Goal: Task Accomplishment & Management: Manage account settings

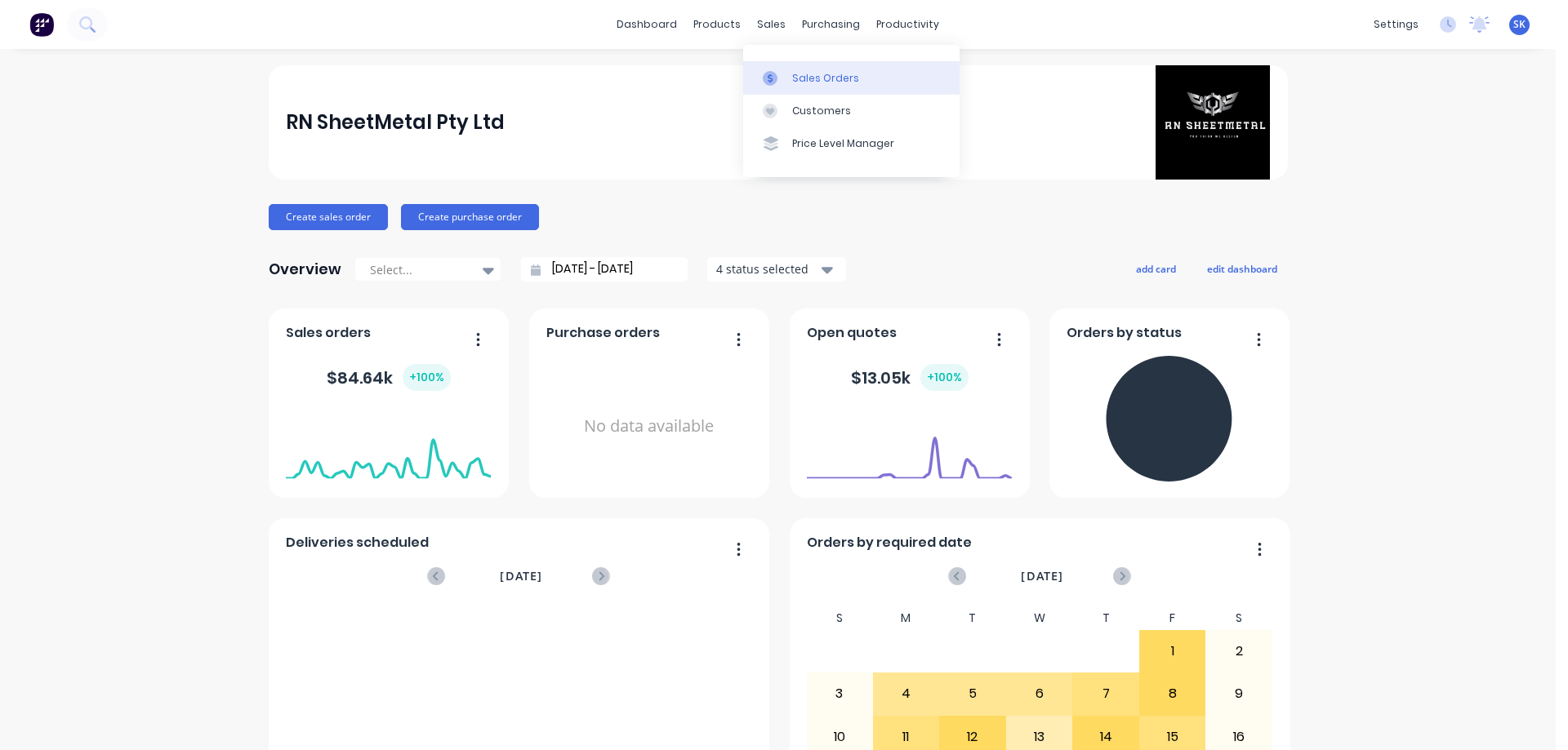
click at [796, 67] on link "Sales Orders" at bounding box center [851, 77] width 216 height 33
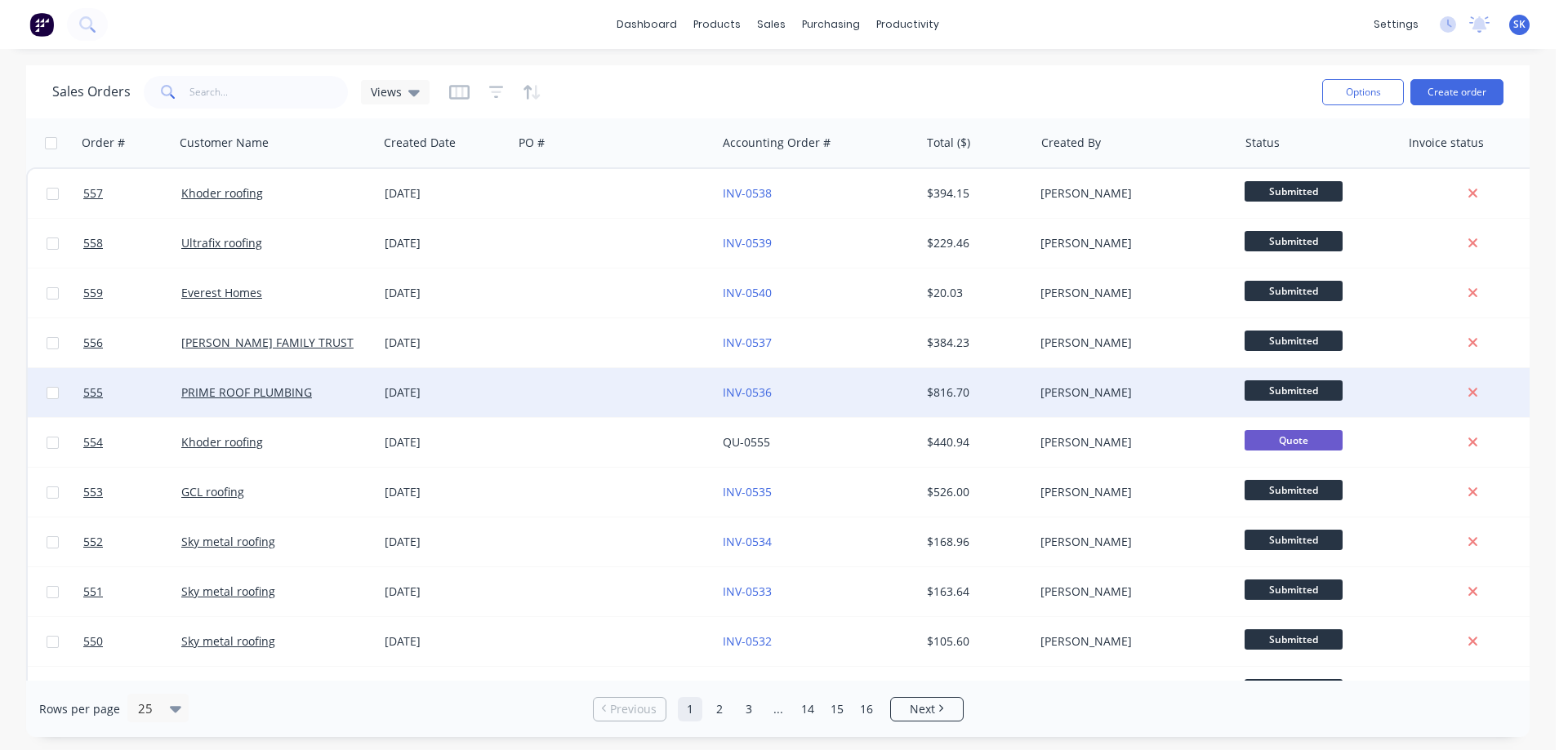
click at [460, 397] on div "27 Aug 2025" at bounding box center [446, 393] width 122 height 16
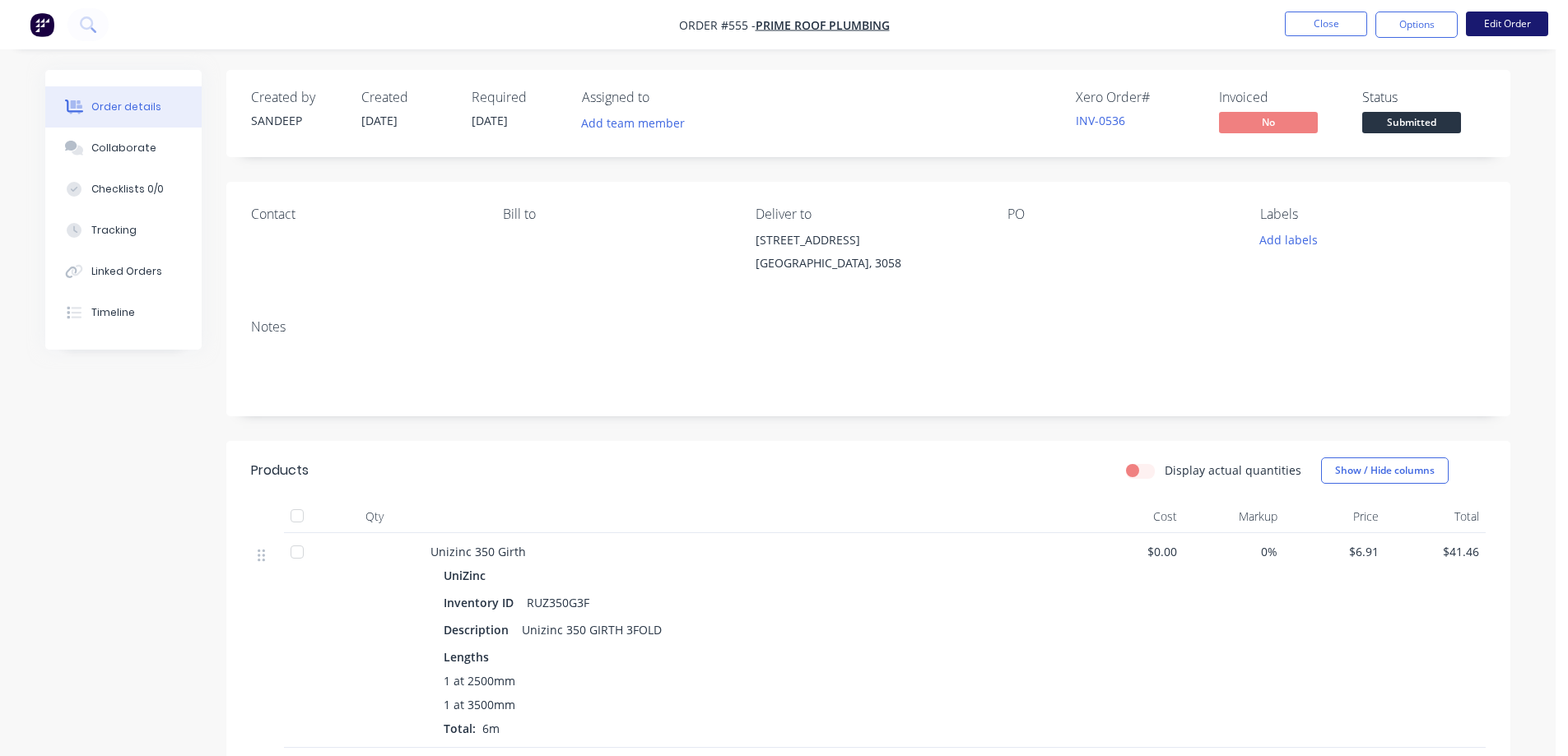
click at [1518, 20] on button "Edit Order" at bounding box center [1507, 24] width 82 height 25
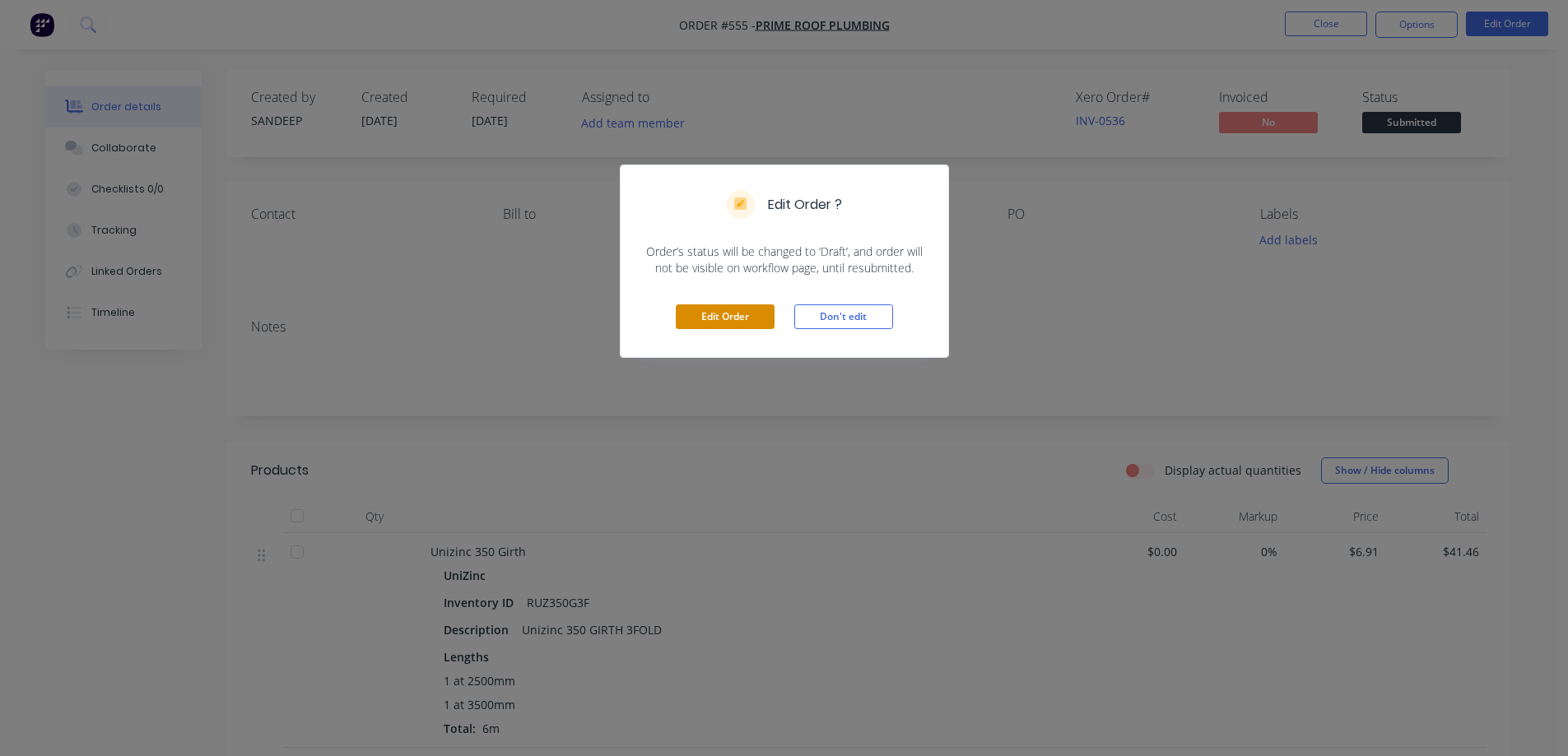
click at [726, 316] on button "Edit Order" at bounding box center [725, 316] width 99 height 25
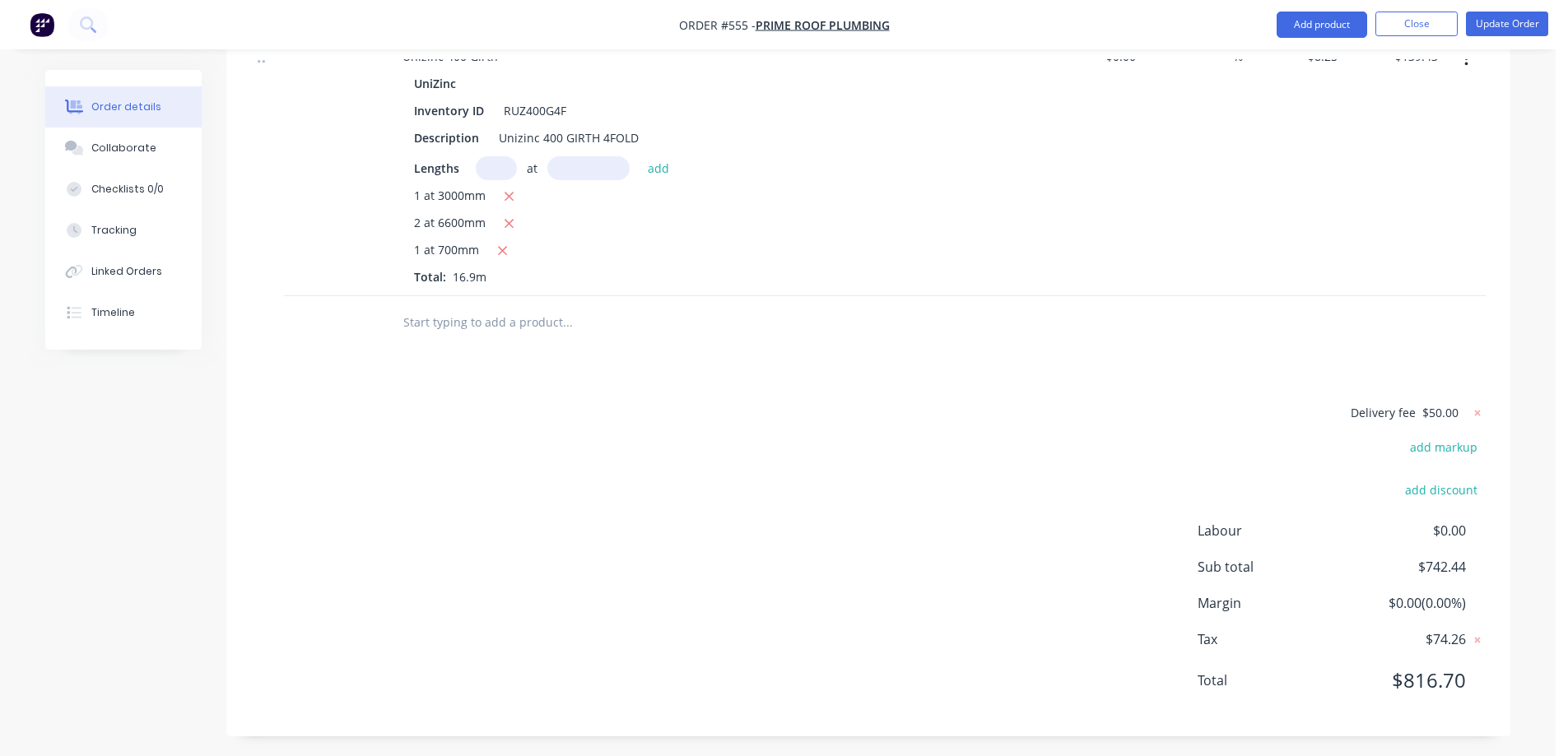
scroll to position [3387, 0]
click at [1303, 34] on button "Add product" at bounding box center [1321, 25] width 91 height 27
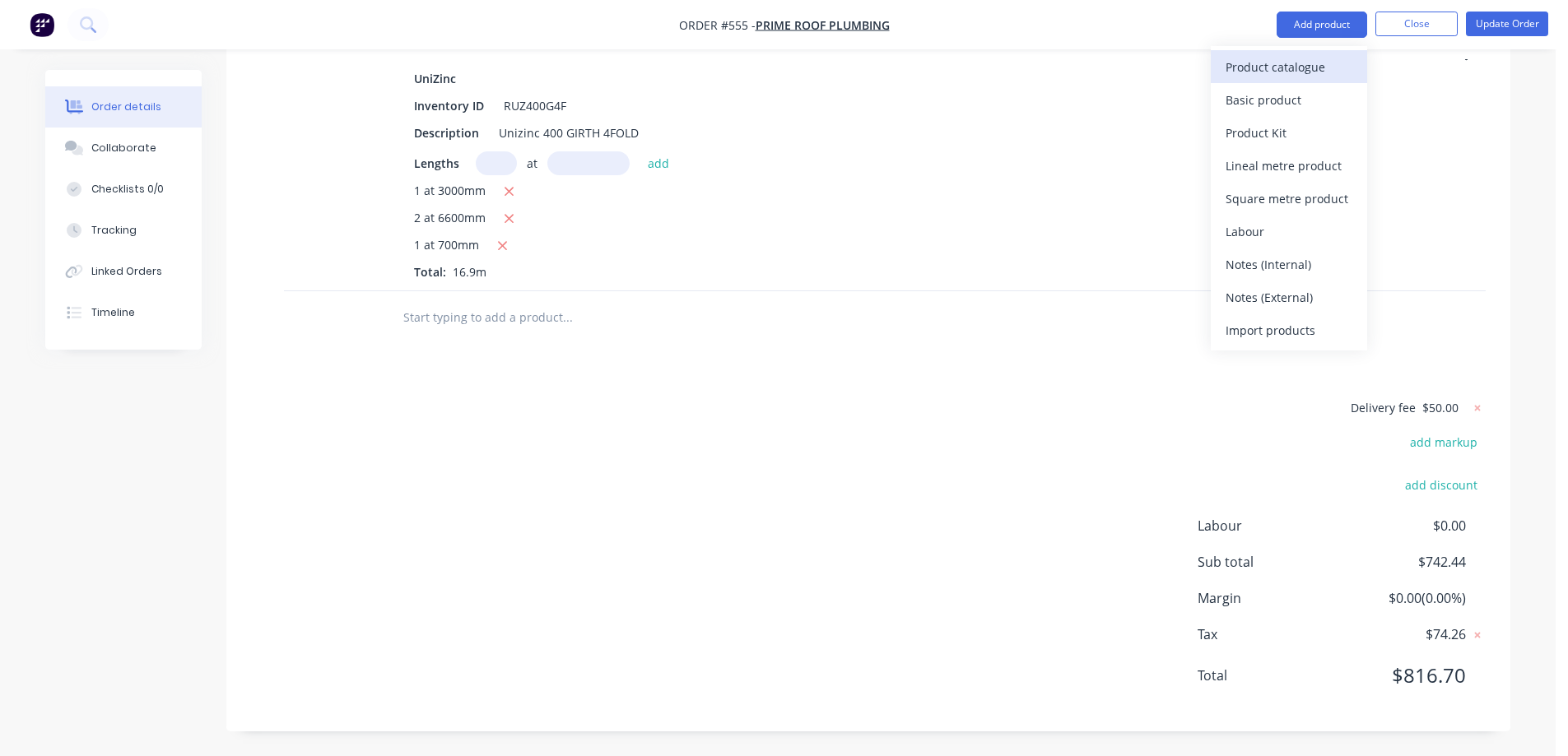
click at [1278, 63] on div "Product catalogue" at bounding box center [1288, 67] width 126 height 24
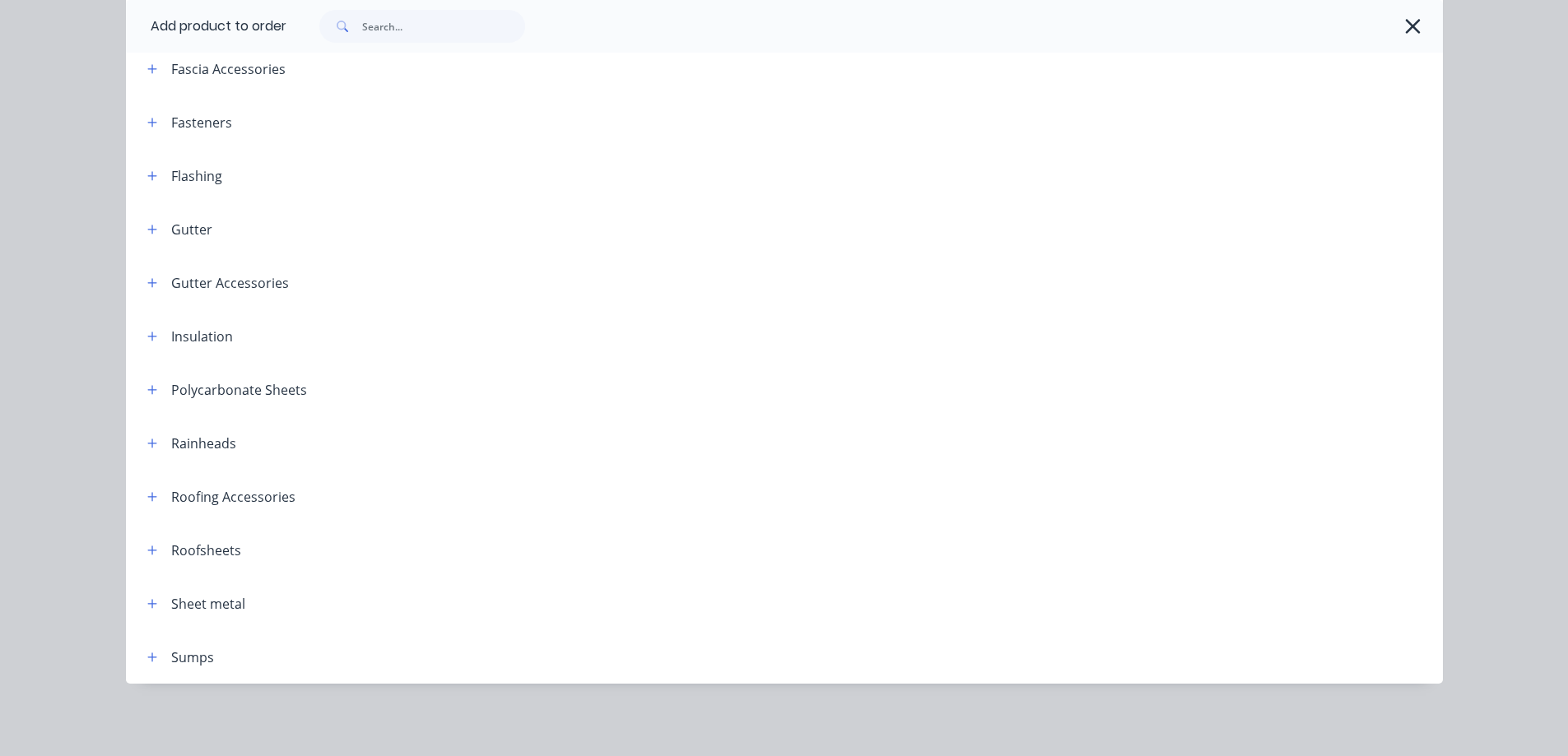
scroll to position [3411, 0]
click at [148, 343] on button "button" at bounding box center [152, 336] width 20 height 20
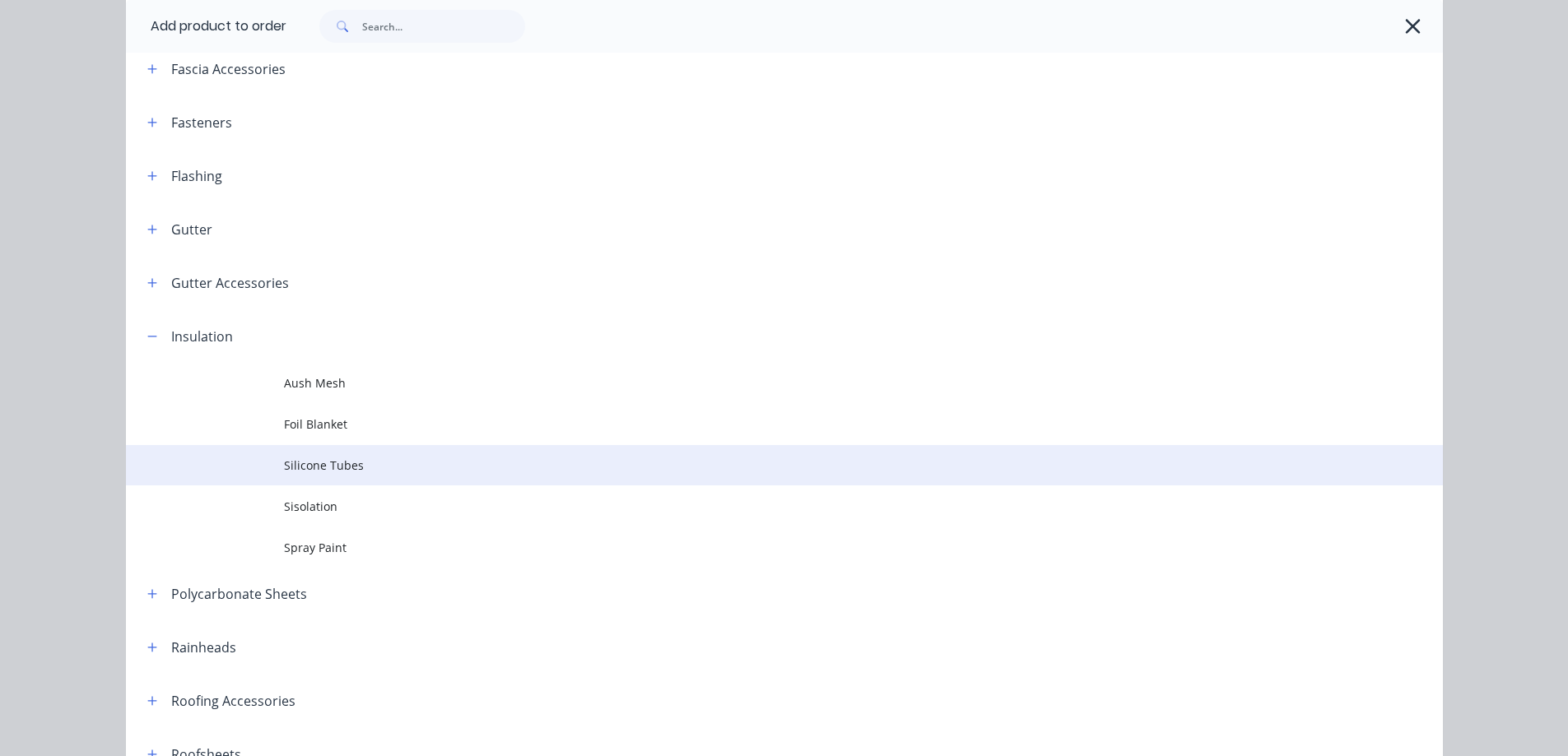
click at [328, 474] on td "Silicone Tubes" at bounding box center [863, 466] width 1158 height 41
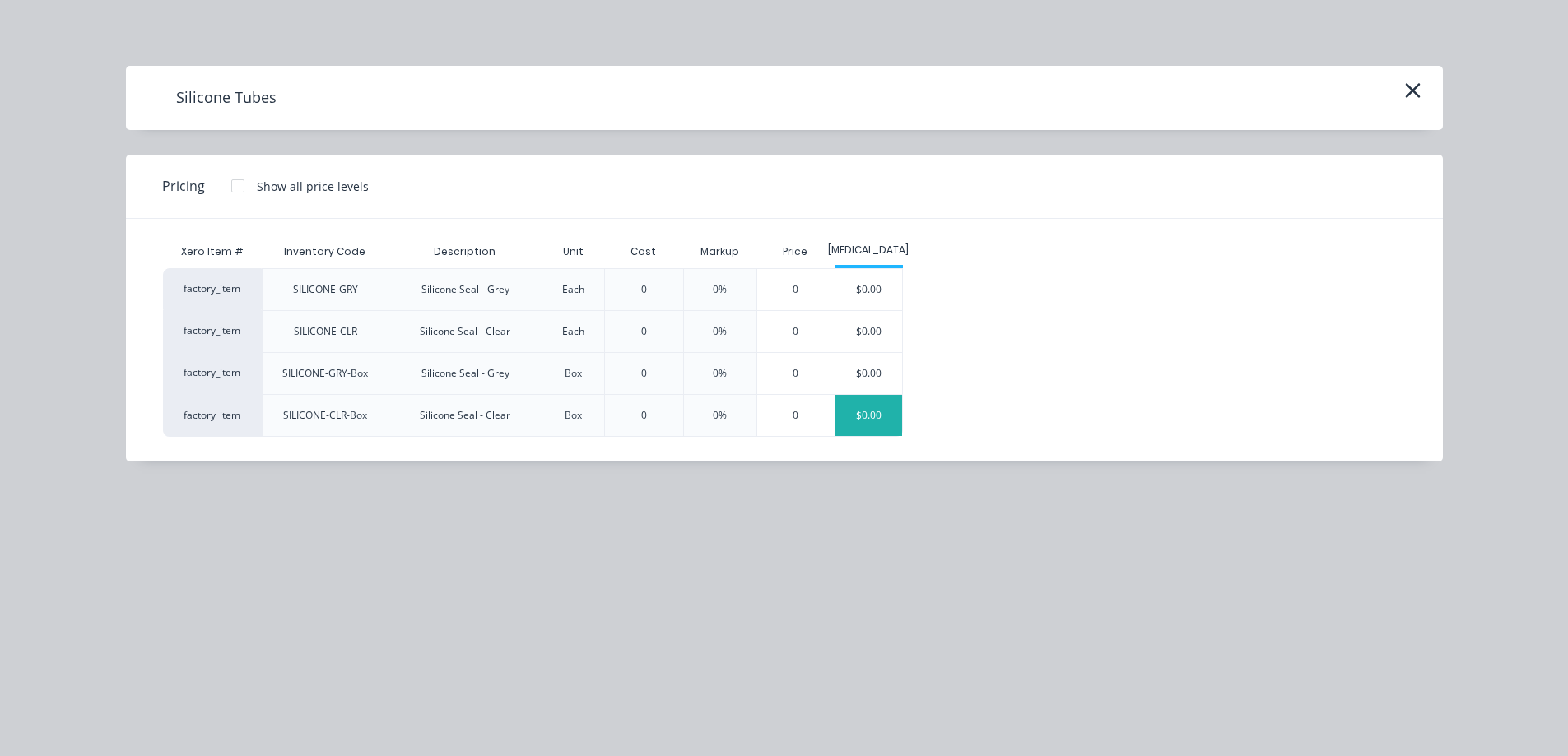
click at [851, 410] on div "$0.00" at bounding box center [868, 415] width 67 height 41
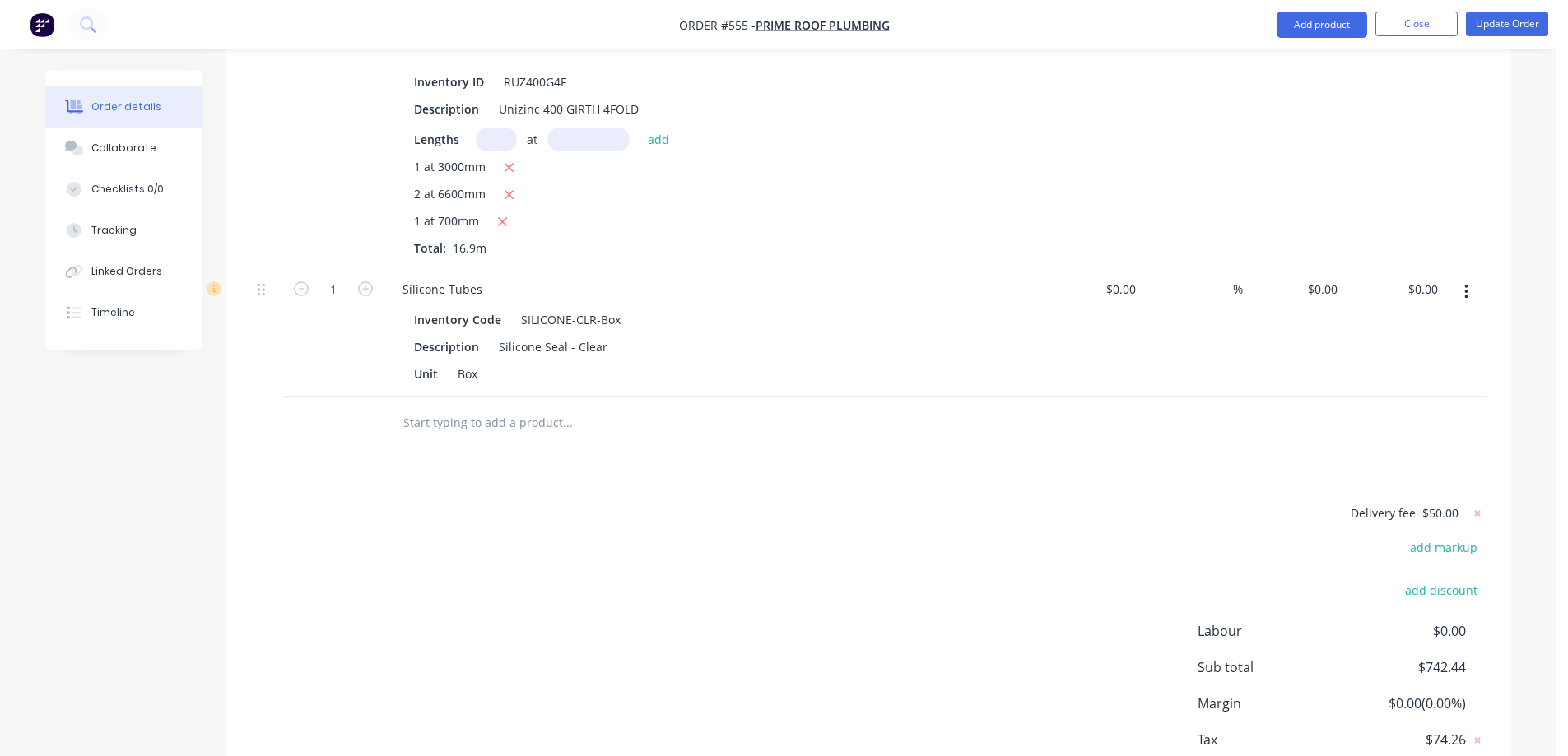
click at [456, 420] on input "text" at bounding box center [566, 423] width 329 height 33
click at [1299, 29] on button "Add product" at bounding box center [1321, 25] width 91 height 27
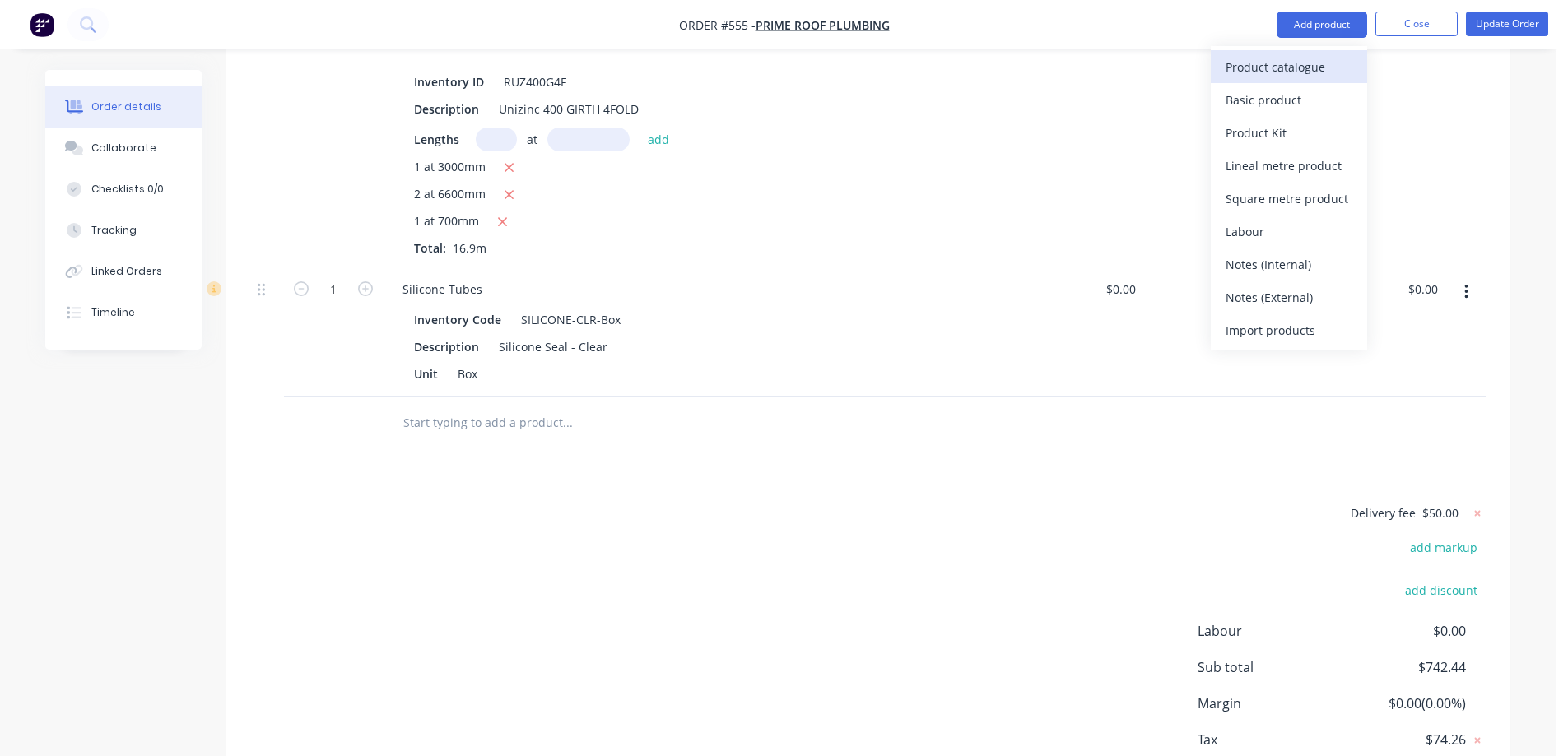
click at [1276, 59] on div "Product catalogue" at bounding box center [1288, 67] width 126 height 24
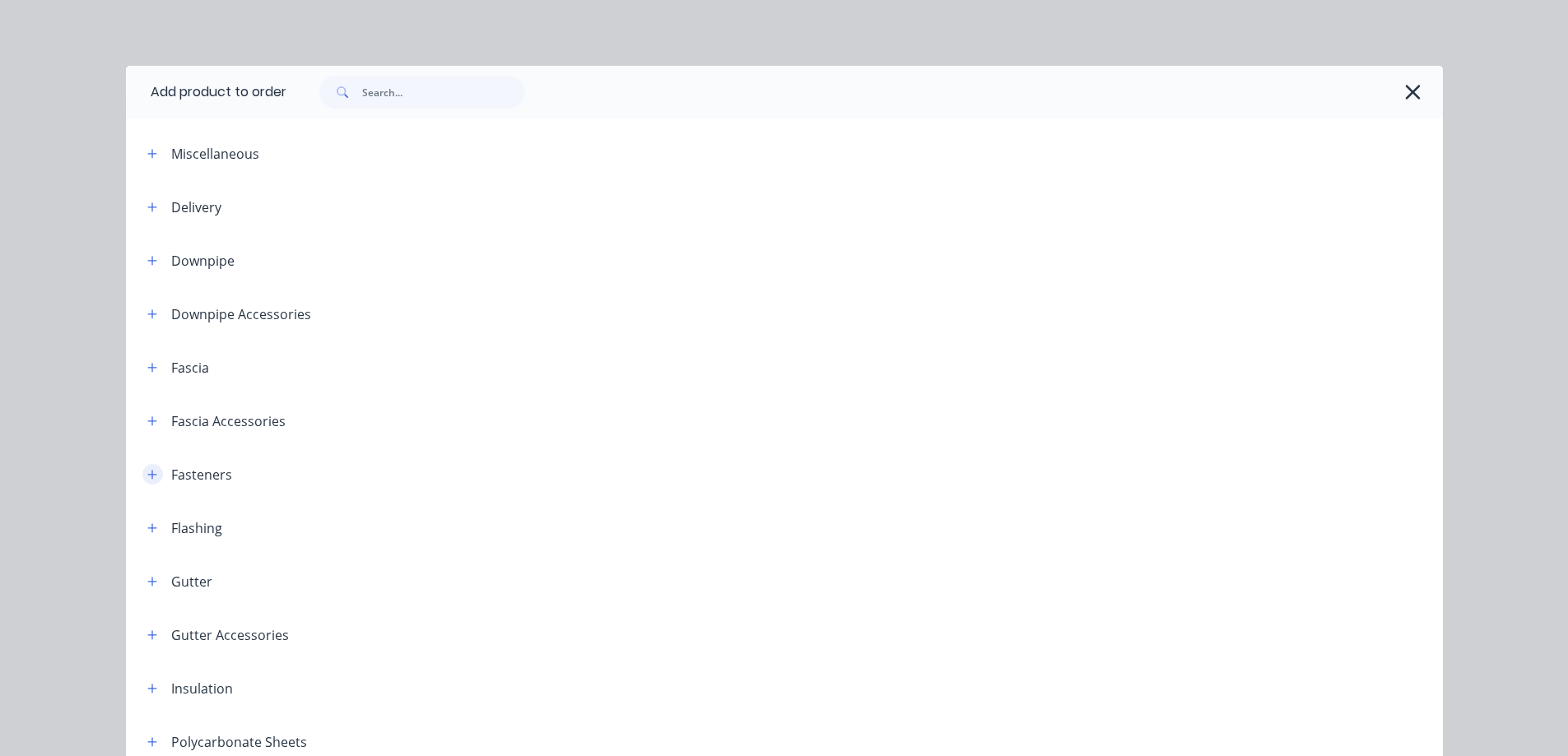
click at [149, 477] on icon "button" at bounding box center [152, 475] width 10 height 12
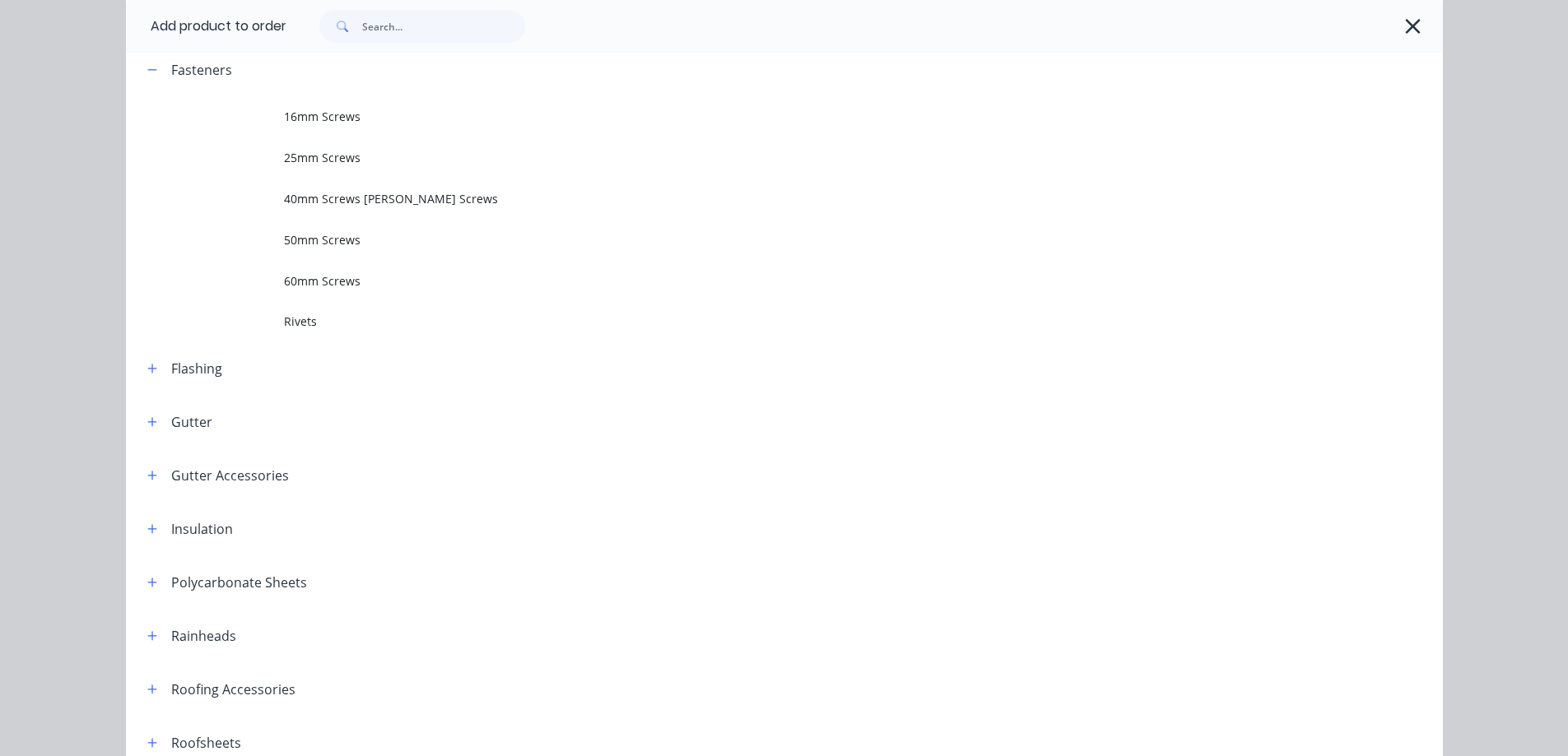
scroll to position [411, 0]
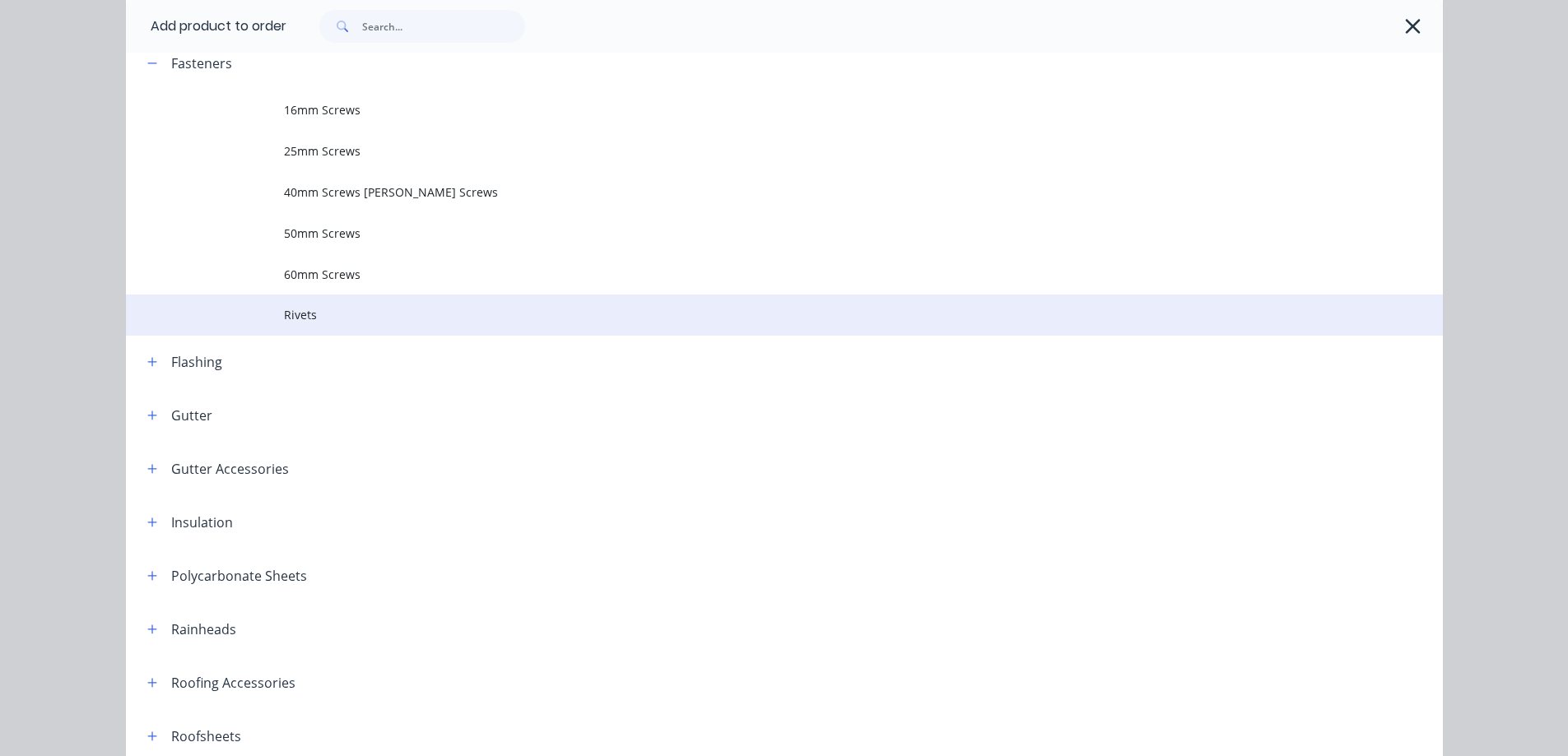
click at [298, 314] on span "Rivets" at bounding box center [747, 314] width 927 height 17
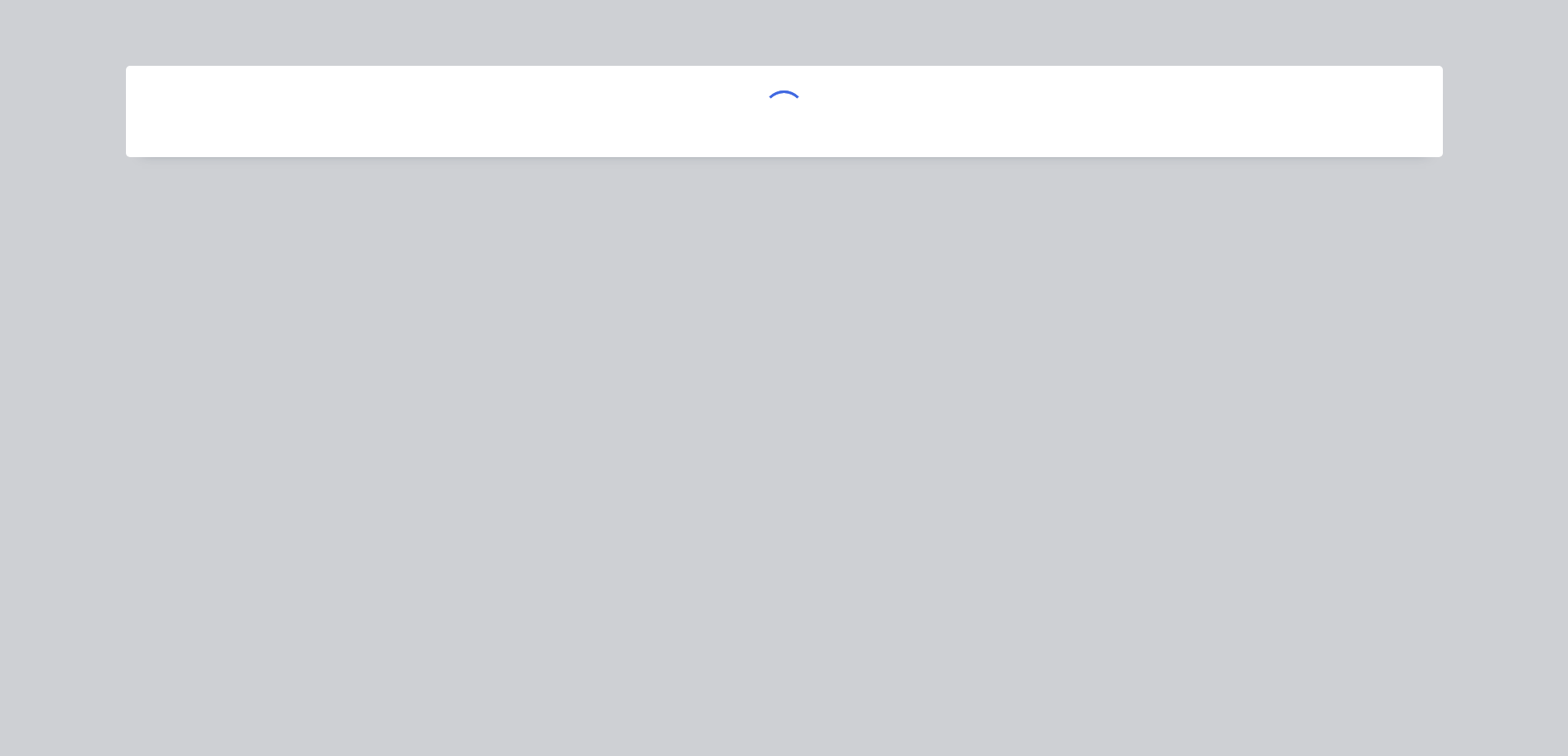
scroll to position [0, 0]
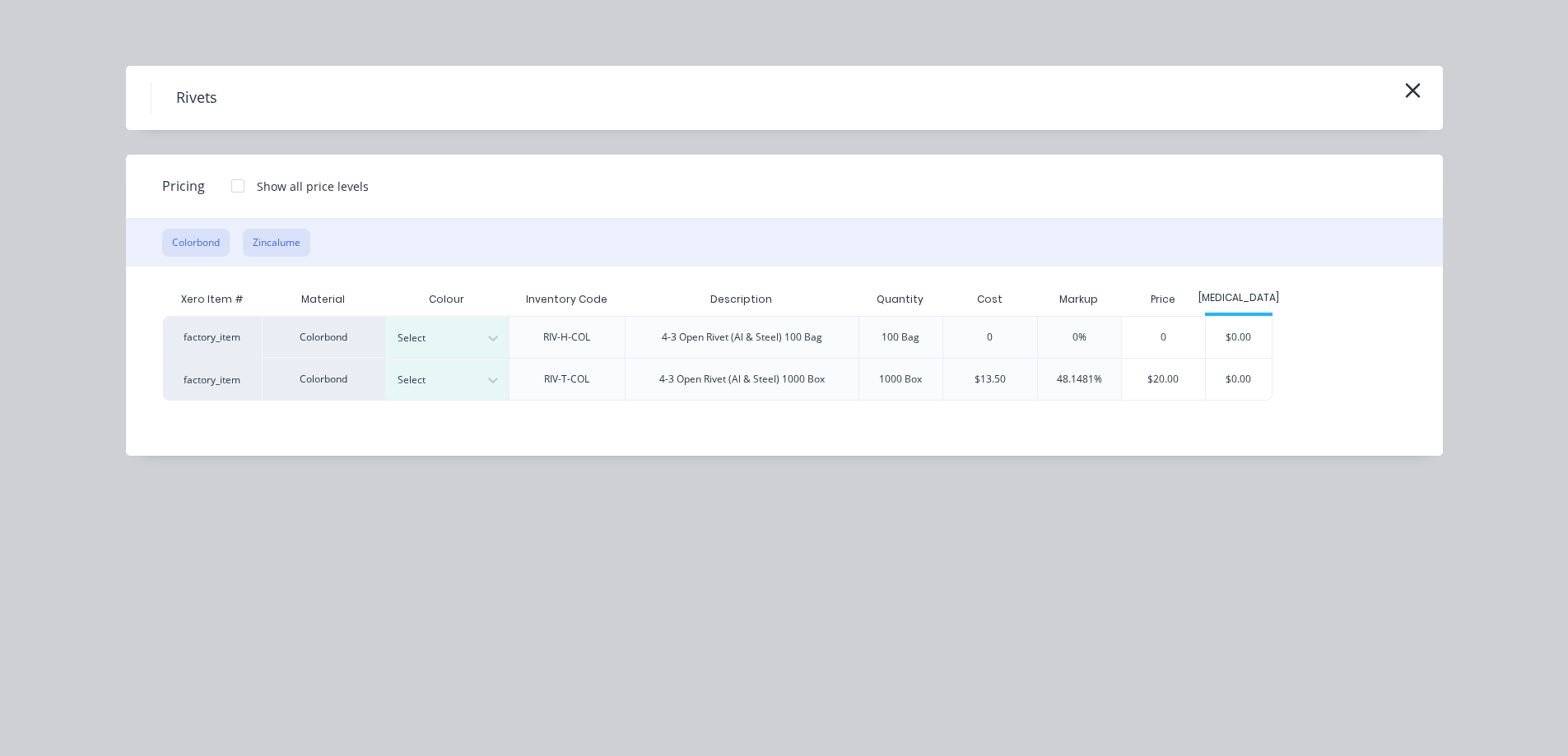
click at [284, 237] on button "Zincalume" at bounding box center [277, 243] width 68 height 28
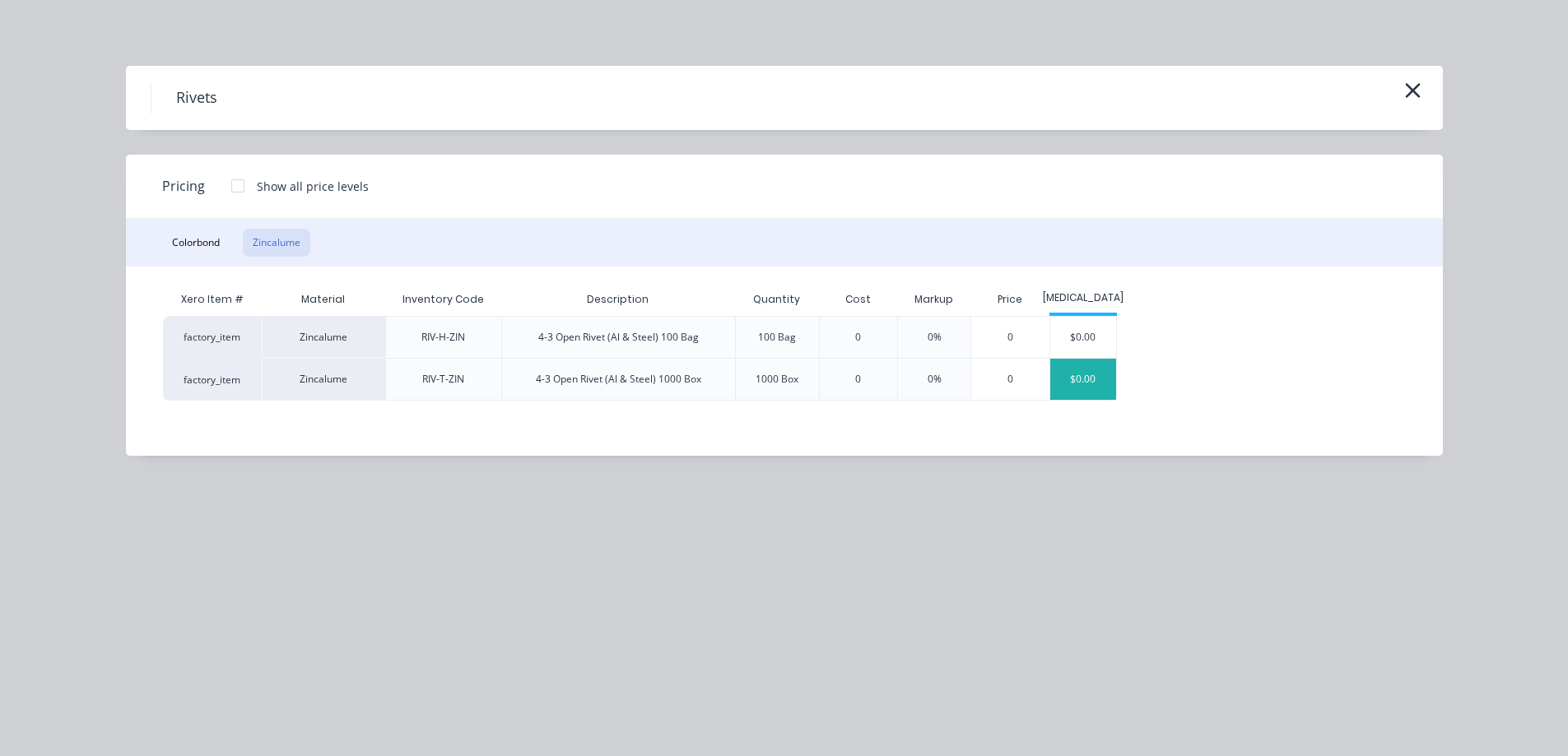
click at [1088, 382] on div "$0.00" at bounding box center [1083, 379] width 67 height 41
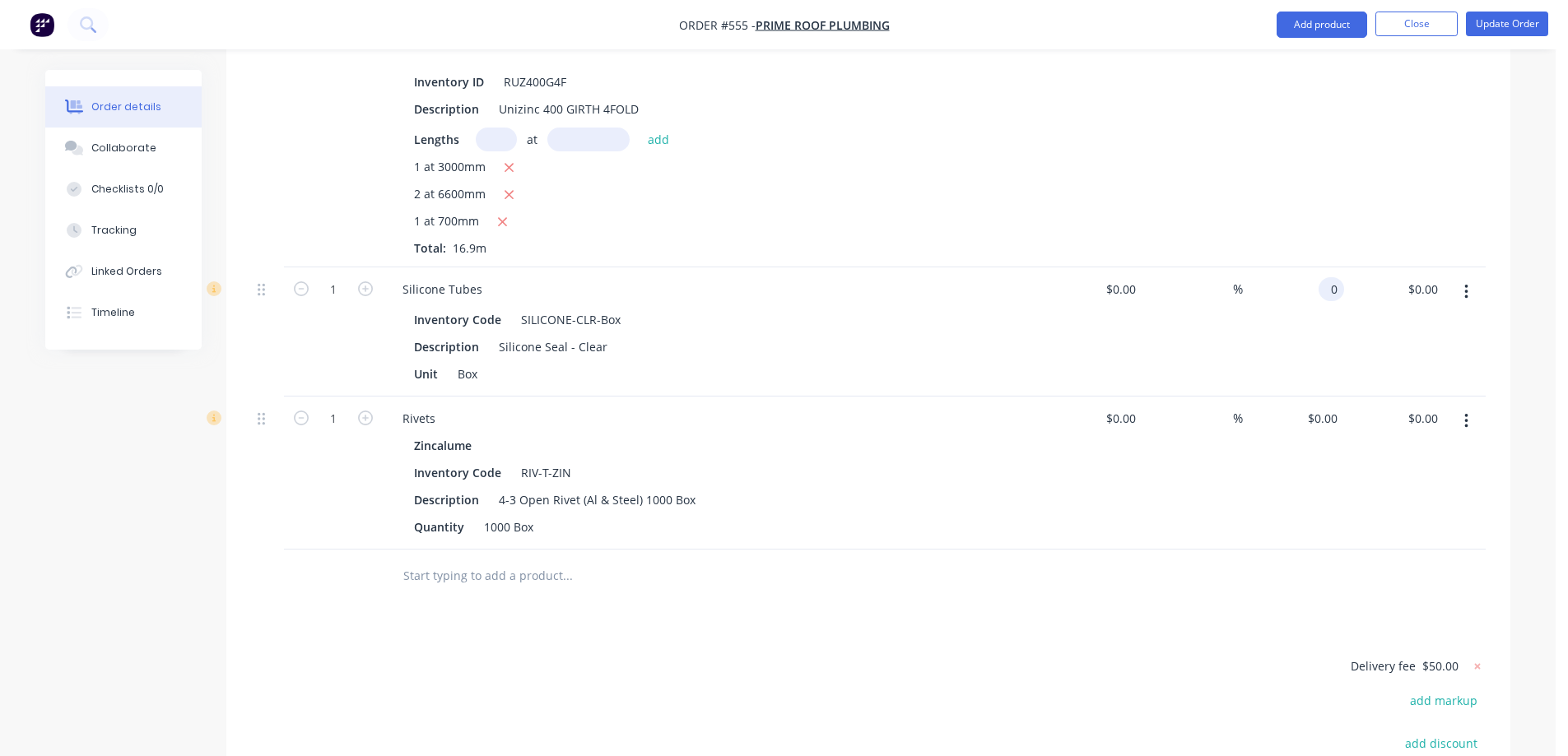
click at [1340, 300] on div "0 0" at bounding box center [1334, 290] width 19 height 24
type input "$110.00"
click at [1330, 328] on div "$110.00 $110.00" at bounding box center [1293, 332] width 101 height 129
click at [1342, 419] on input "0" at bounding box center [1324, 419] width 38 height 24
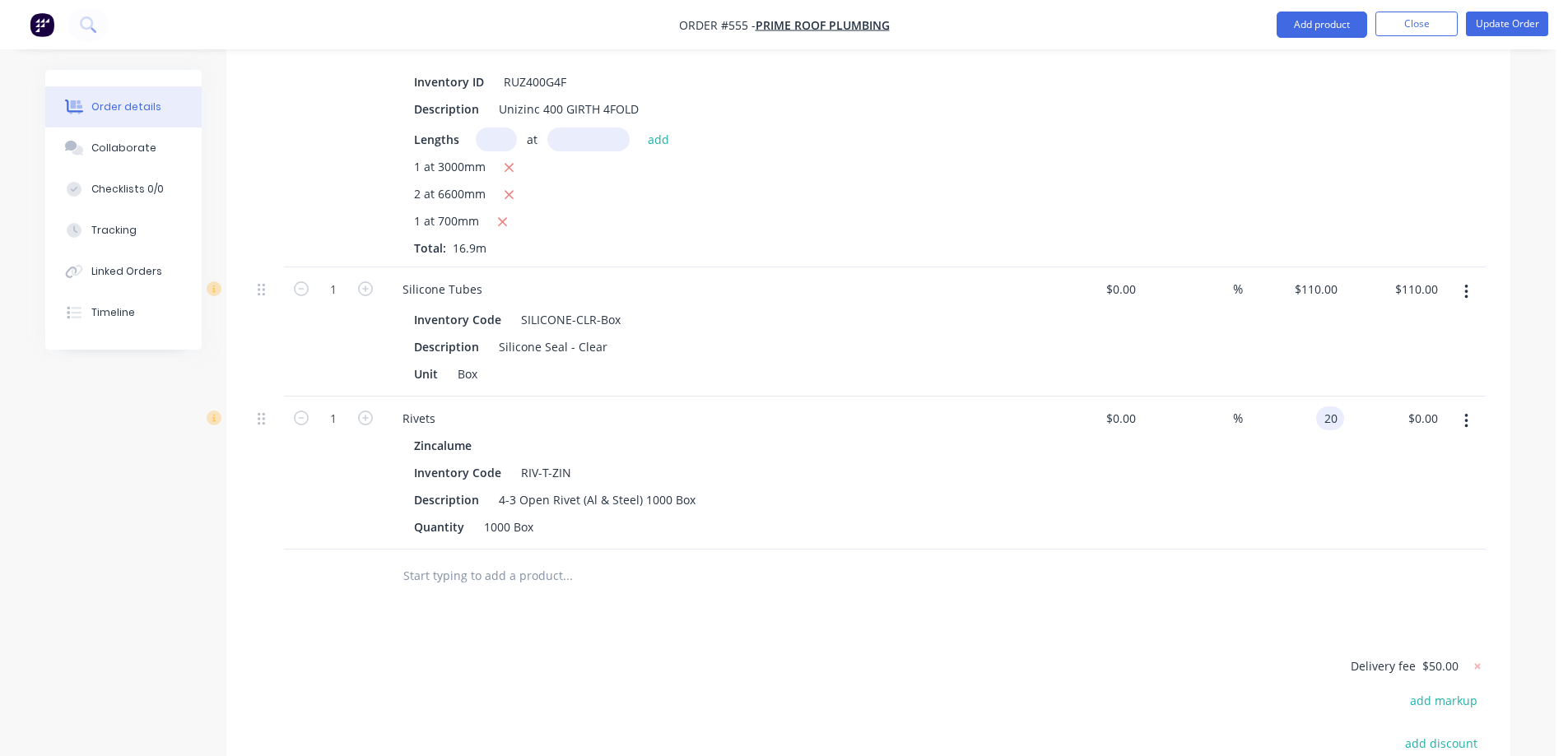
type input "$20.00"
click at [1212, 573] on div at bounding box center [868, 576] width 1234 height 53
click at [1509, 27] on button "Update Order" at bounding box center [1507, 24] width 82 height 25
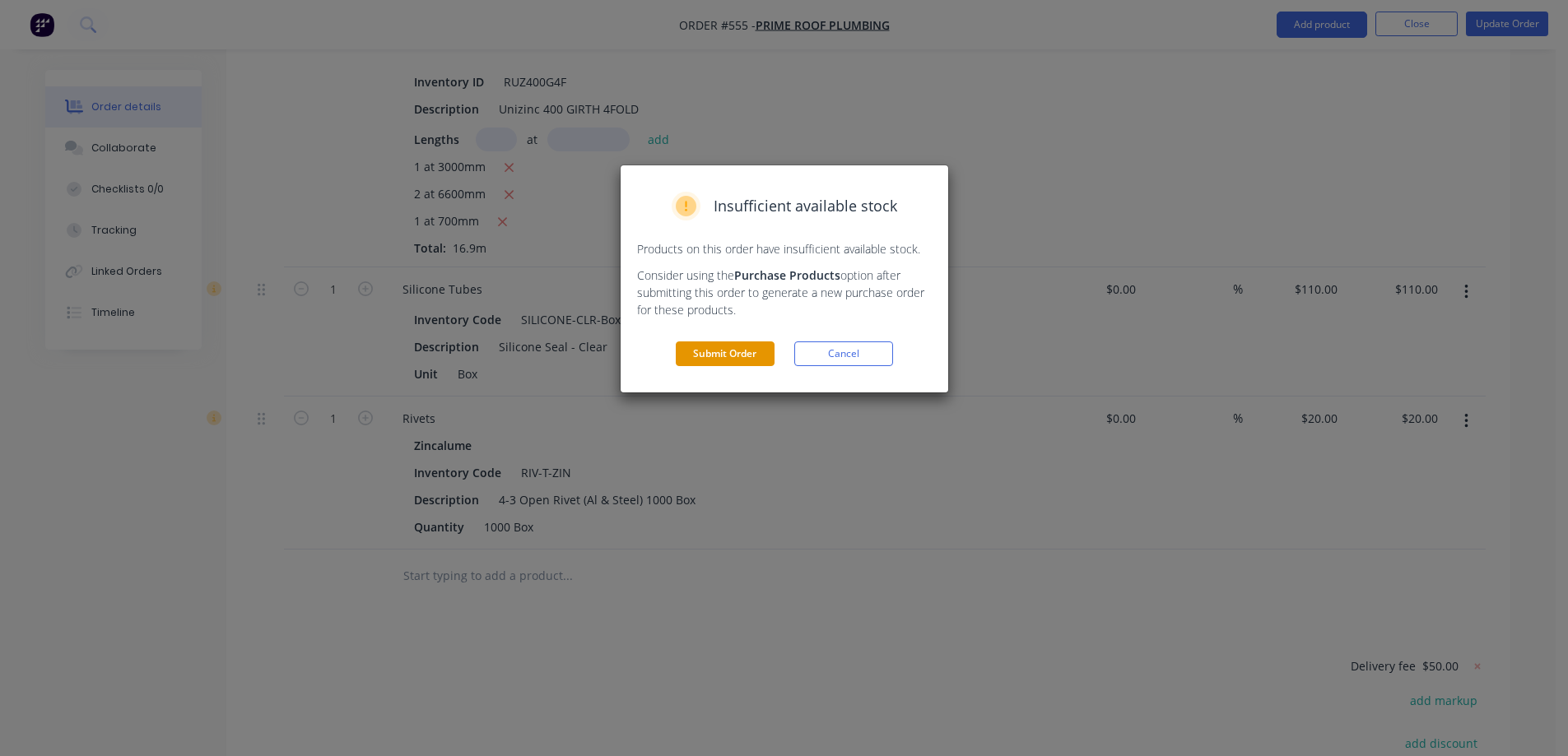
click at [734, 359] on button "Submit Order" at bounding box center [725, 354] width 99 height 25
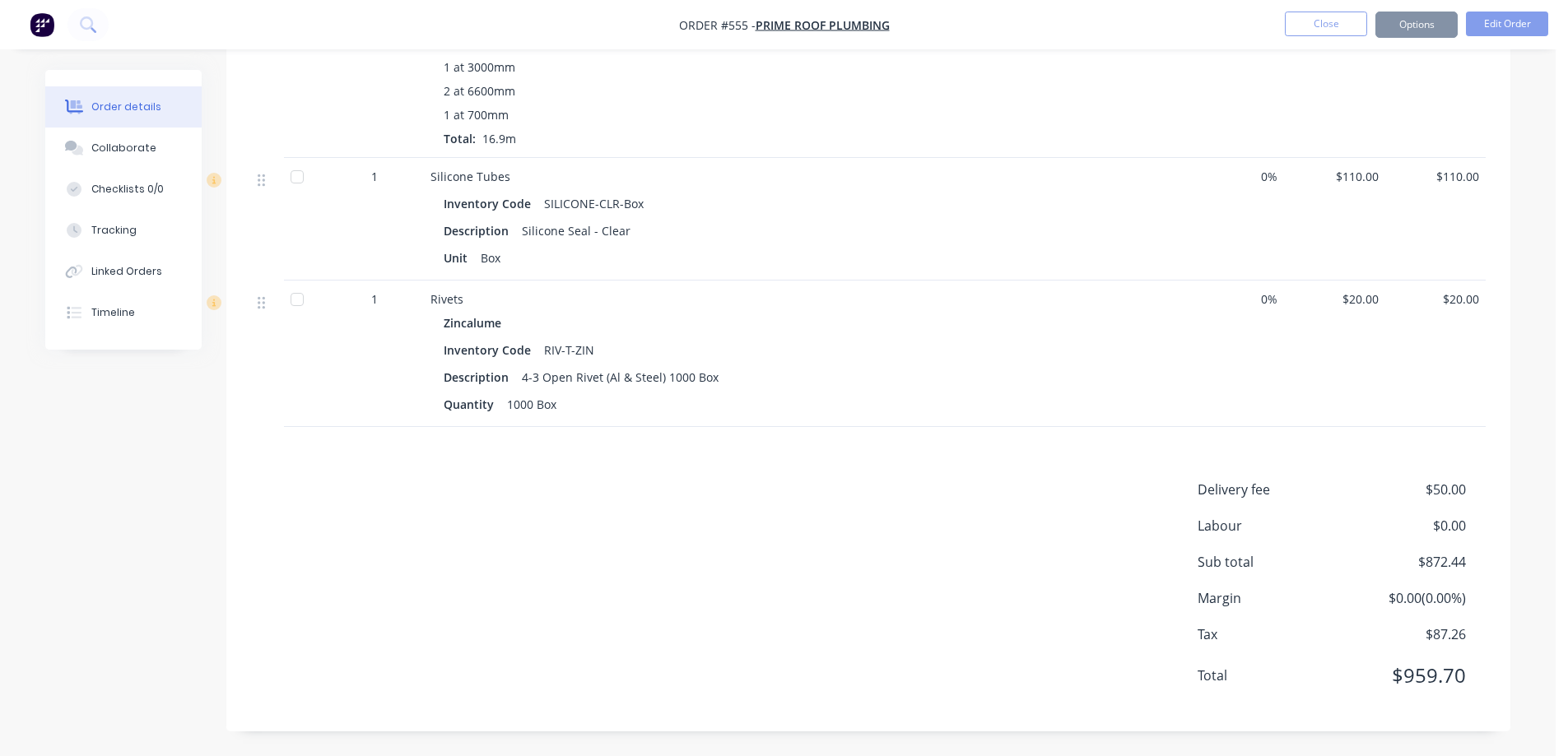
scroll to position [3191, 0]
click at [1416, 26] on button "Options" at bounding box center [1417, 25] width 82 height 27
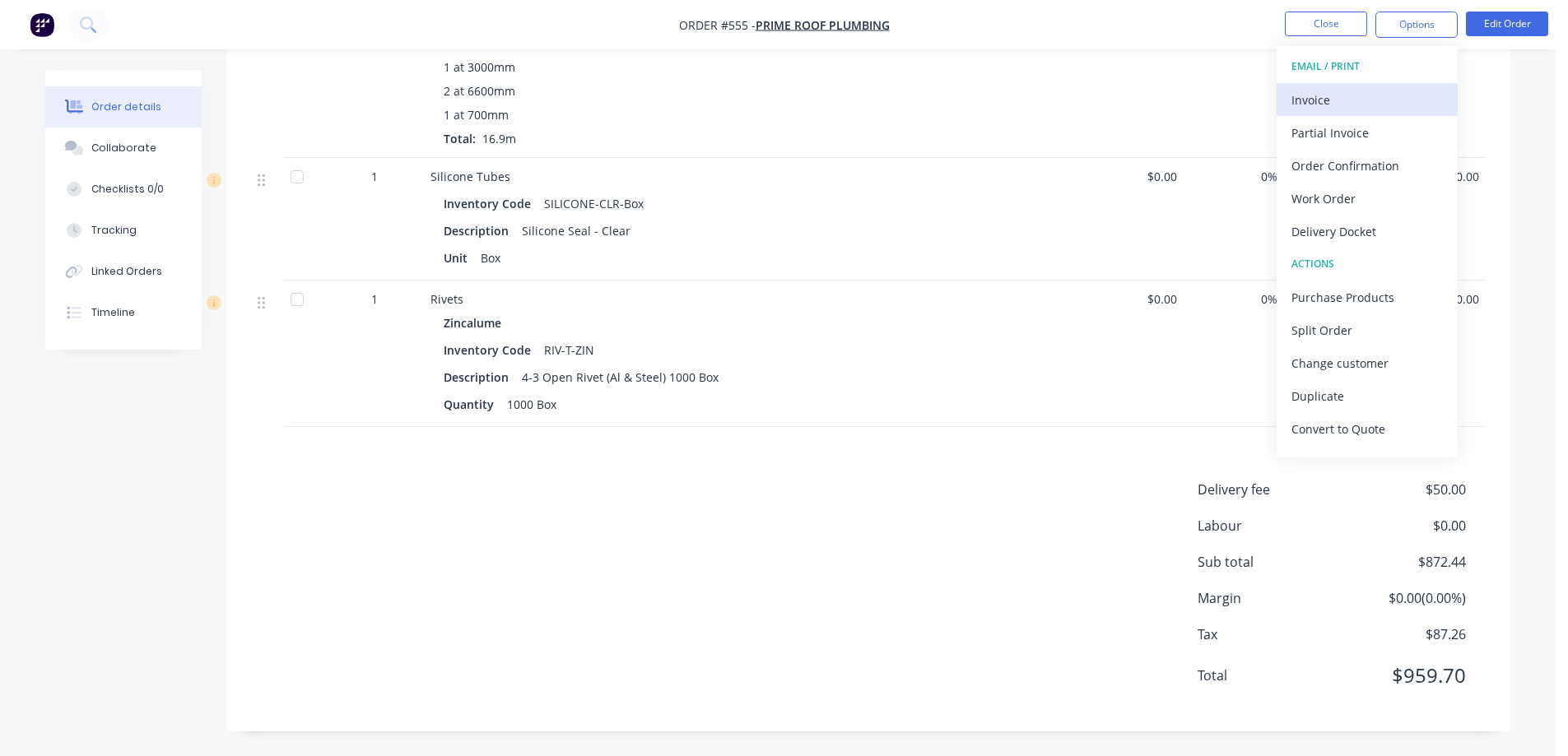
click at [1341, 93] on div "Invoice" at bounding box center [1366, 100] width 151 height 24
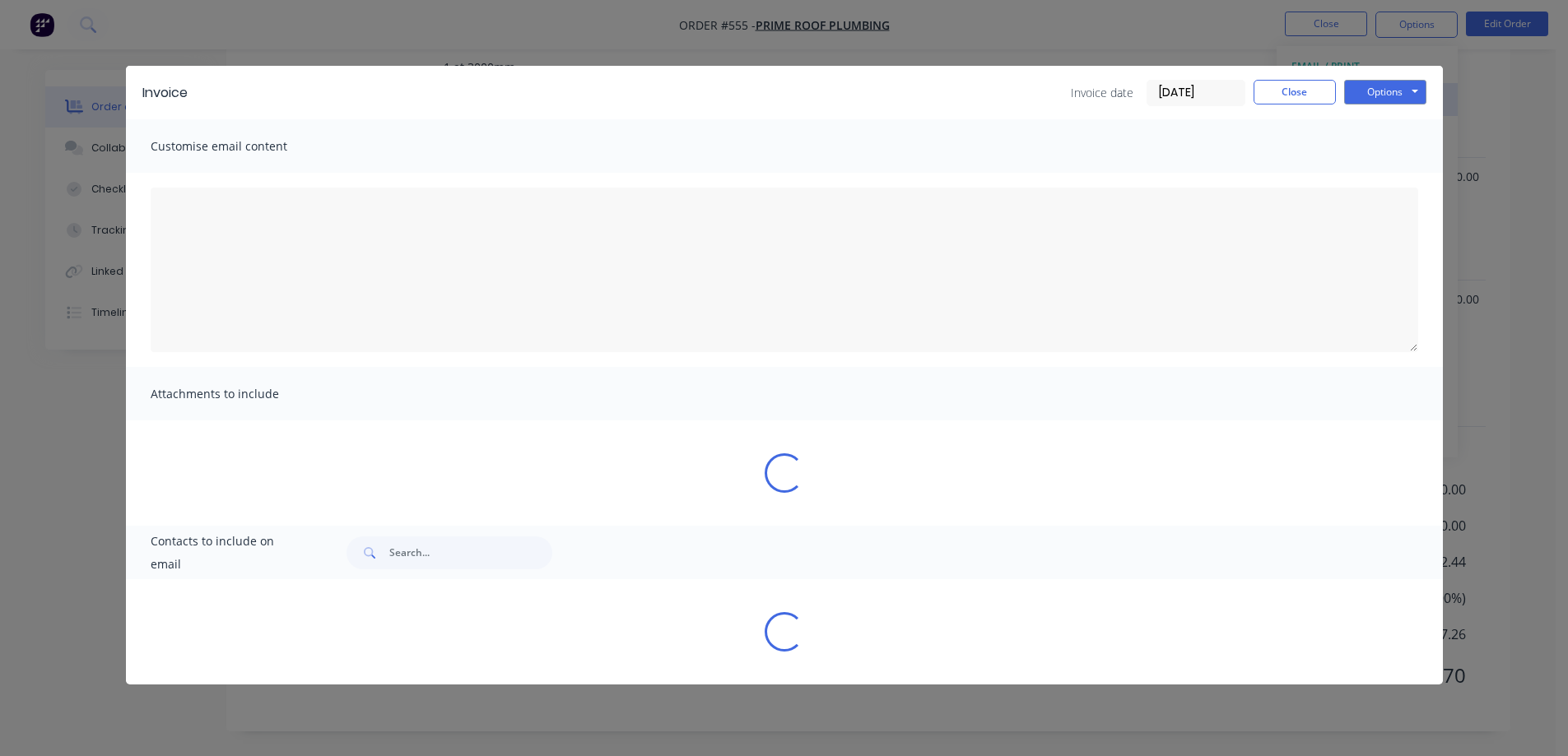
type textarea "A PDF copy of the order has been attached to this email. To view your order onl…"
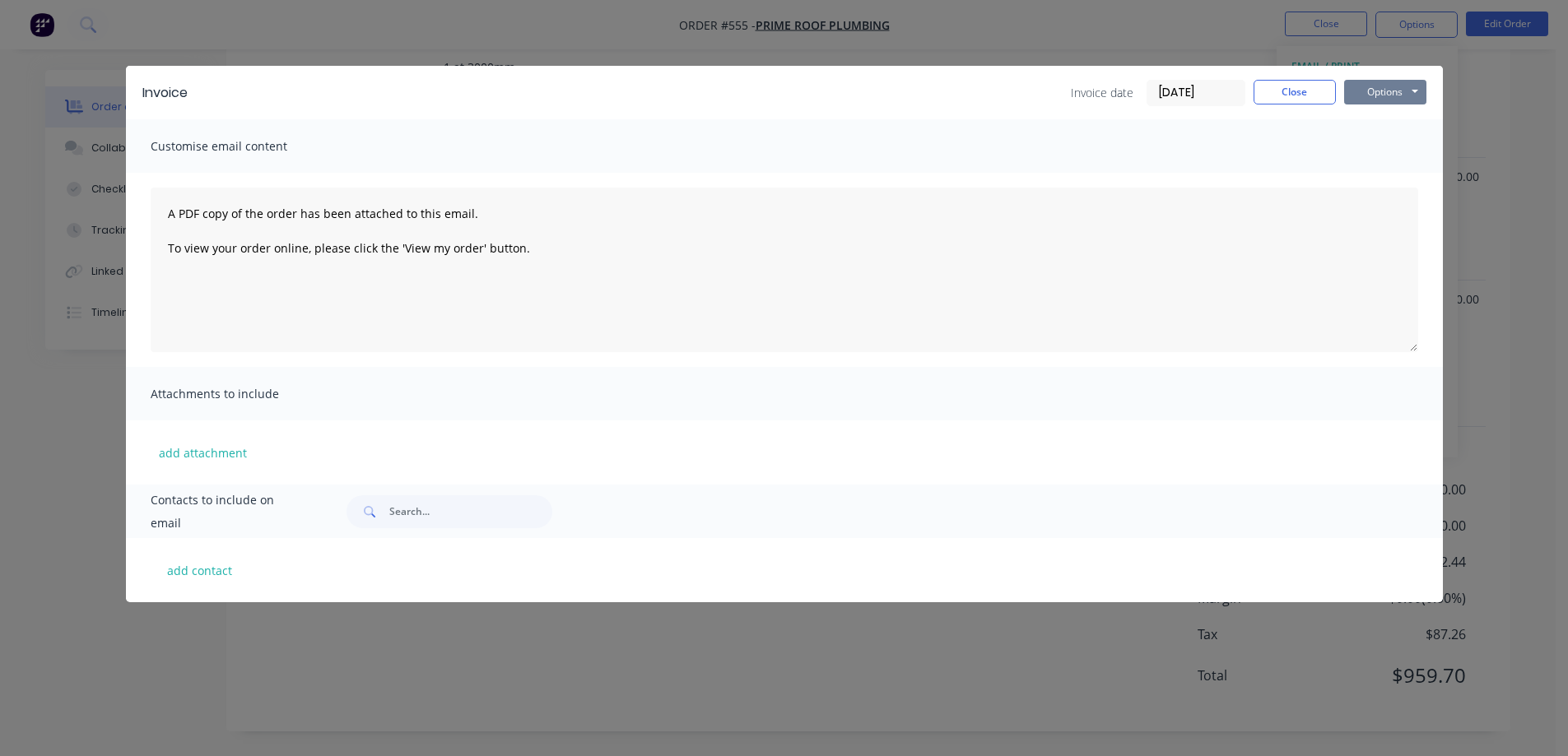
click at [1379, 86] on button "Options" at bounding box center [1385, 92] width 82 height 25
click at [1382, 116] on button "Preview" at bounding box center [1396, 122] width 105 height 27
click at [1270, 95] on button "Close" at bounding box center [1295, 92] width 82 height 25
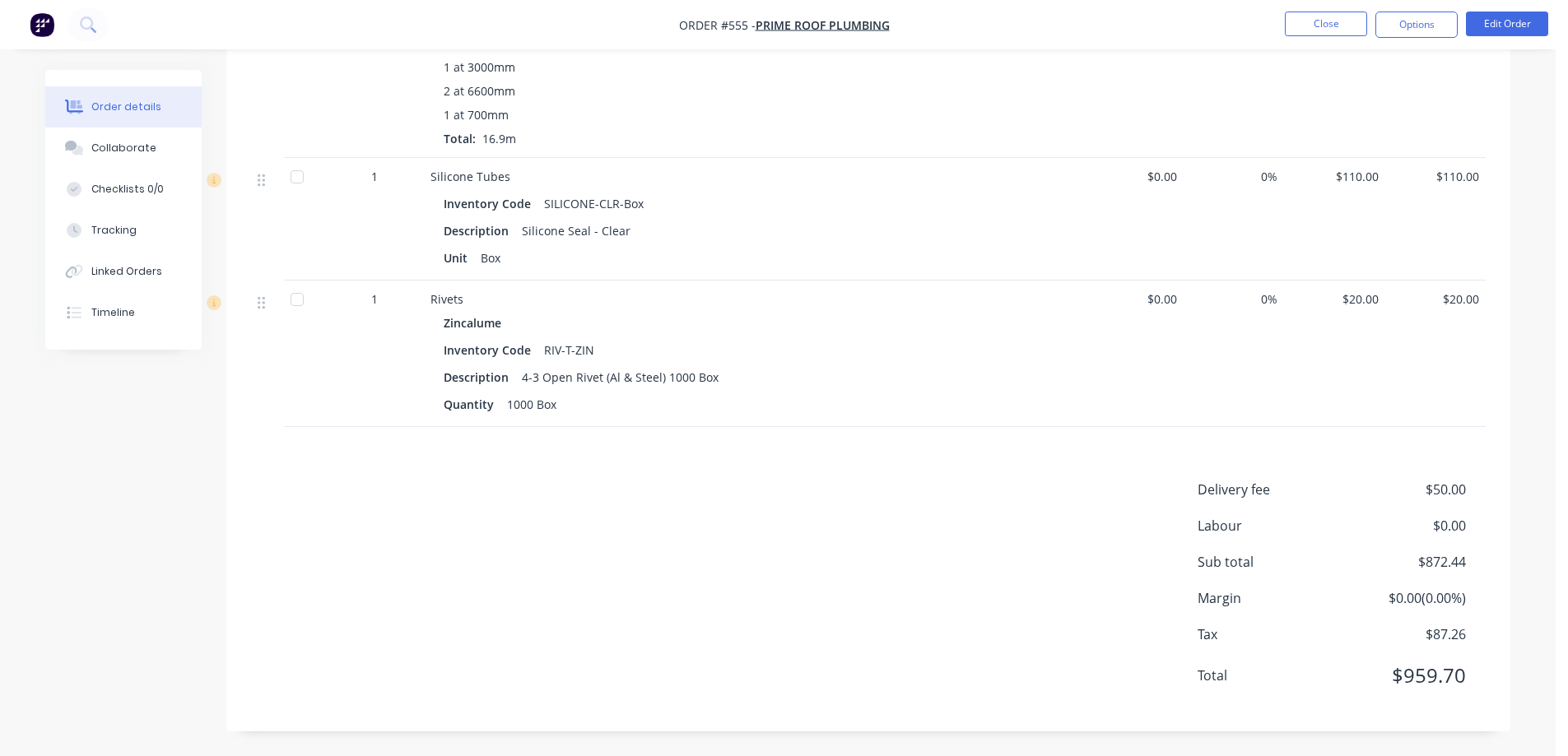
click at [44, 24] on img "button" at bounding box center [41, 24] width 25 height 25
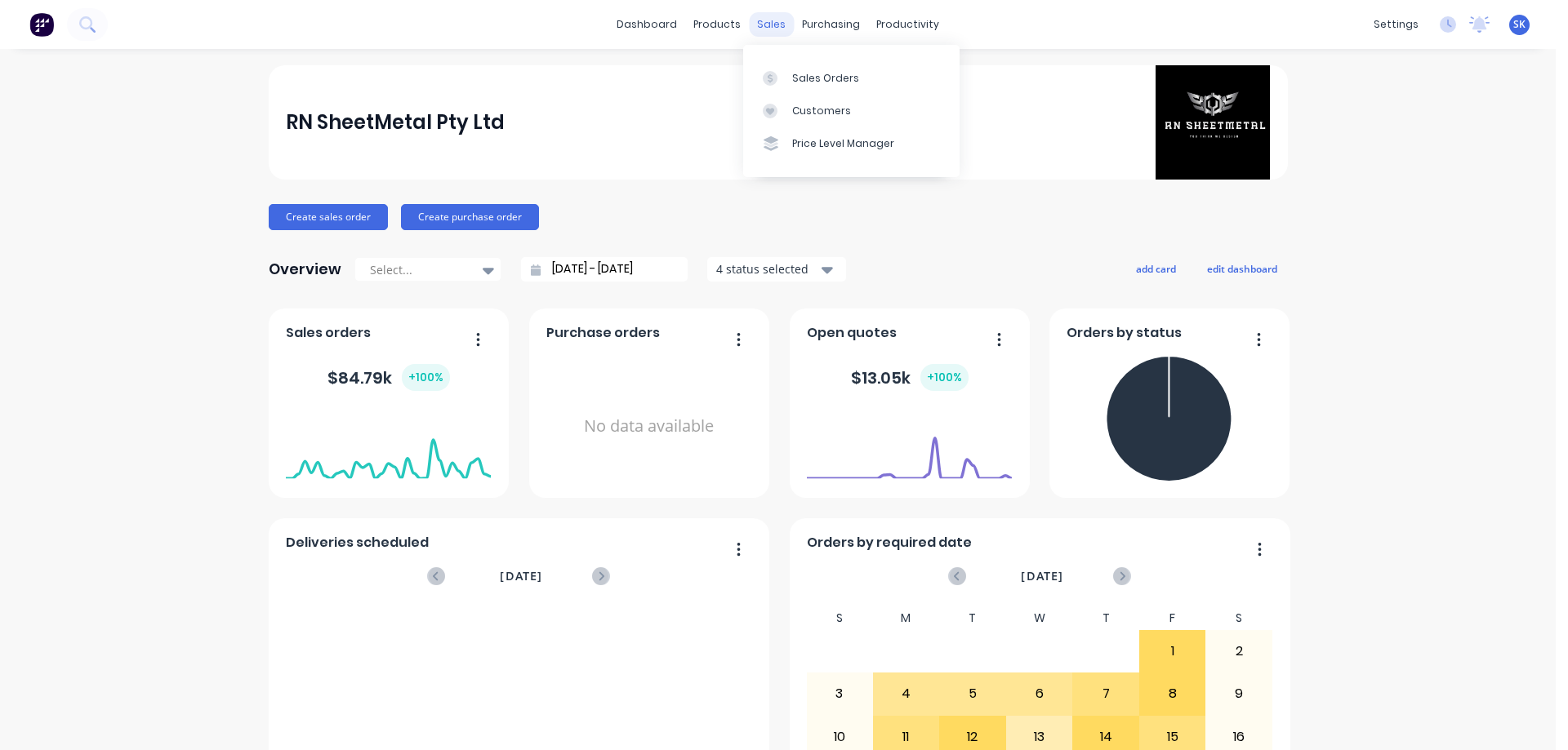
click at [764, 33] on div "sales" at bounding box center [770, 24] width 45 height 25
click at [786, 71] on div at bounding box center [775, 78] width 25 height 15
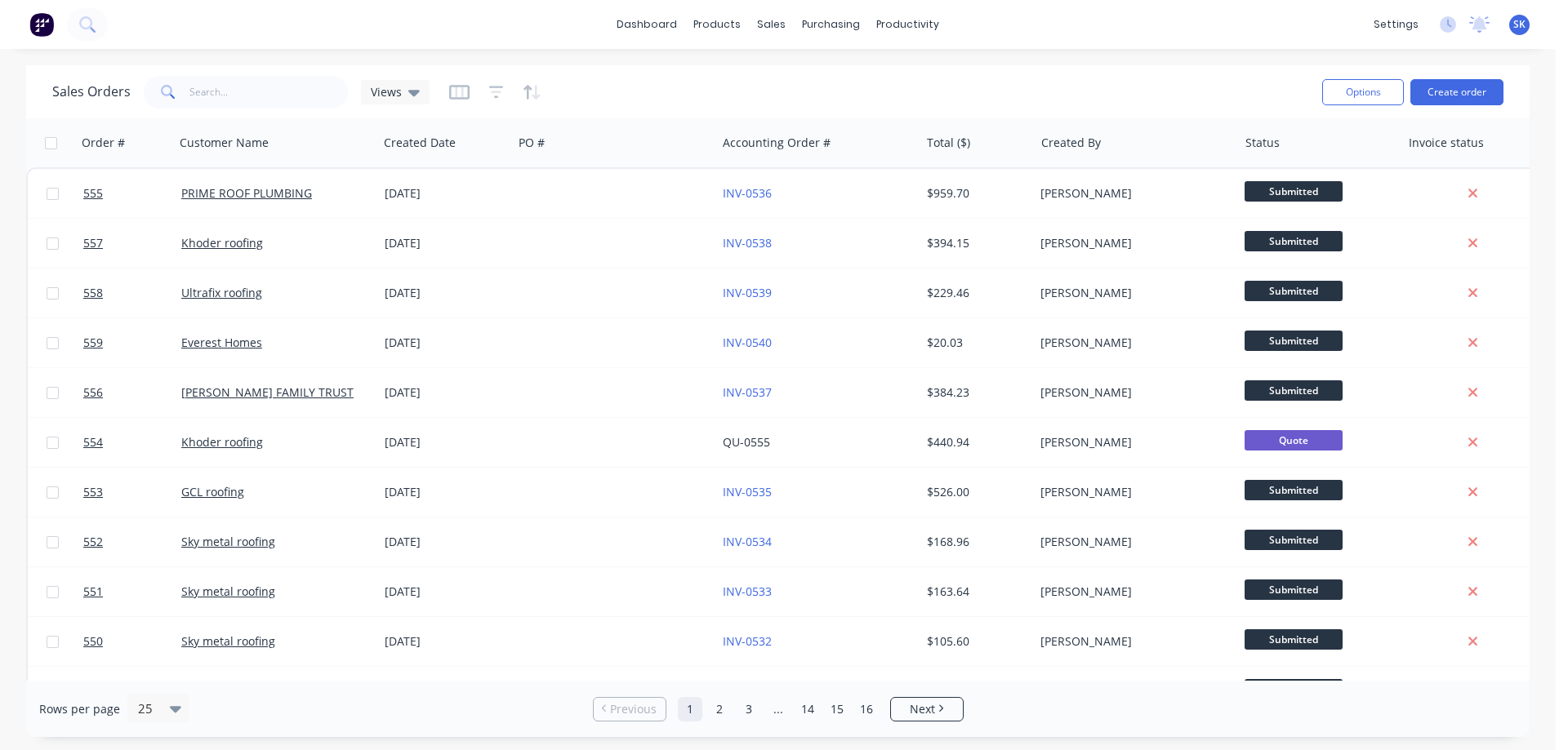
click at [27, 24] on button at bounding box center [42, 25] width 35 height 33
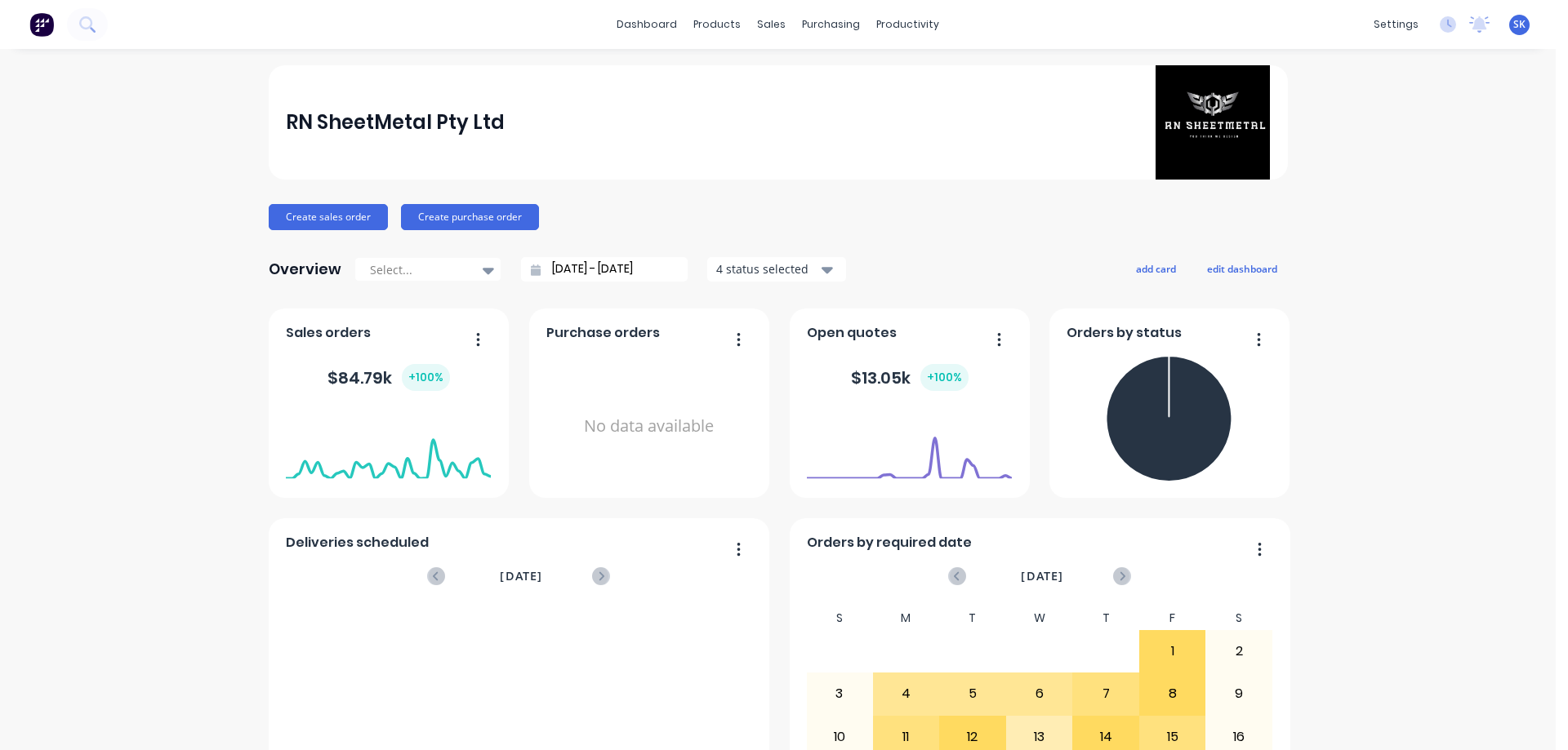
click at [590, 266] on input "[DATE] - [DATE]" at bounding box center [610, 269] width 140 height 25
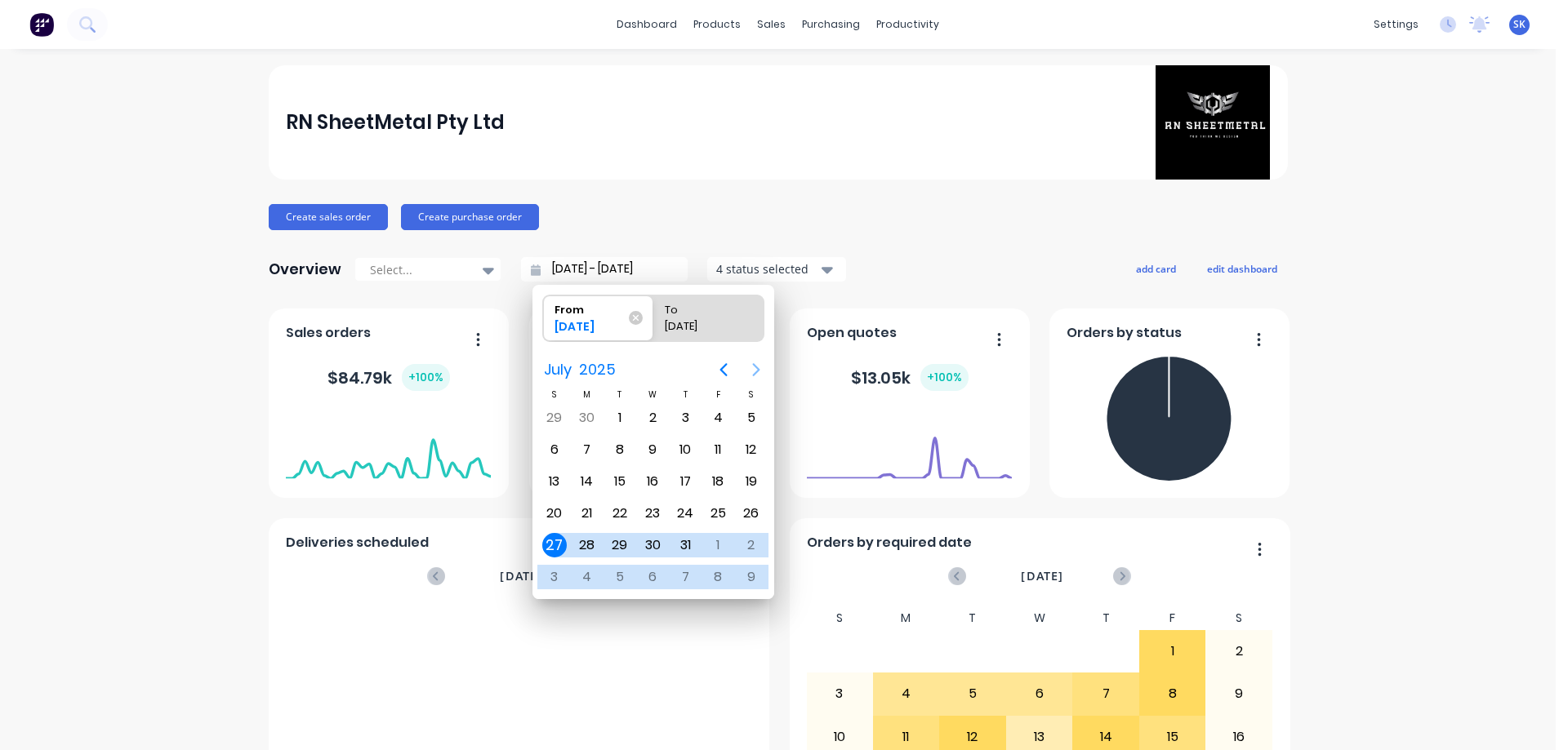
click at [761, 366] on icon "Next page" at bounding box center [757, 370] width 20 height 20
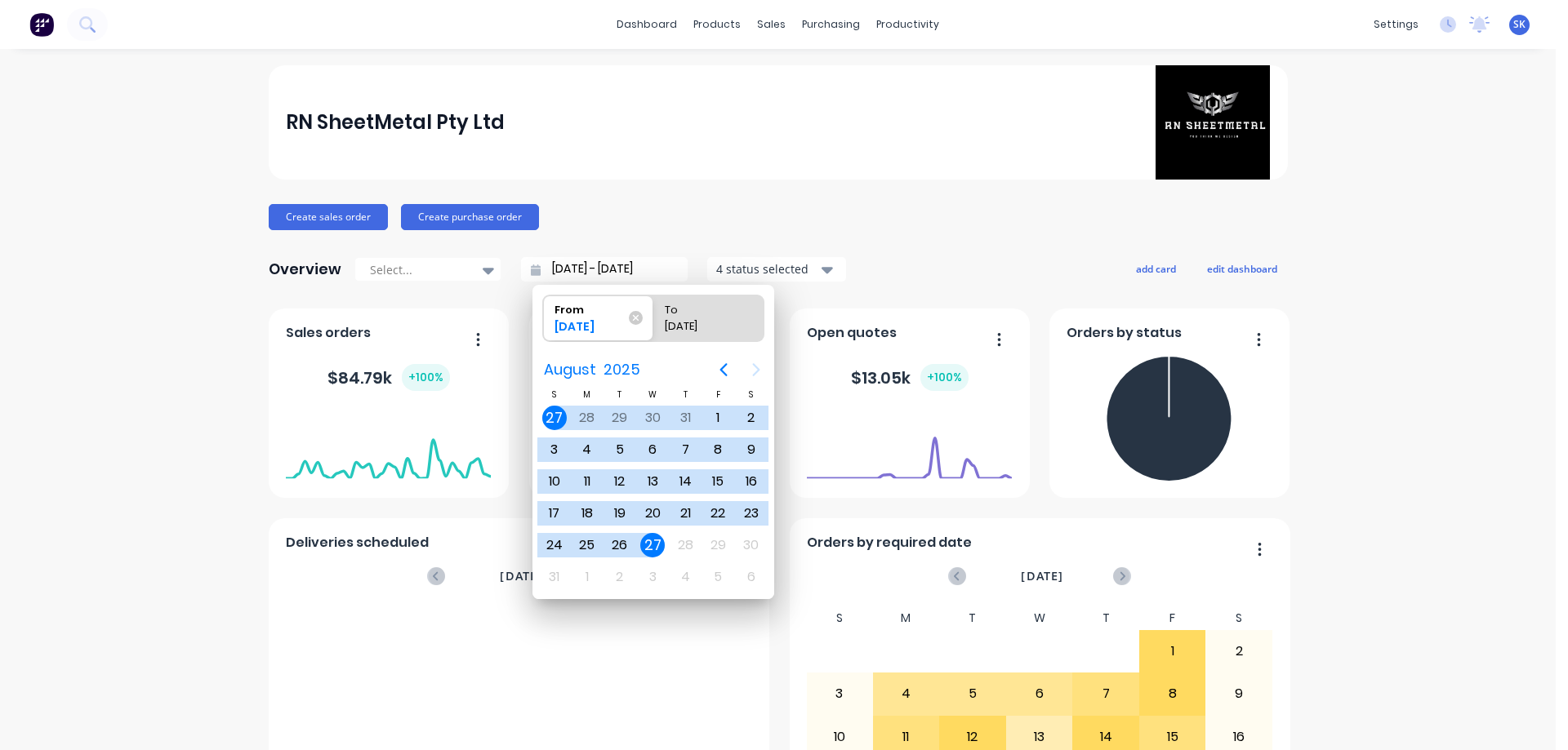
click at [648, 543] on div "27" at bounding box center [652, 545] width 25 height 25
type input "27/08/25 - 27/08/25"
radio input "false"
radio input "true"
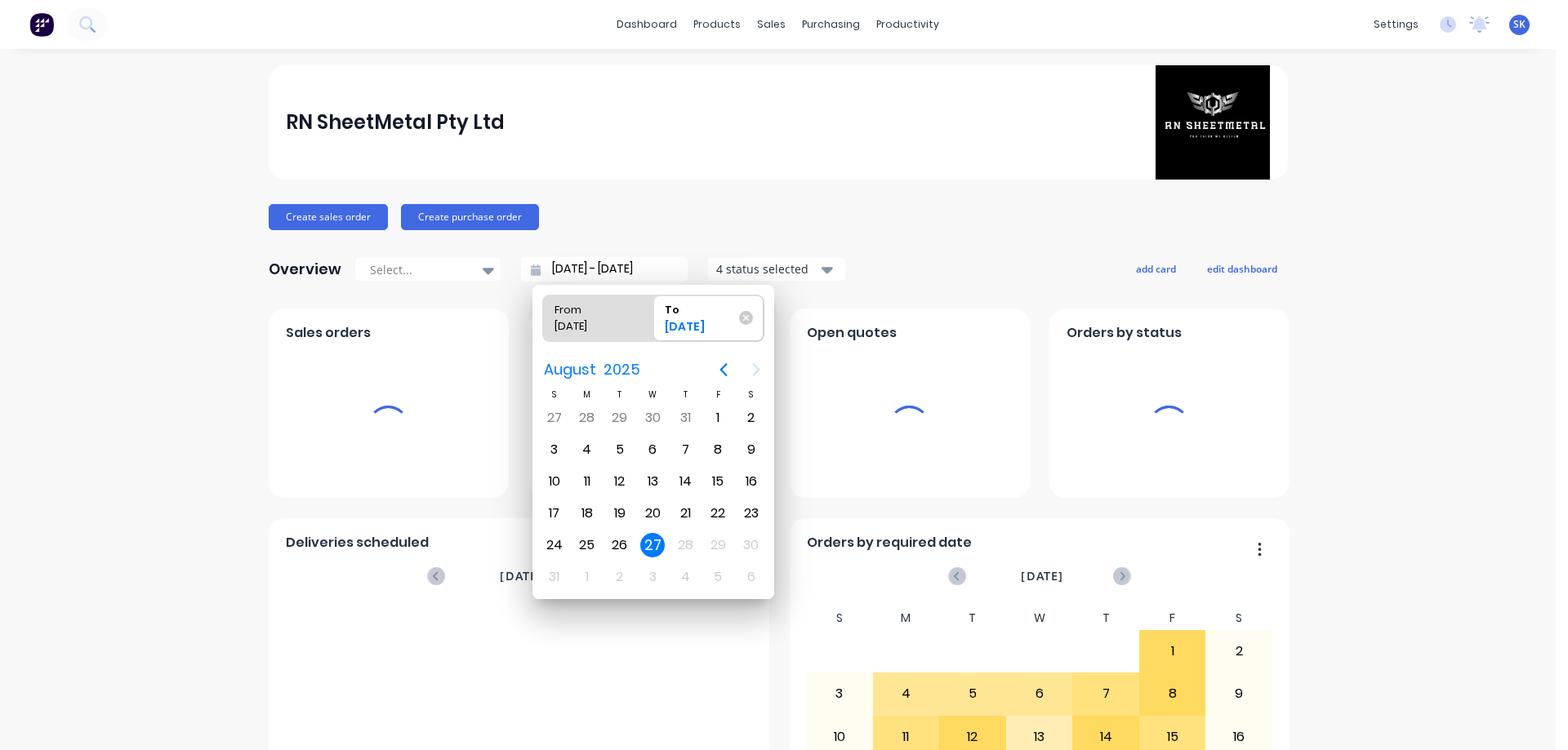
click at [770, 267] on div "4 status selected" at bounding box center [768, 268] width 103 height 17
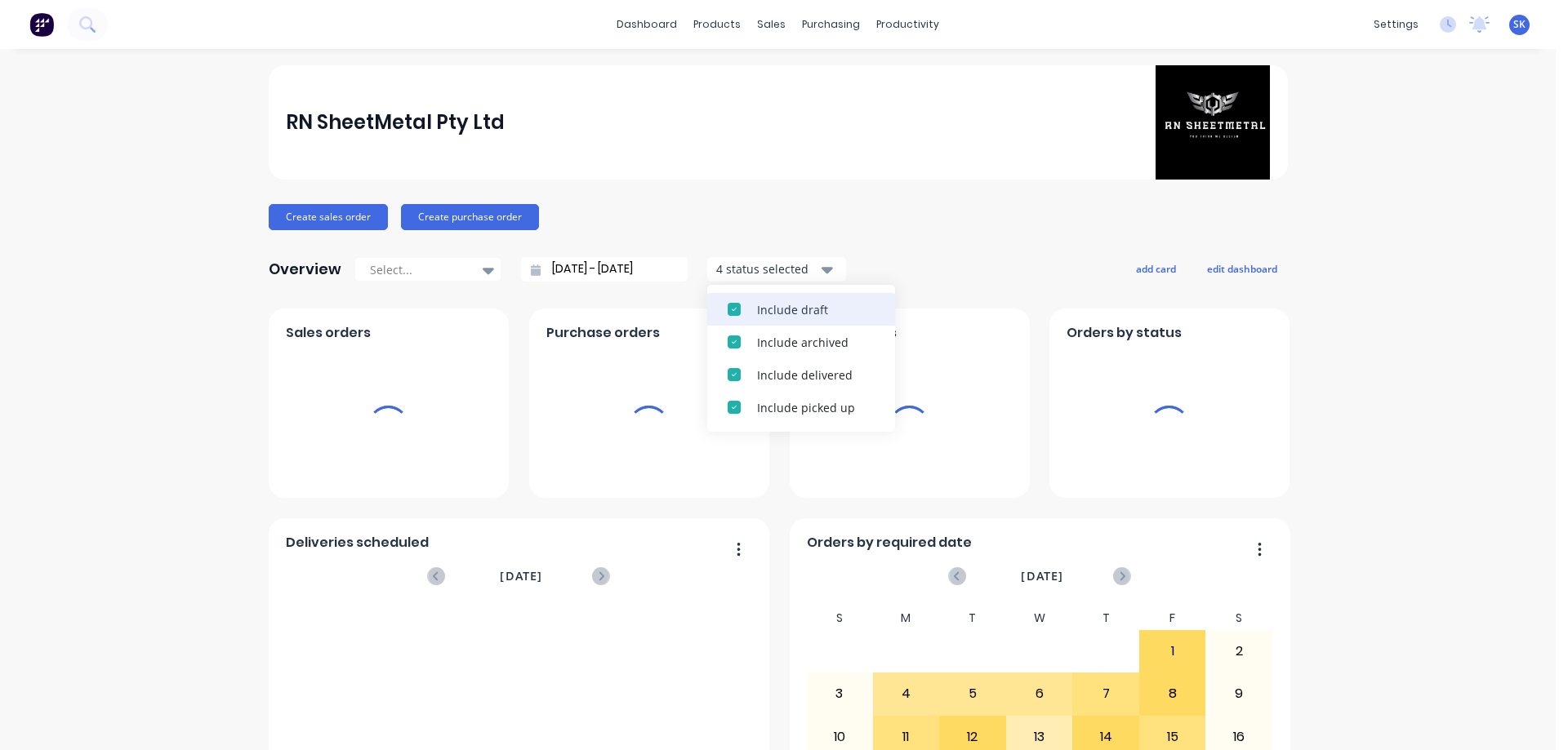
click at [771, 300] on button "Include draft" at bounding box center [801, 309] width 188 height 33
click at [771, 325] on button "Include archived" at bounding box center [801, 342] width 188 height 33
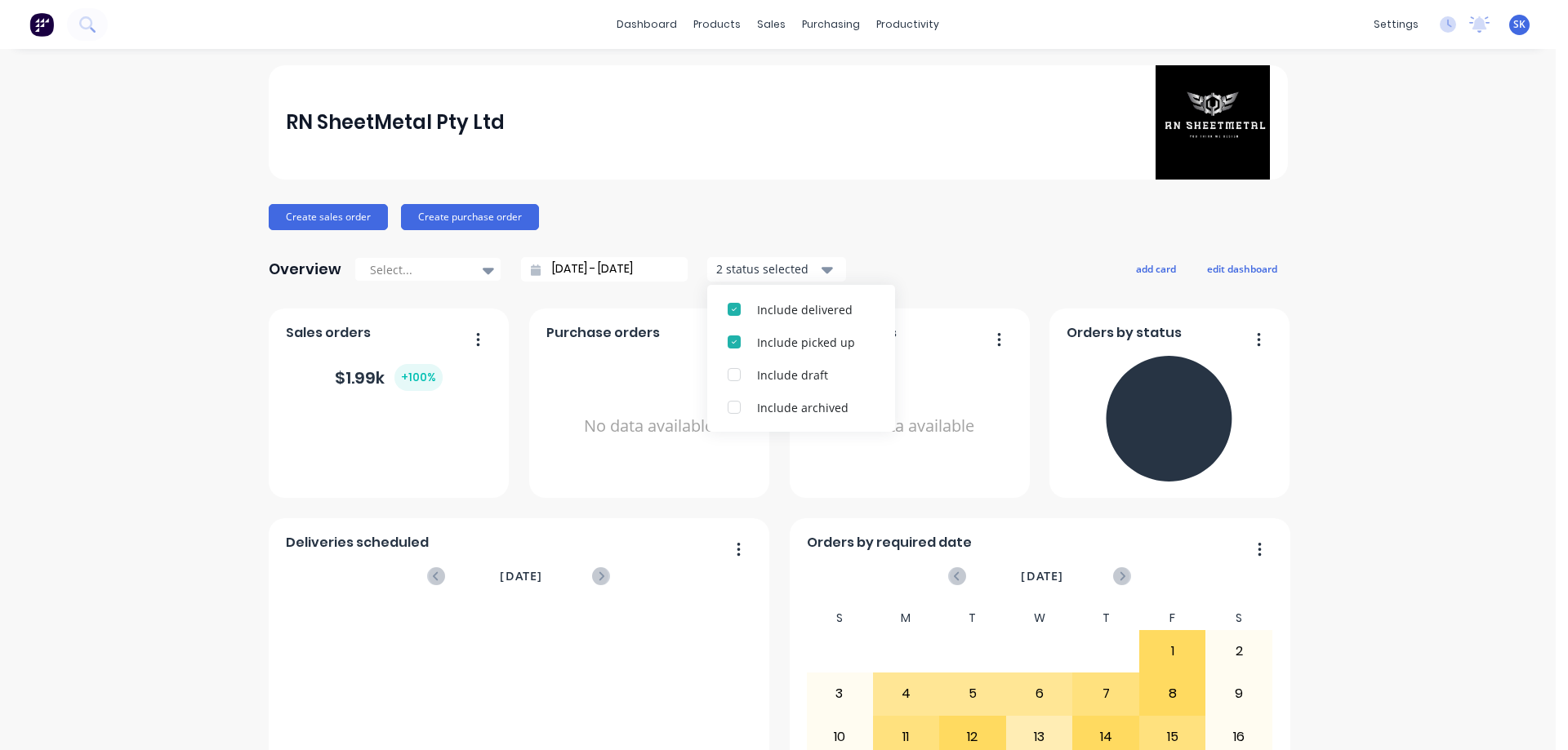
click at [905, 260] on div "Overview Select... 27/08/25 - 27/08/25 2 status selected Include delivered Incl…" at bounding box center [778, 269] width 1020 height 33
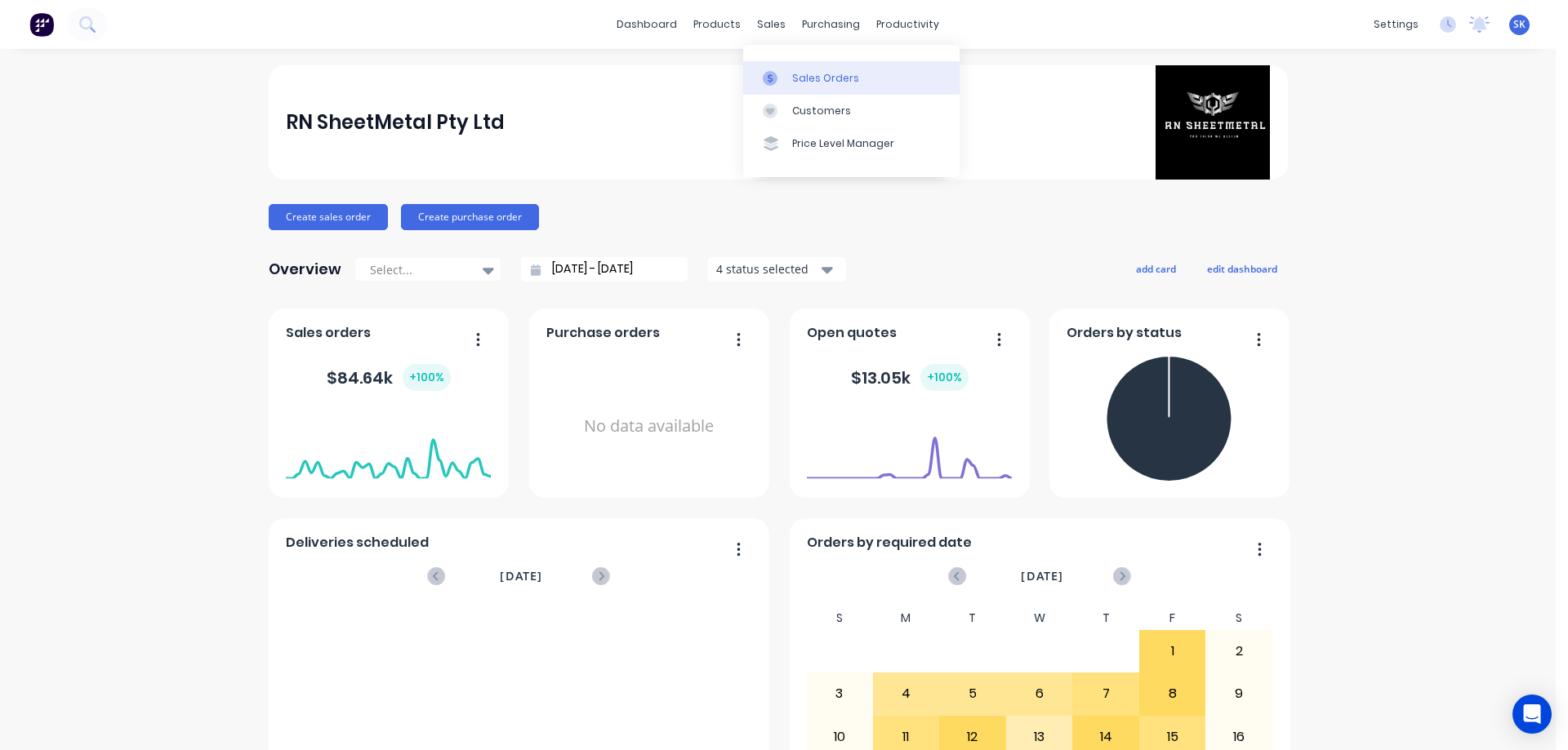
click at [794, 66] on link "Sales Orders" at bounding box center [851, 77] width 216 height 33
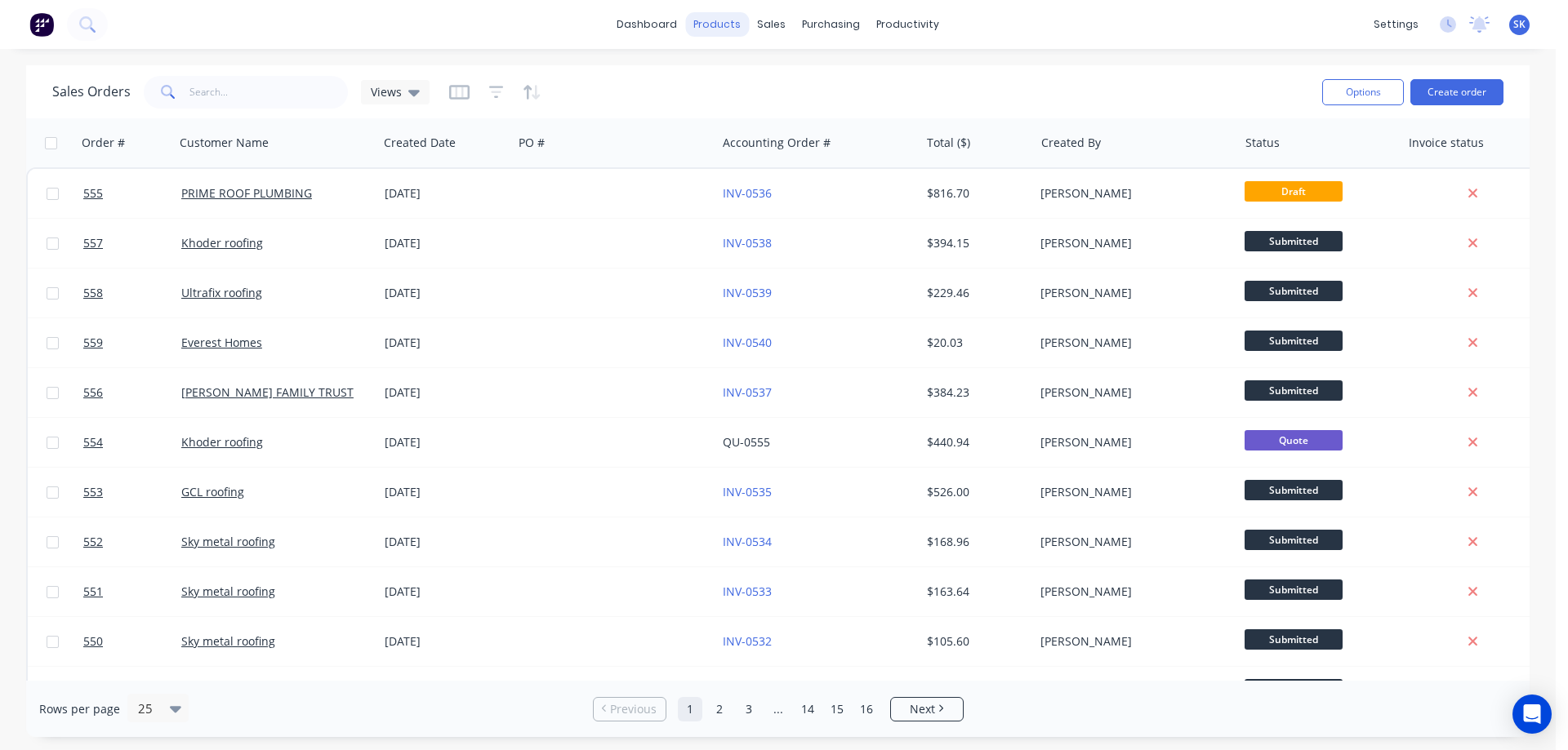
click at [735, 20] on div "products" at bounding box center [717, 24] width 64 height 25
click at [749, 74] on div "Product Catalogue" at bounding box center [789, 78] width 101 height 15
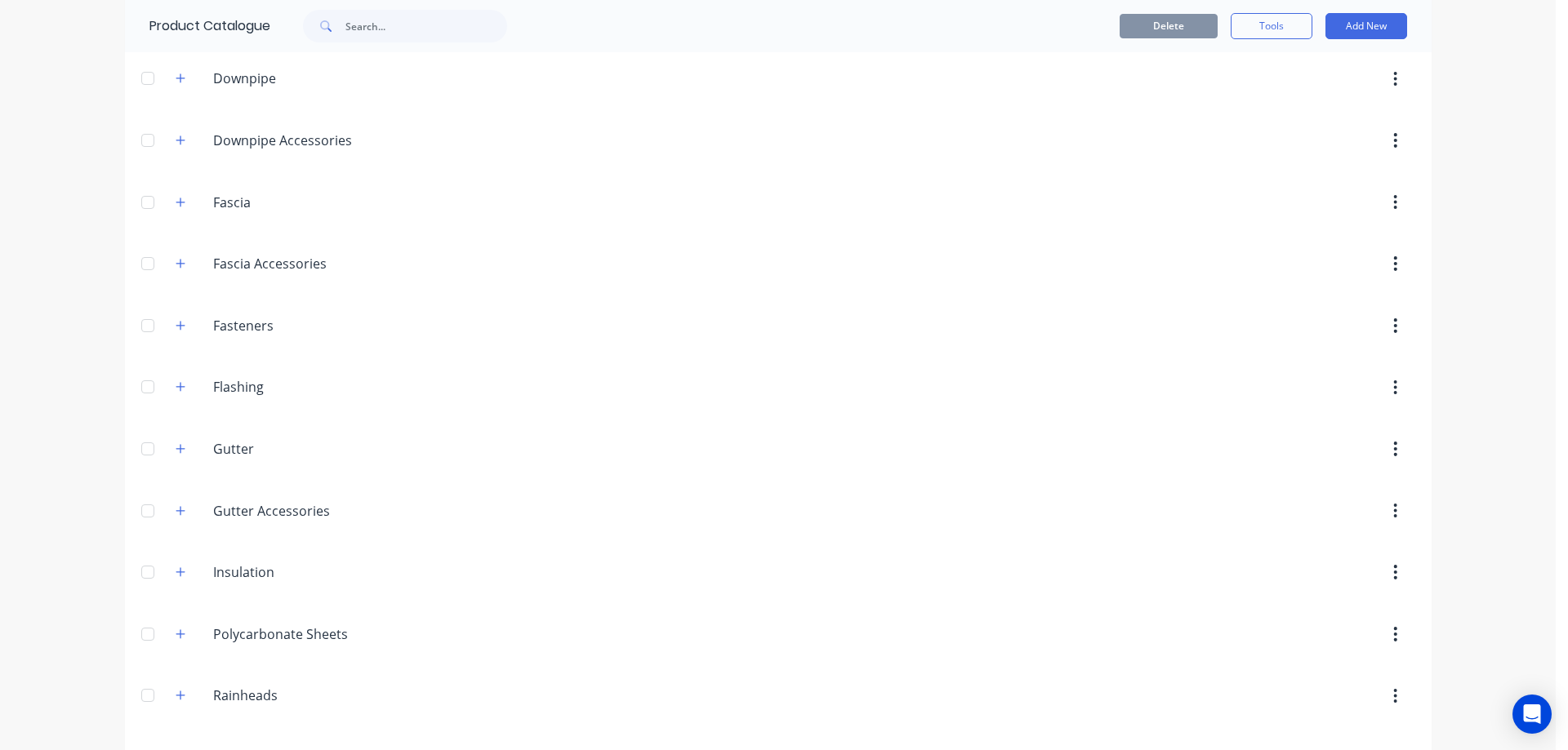
scroll to position [326, 0]
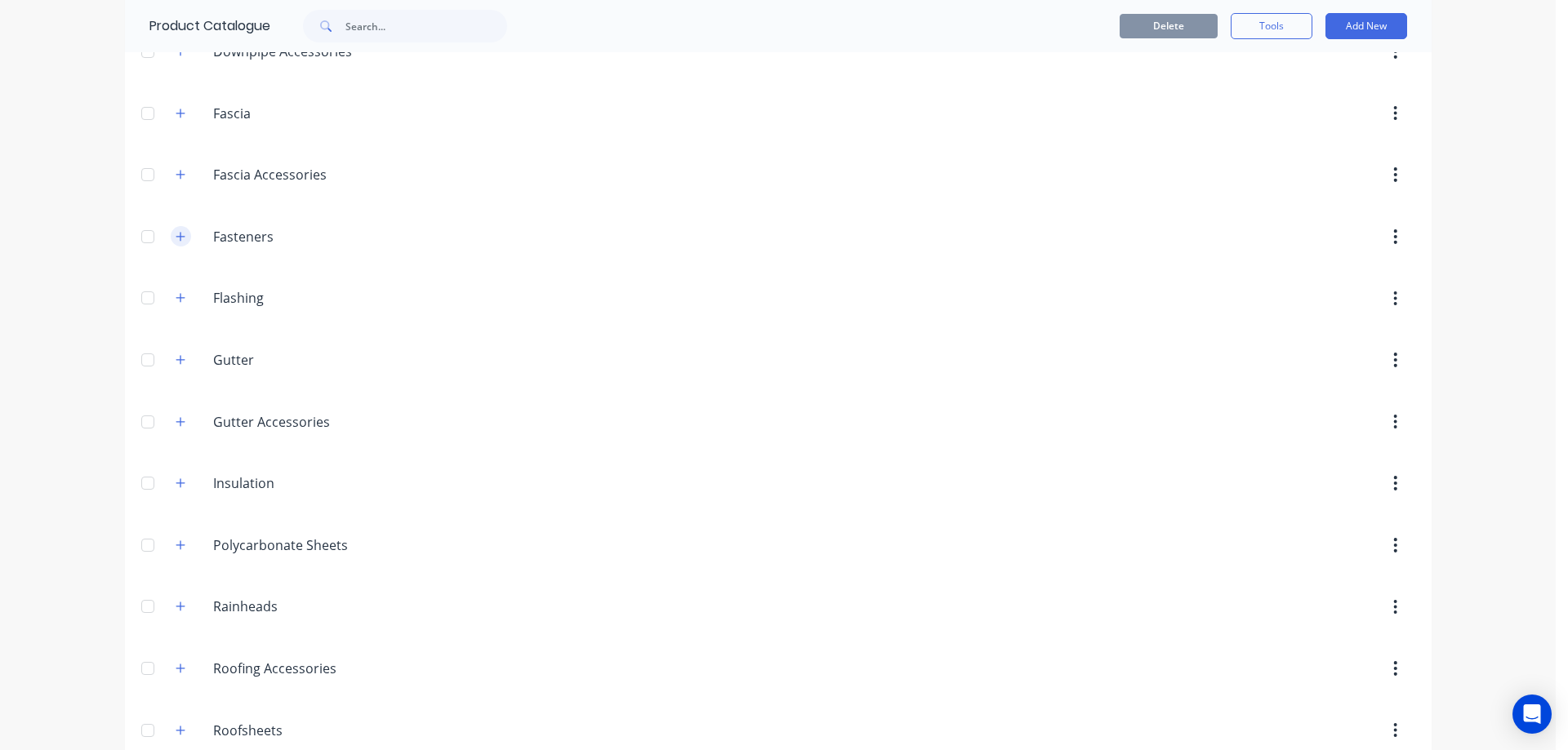
click at [176, 236] on icon "button" at bounding box center [180, 236] width 10 height 12
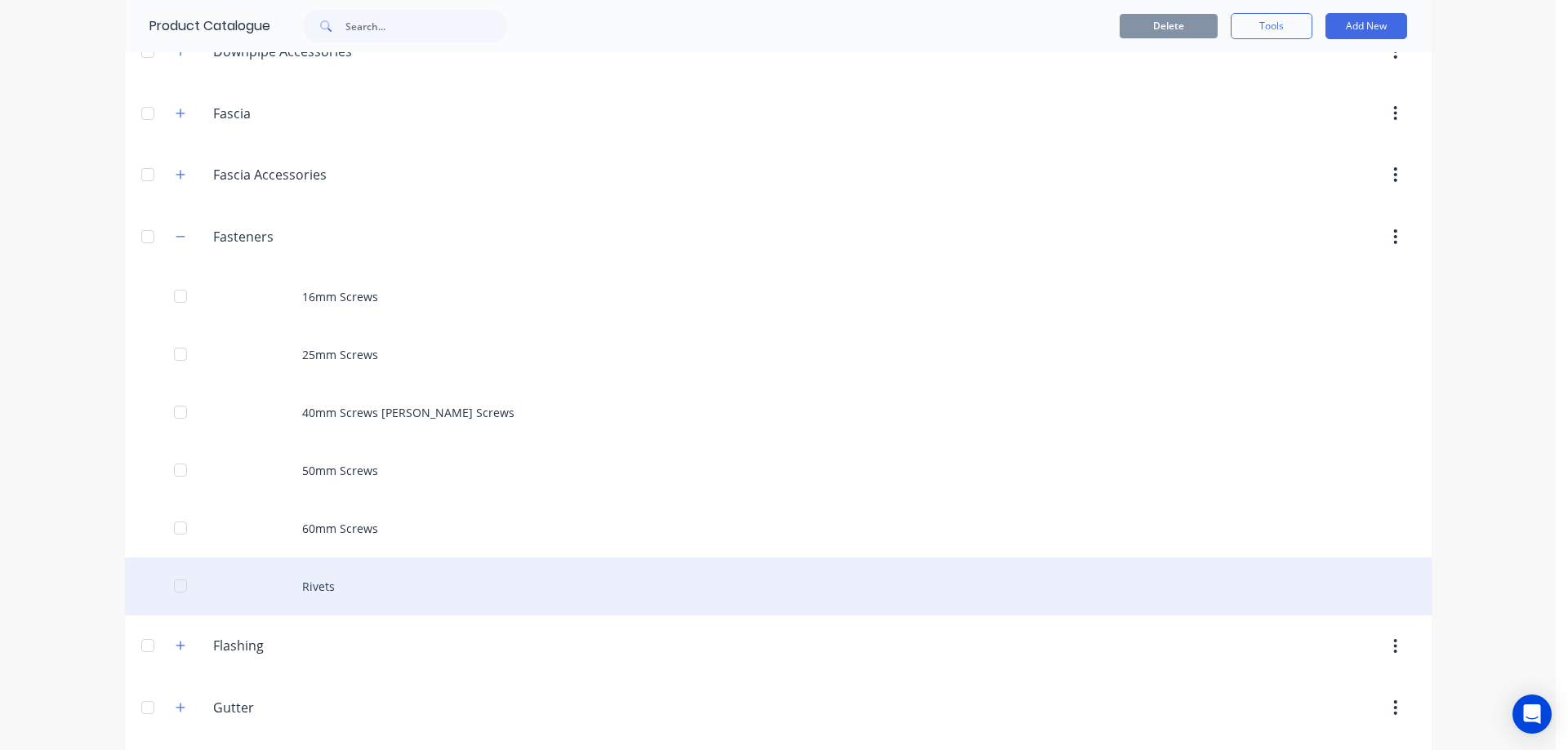
click at [340, 573] on div "Rivets" at bounding box center [778, 586] width 1307 height 58
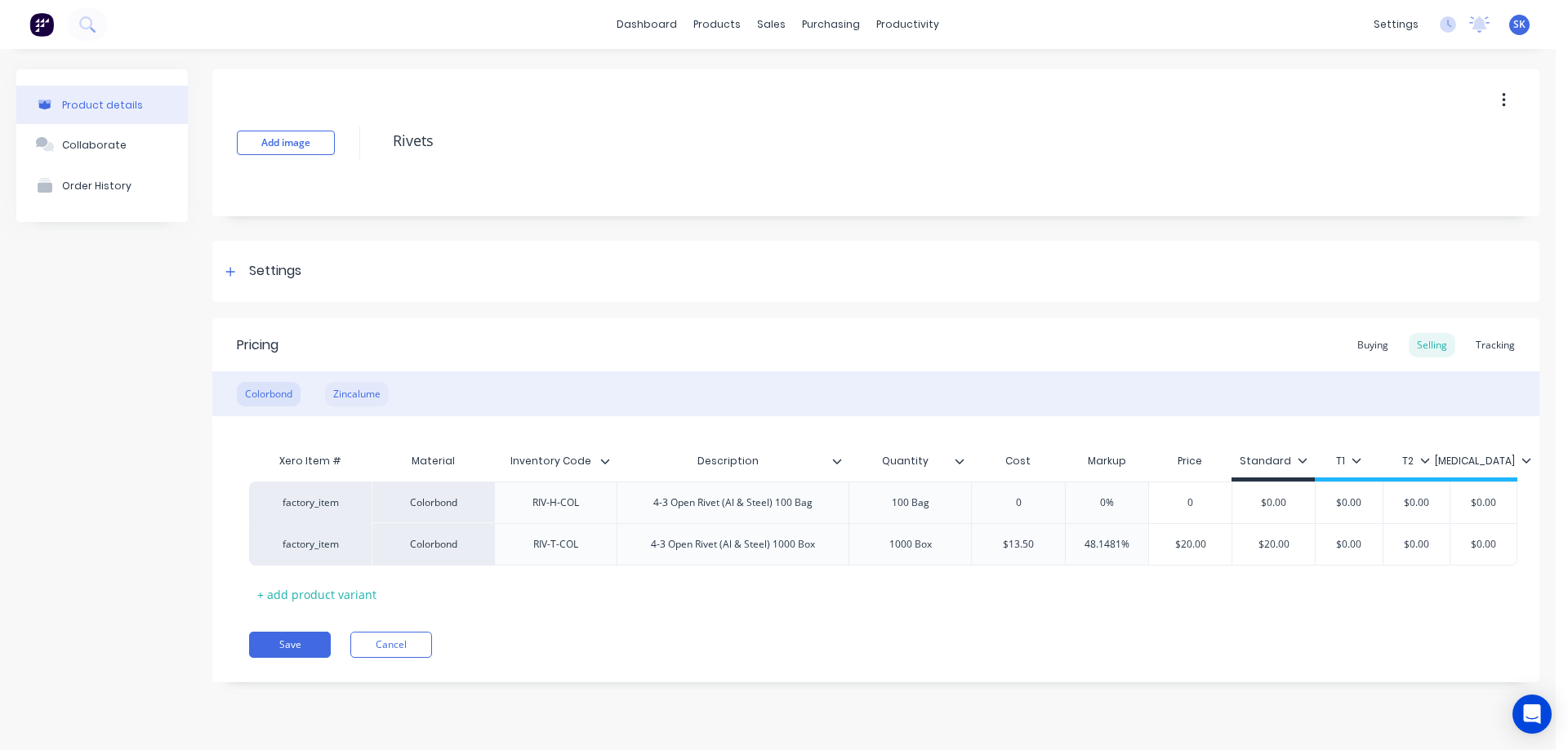
click at [384, 389] on div "Zincalume" at bounding box center [357, 394] width 64 height 25
click at [576, 542] on div "RIV-T-ZIN" at bounding box center [557, 544] width 82 height 21
type textarea "x"
click at [1493, 344] on div "Tracking" at bounding box center [1495, 345] width 55 height 25
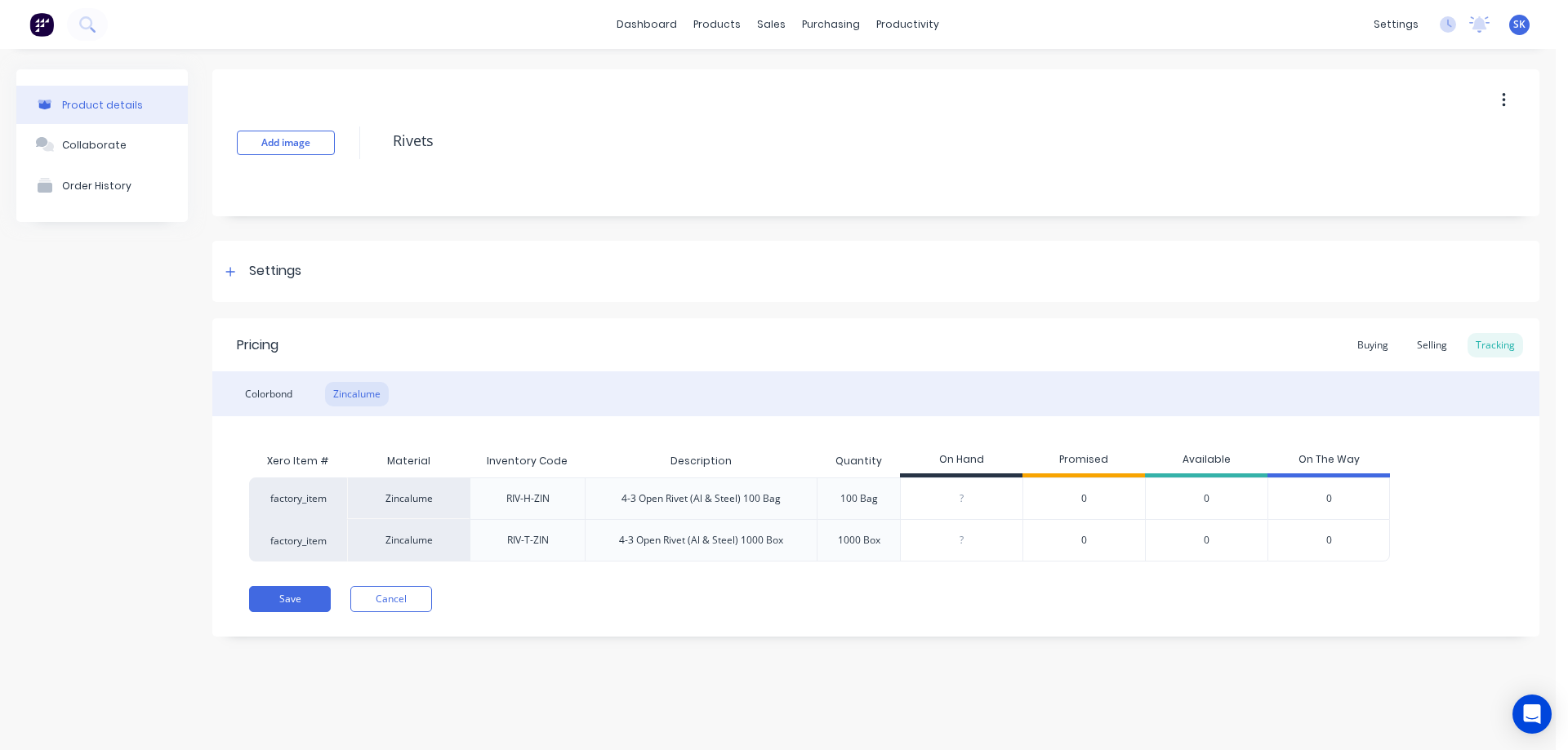
click at [861, 541] on div "1000 Box" at bounding box center [859, 540] width 43 height 15
type input "0"
click at [965, 542] on input "0" at bounding box center [961, 540] width 122 height 15
click at [1128, 540] on div "0" at bounding box center [1083, 540] width 123 height 43
click at [1191, 535] on div "0" at bounding box center [1206, 540] width 123 height 43
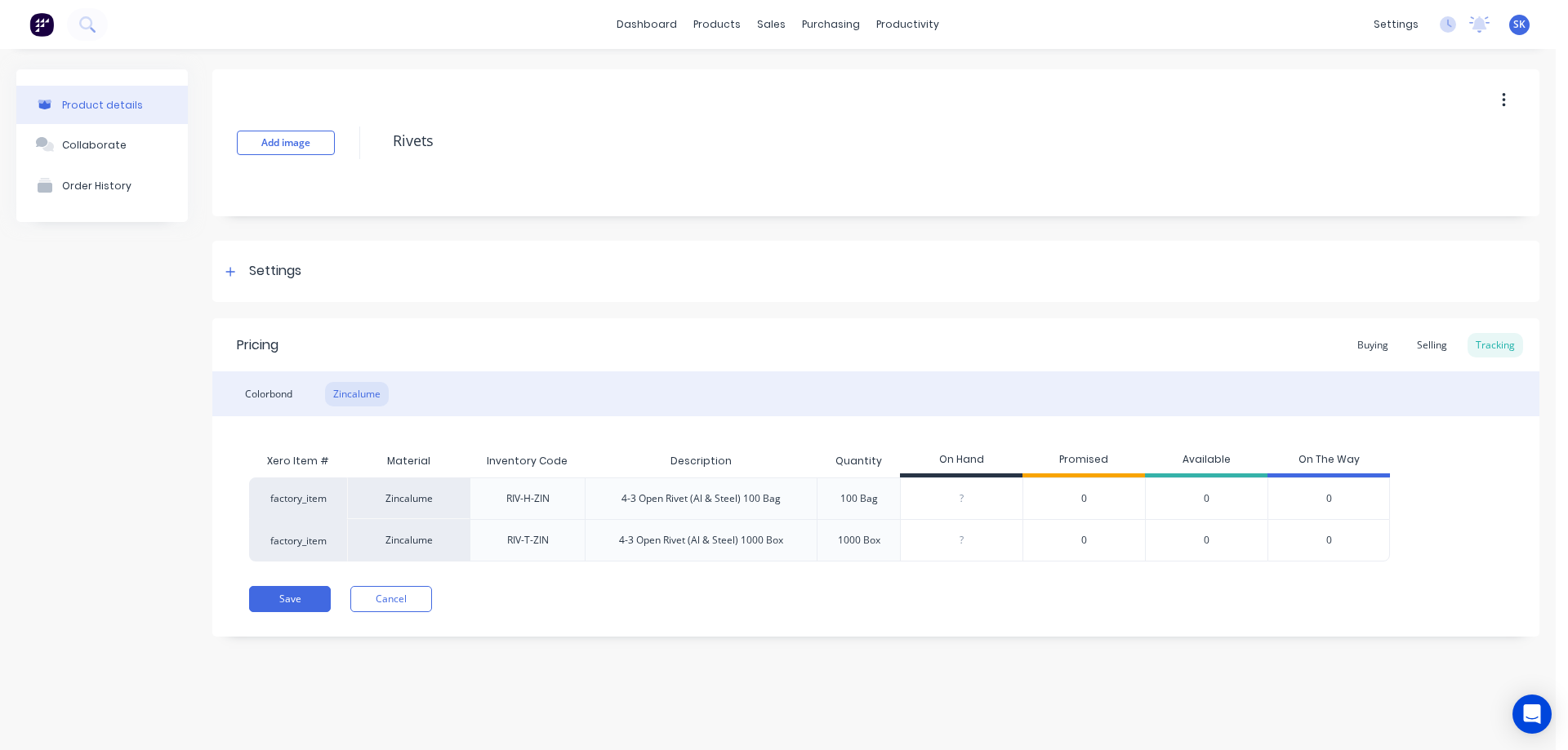
click at [1300, 532] on div "0" at bounding box center [1329, 540] width 123 height 43
click at [398, 539] on div "Zincalume" at bounding box center [408, 540] width 123 height 43
click at [406, 505] on div "Zincalume" at bounding box center [408, 498] width 123 height 42
click at [1205, 459] on div "Available" at bounding box center [1206, 461] width 123 height 33
click at [1335, 466] on div "On The Way" at bounding box center [1329, 461] width 123 height 33
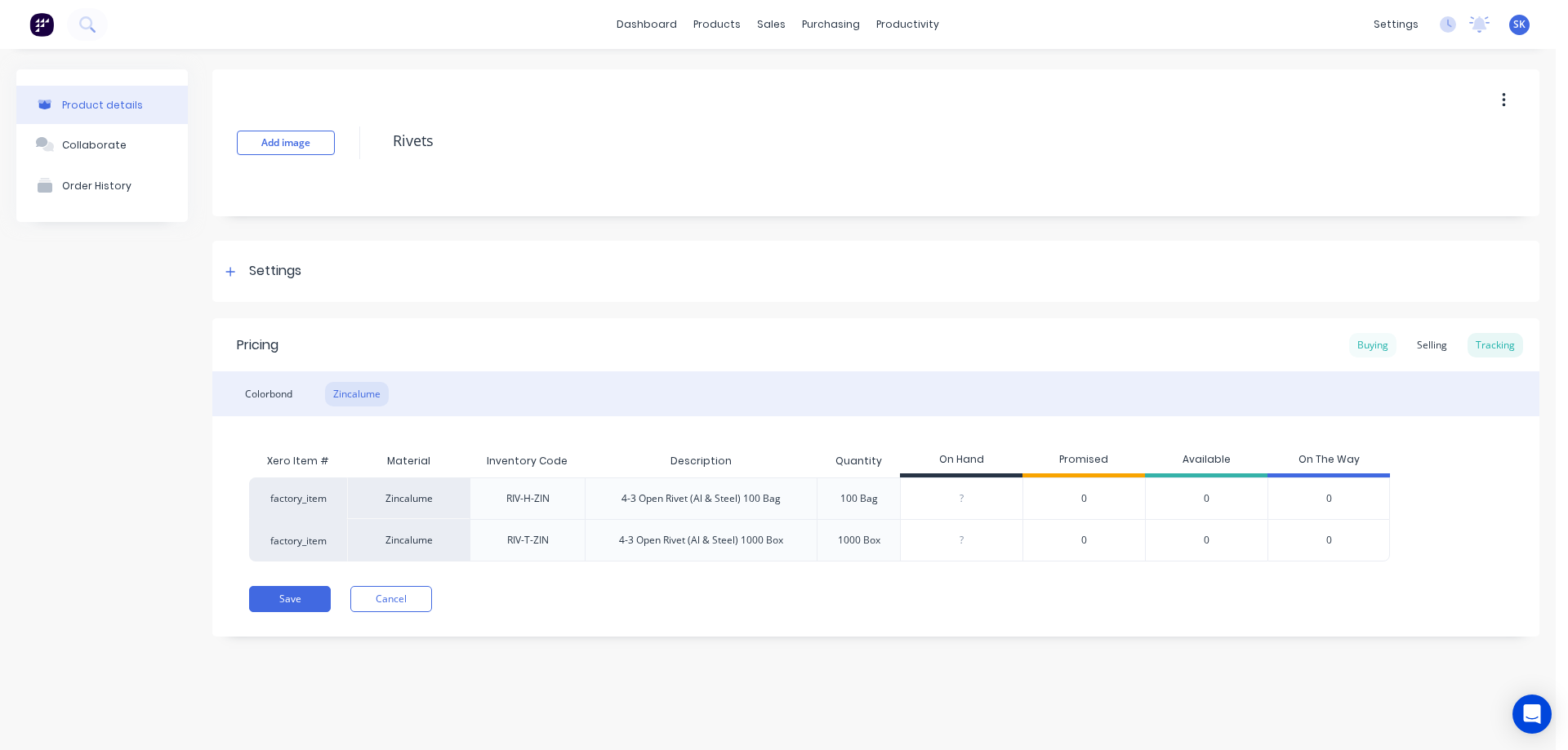
click at [1355, 347] on div "Buying" at bounding box center [1372, 345] width 47 height 25
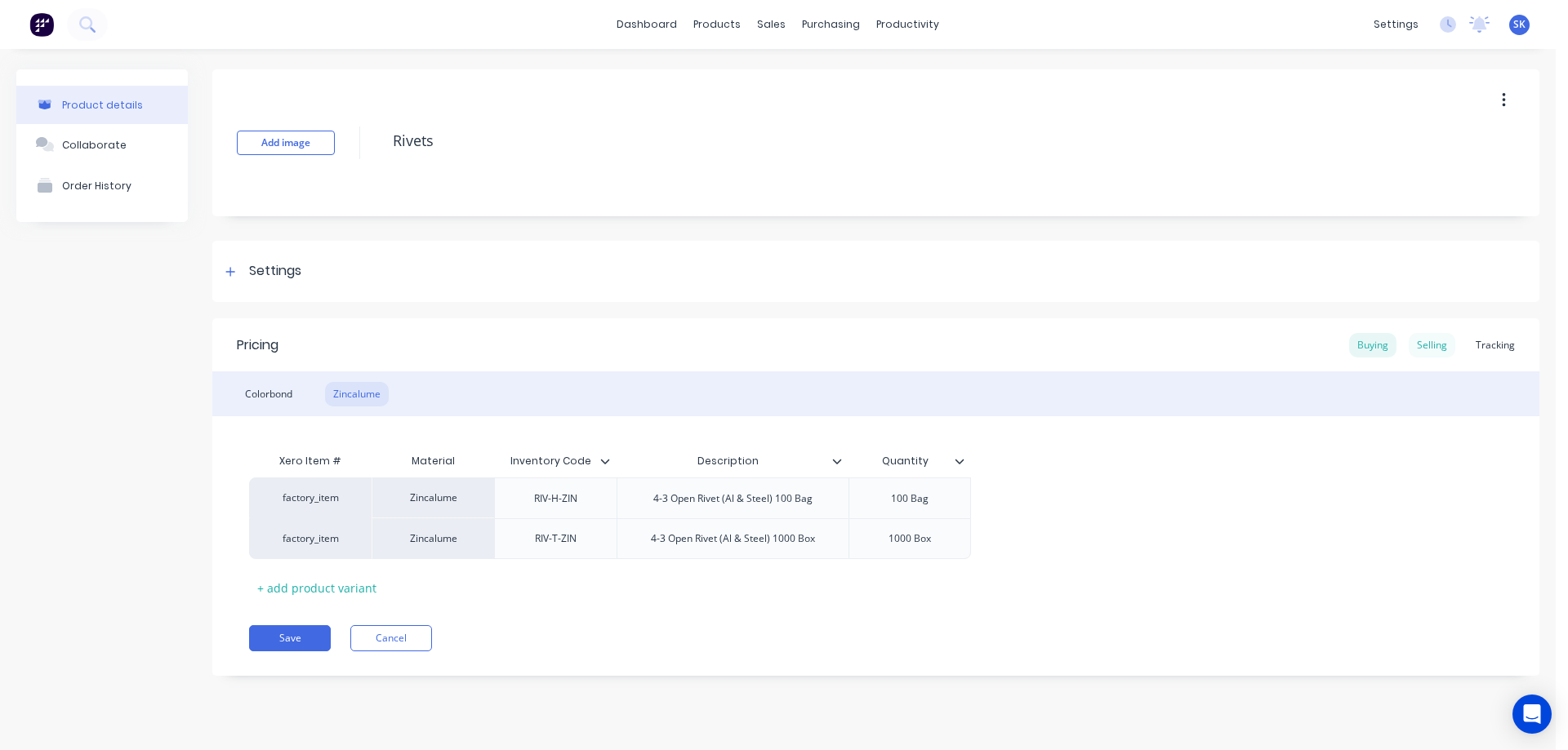
click at [1435, 336] on div "Selling" at bounding box center [1432, 345] width 46 height 25
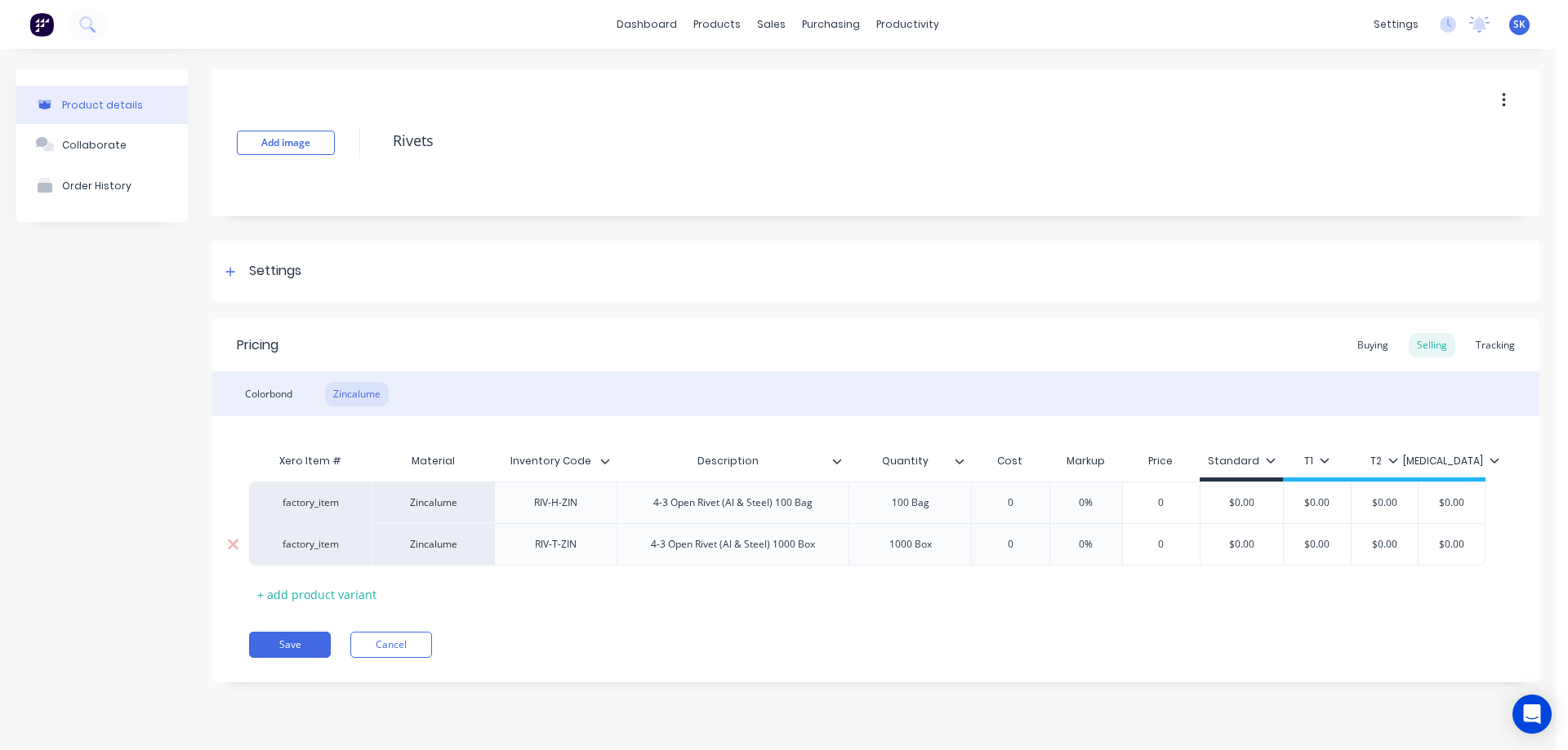
click at [895, 545] on div "1000 Box" at bounding box center [910, 544] width 82 height 21
click at [730, 549] on div "4-3 Open Rivet (Al & Steel) 1000 Box" at bounding box center [732, 544] width 190 height 21
click at [920, 548] on div "1000 Box" at bounding box center [910, 544] width 82 height 21
type textarea "x"
type input "0"
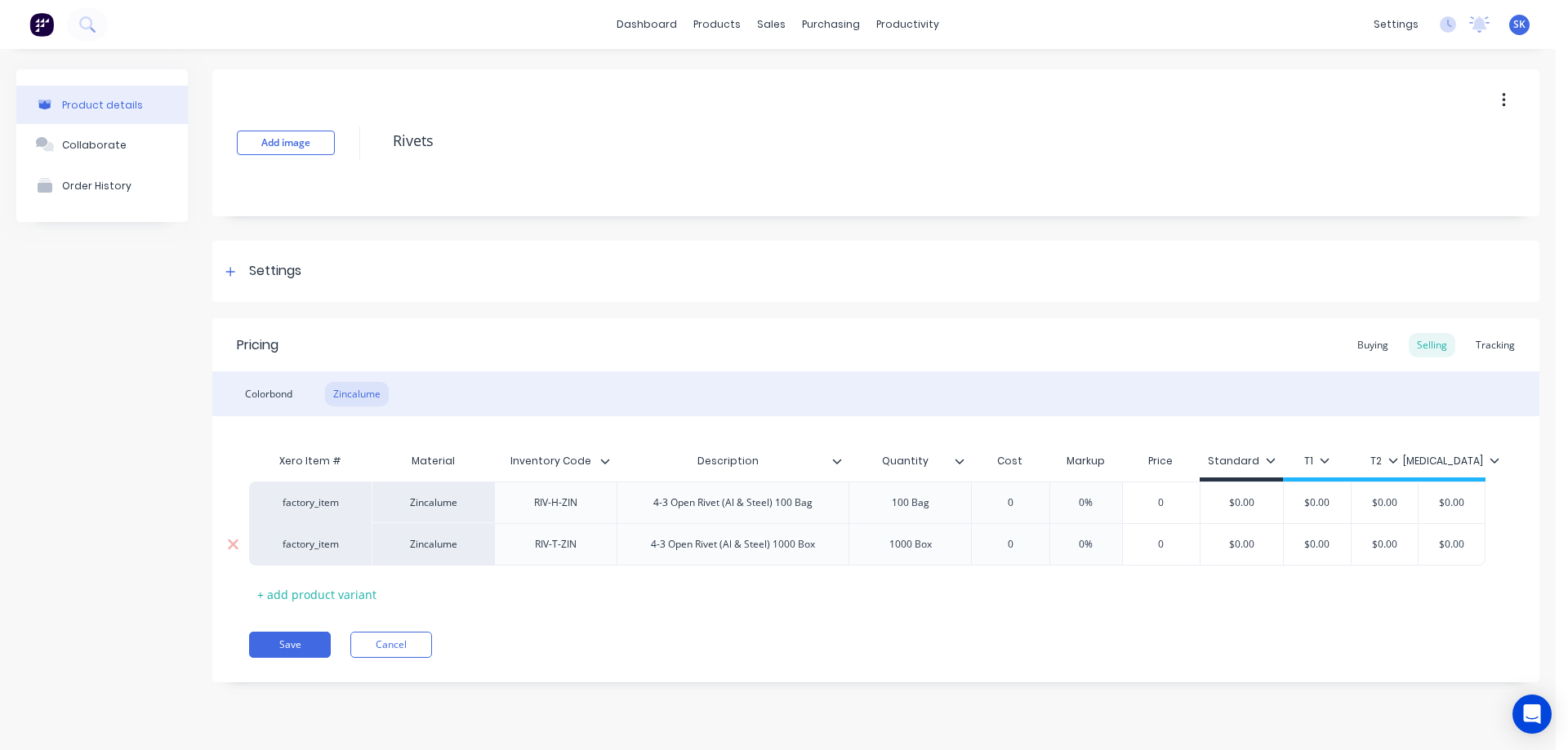
click at [1011, 548] on input "0" at bounding box center [1010, 545] width 82 height 15
type input "0%"
click at [1097, 538] on input "0%" at bounding box center [1086, 545] width 82 height 15
click at [1227, 462] on div "Standard" at bounding box center [1241, 461] width 68 height 15
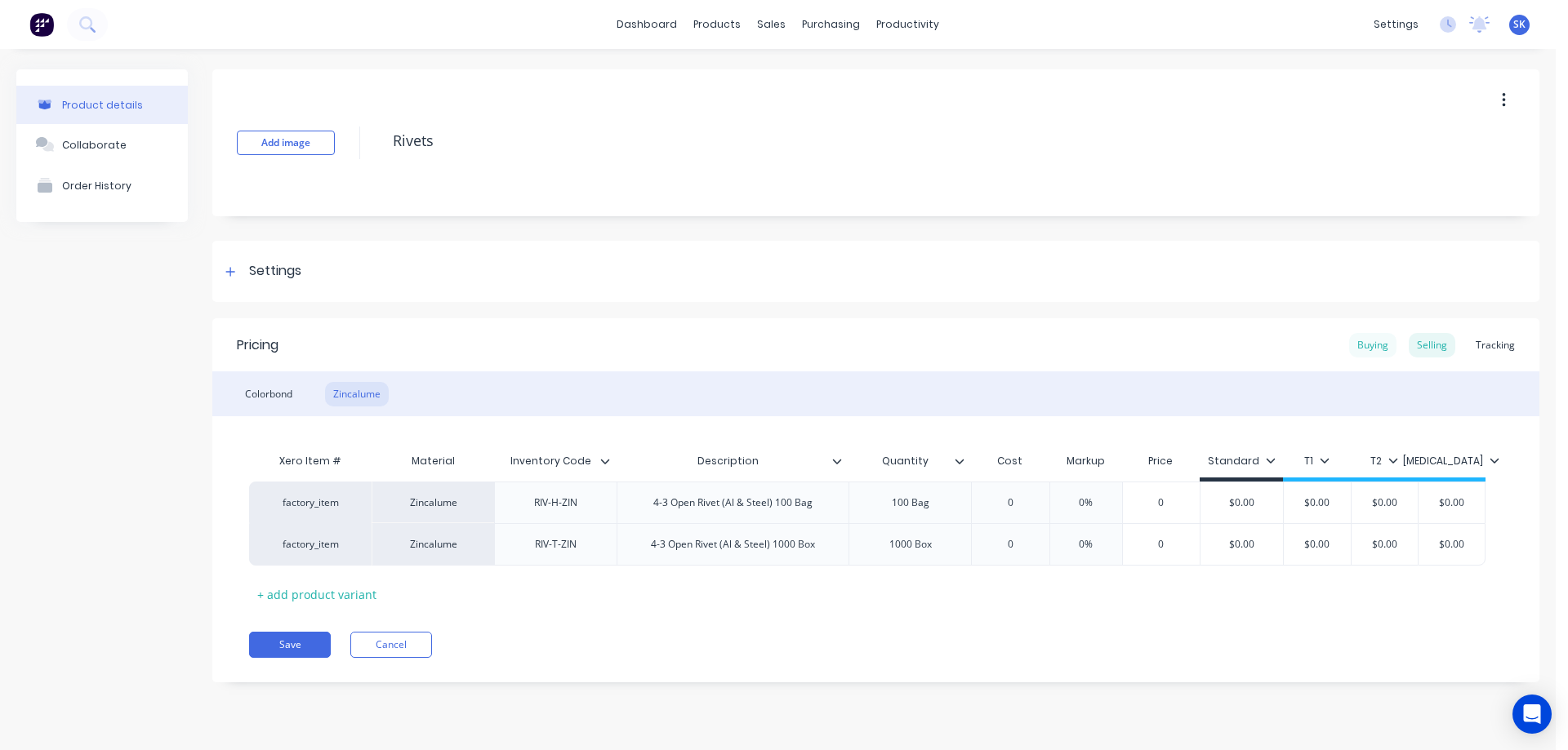
click at [1372, 340] on div "Buying" at bounding box center [1372, 345] width 47 height 25
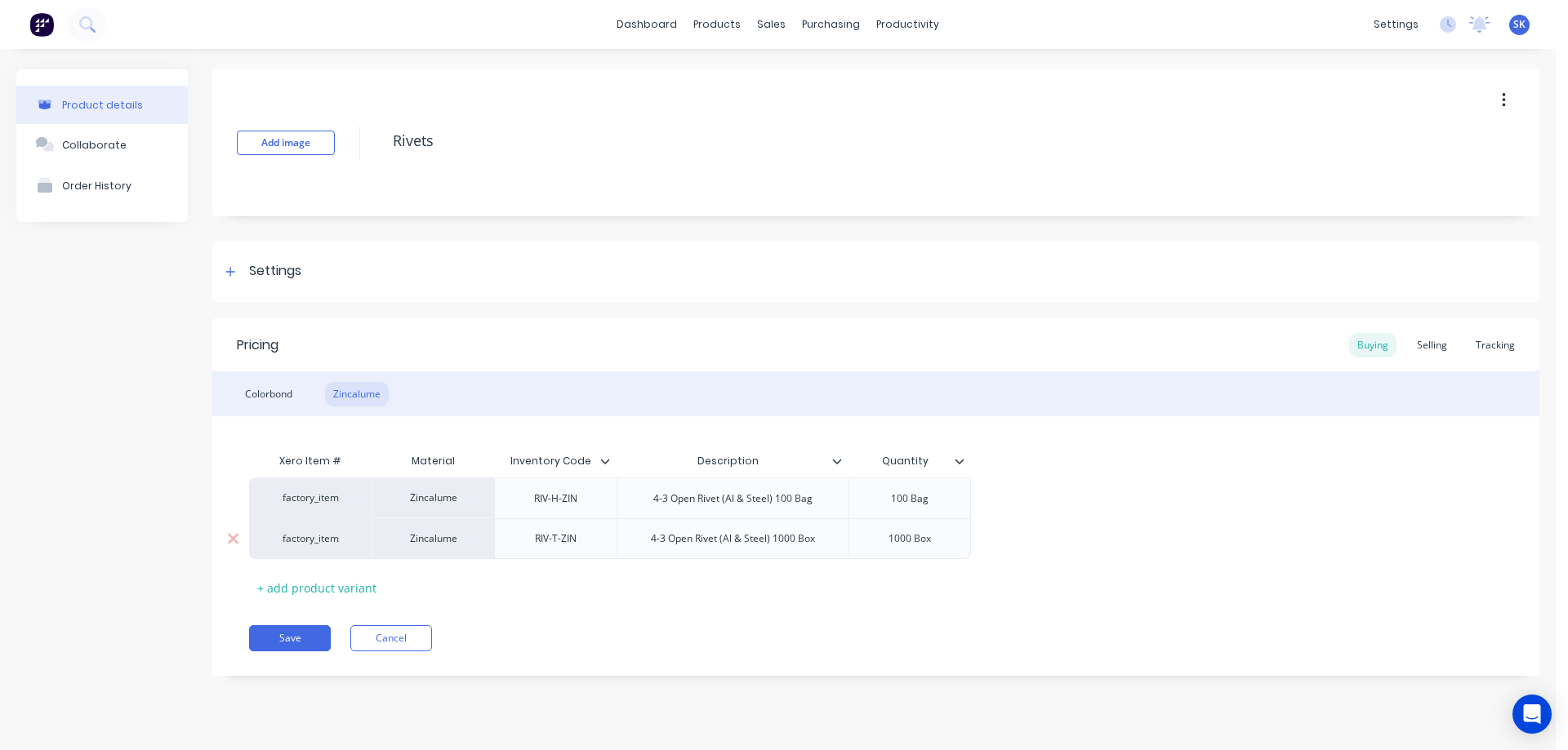
click at [912, 535] on div "1000 Box" at bounding box center [910, 538] width 82 height 21
click at [528, 542] on div "RIV-T-ZIN" at bounding box center [557, 538] width 82 height 21
click at [432, 544] on div "Zincalume" at bounding box center [433, 538] width 123 height 41
type textarea "x"
click at [1493, 333] on div "Tracking" at bounding box center [1495, 345] width 55 height 25
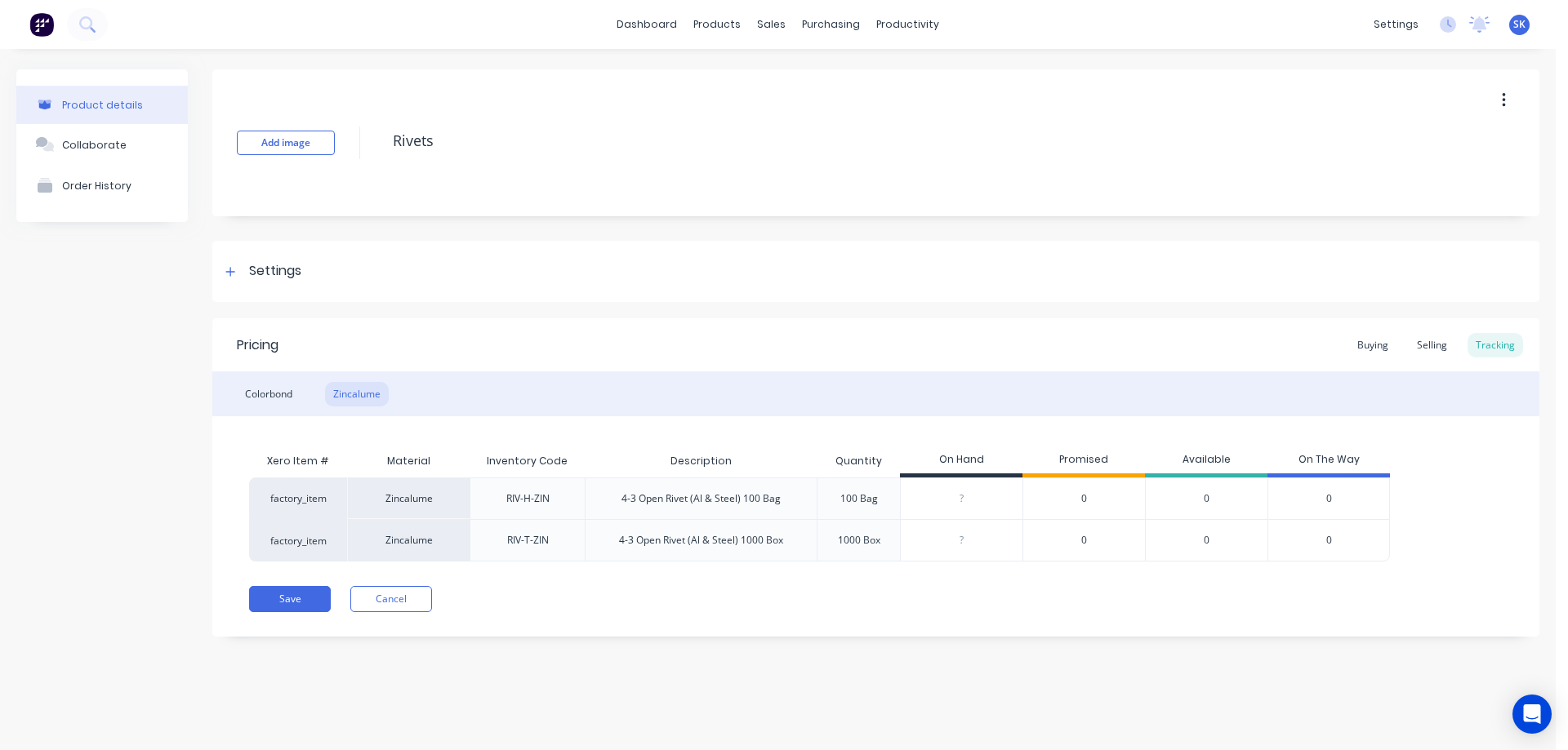
click at [1203, 494] on div "0" at bounding box center [1206, 498] width 123 height 42
click at [1205, 533] on div "0" at bounding box center [1206, 540] width 123 height 43
click at [1339, 485] on div "0" at bounding box center [1329, 498] width 123 height 42
click at [1314, 548] on div "0" at bounding box center [1329, 540] width 123 height 43
click at [1070, 537] on div "0" at bounding box center [1083, 540] width 123 height 43
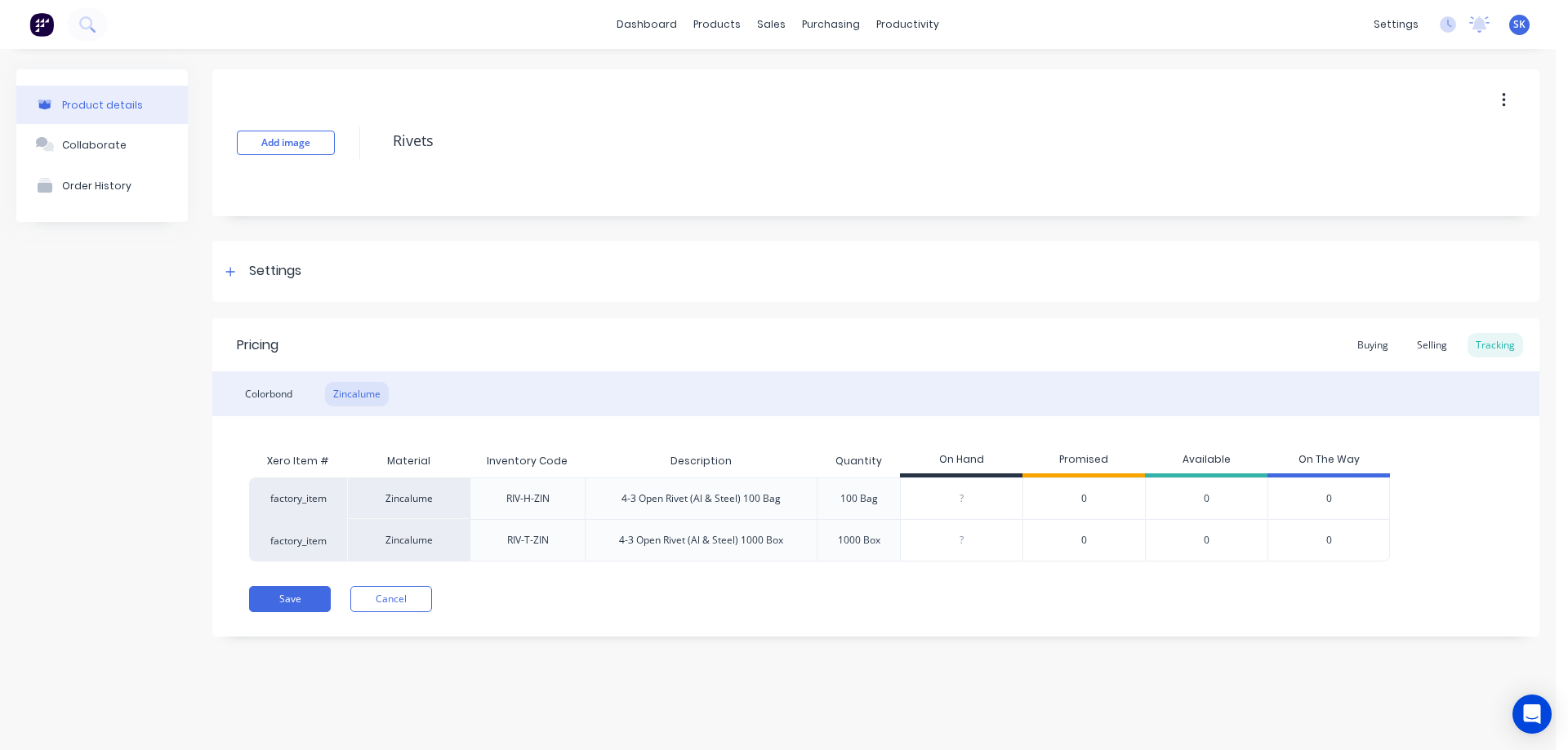
click at [1080, 505] on div "0" at bounding box center [1083, 498] width 123 height 42
type input "0"
click at [935, 504] on input "0" at bounding box center [961, 499] width 122 height 15
type input "0"
click at [961, 547] on input "0" at bounding box center [961, 540] width 122 height 15
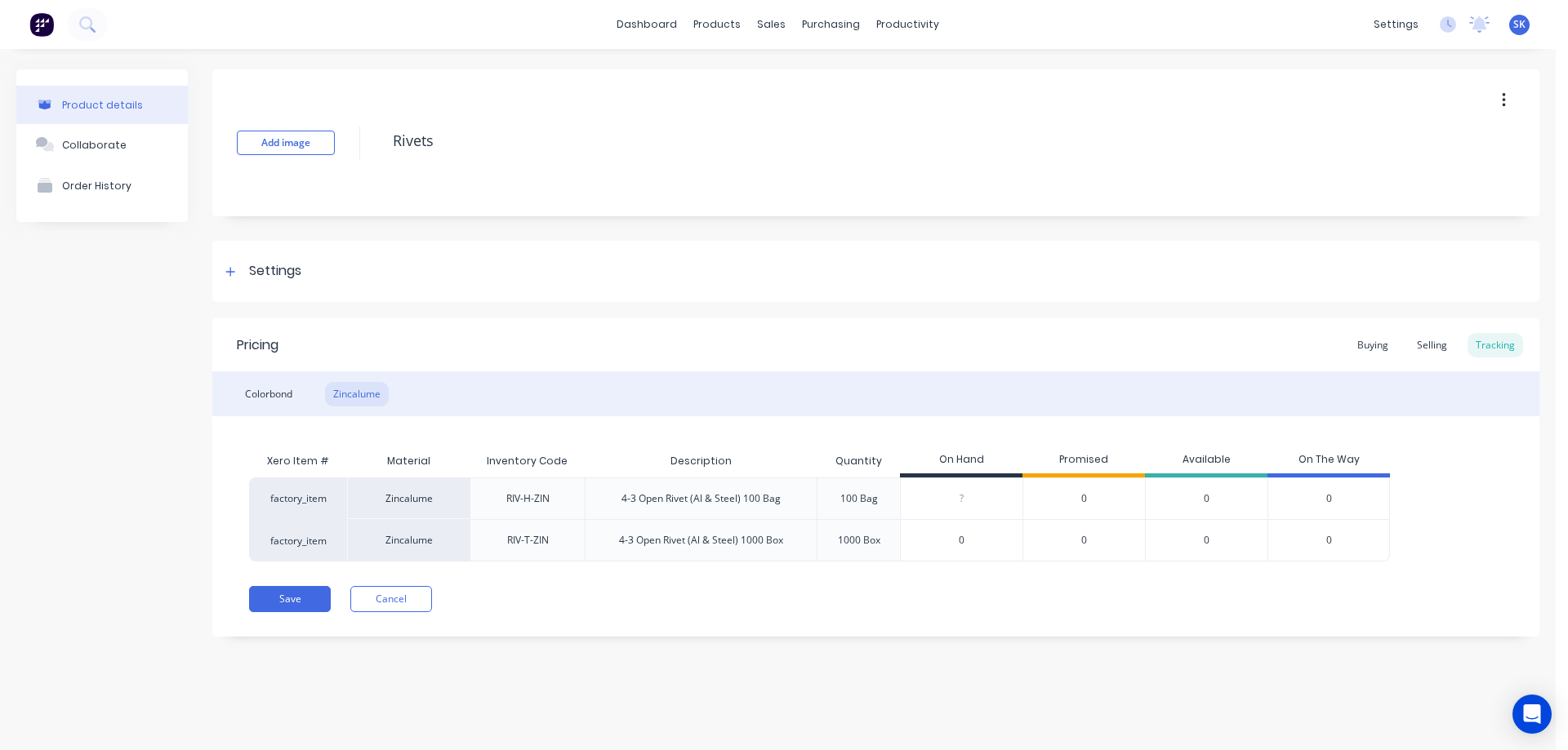
click at [854, 535] on div "1000 Box" at bounding box center [859, 540] width 43 height 15
click at [859, 491] on div "100 Bag" at bounding box center [859, 498] width 64 height 41
click at [1424, 345] on div "Selling" at bounding box center [1432, 345] width 46 height 25
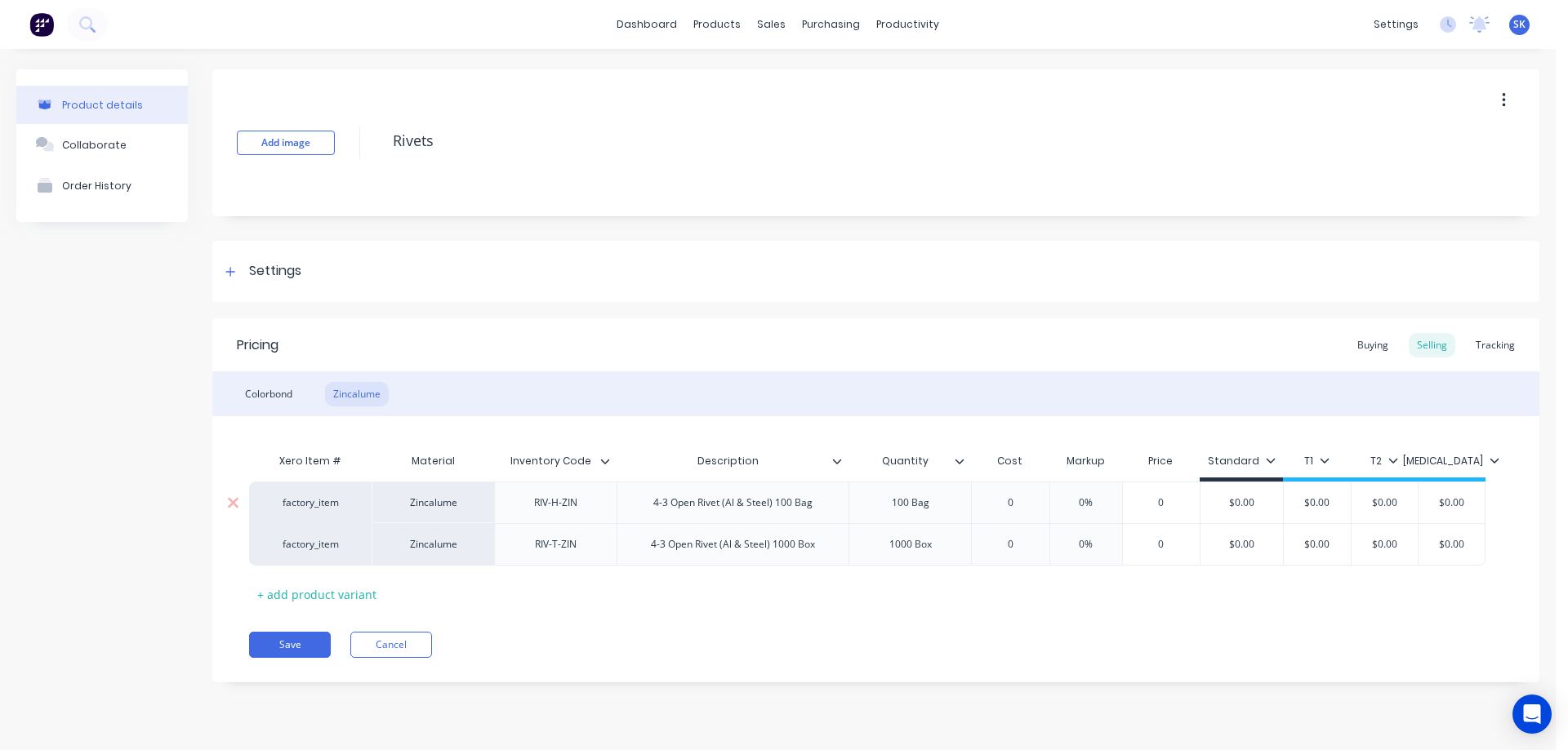
type input "0"
click at [1167, 506] on input "0" at bounding box center [1161, 503] width 82 height 15
type input "0%"
click at [1057, 503] on input "0%" at bounding box center [1086, 503] width 82 height 15
type input "$0.00"
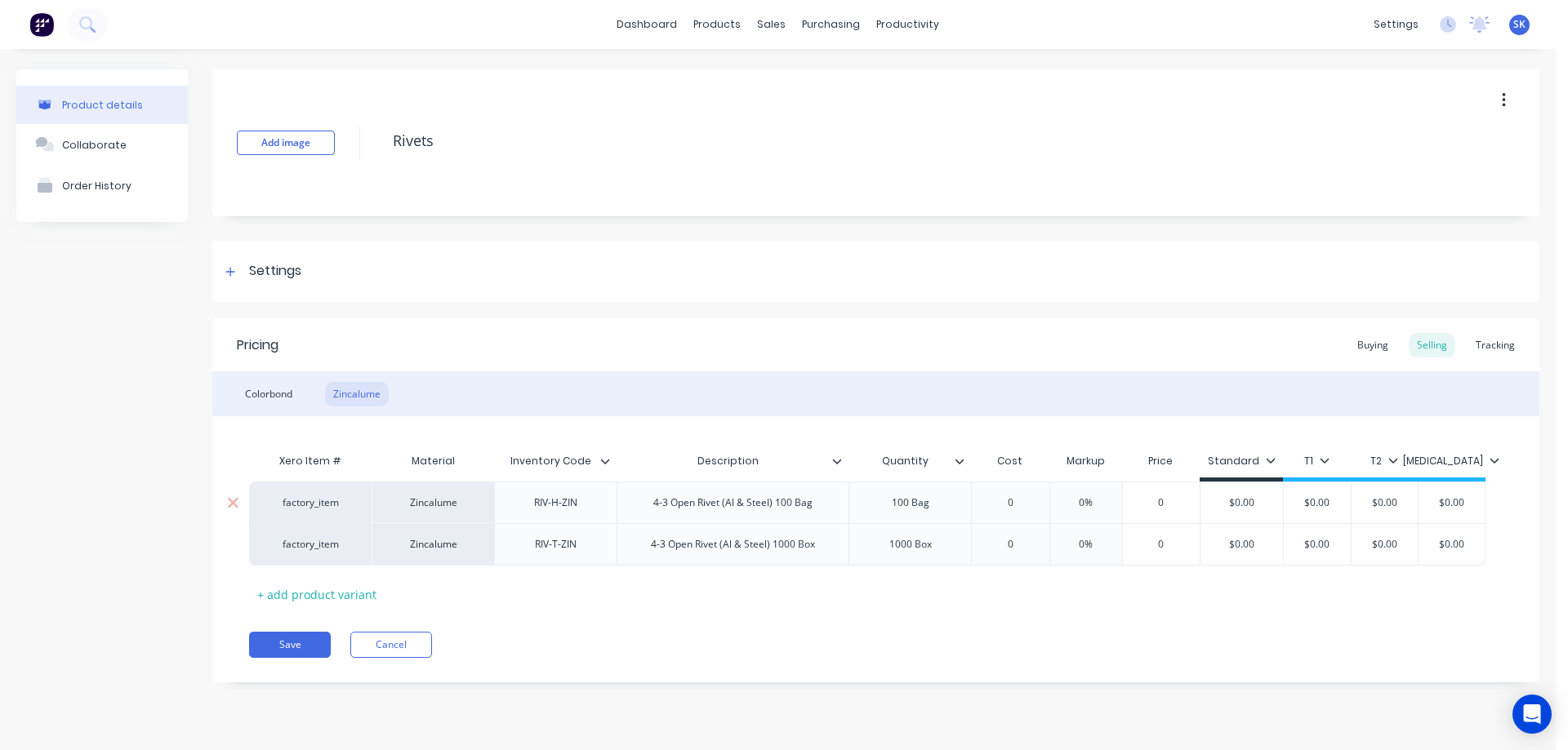
click at [1227, 502] on input "$0.00" at bounding box center [1241, 503] width 83 height 15
click at [1025, 512] on div "0" at bounding box center [1010, 503] width 82 height 41
type input "0"
click at [1008, 550] on input "0" at bounding box center [1010, 545] width 82 height 15
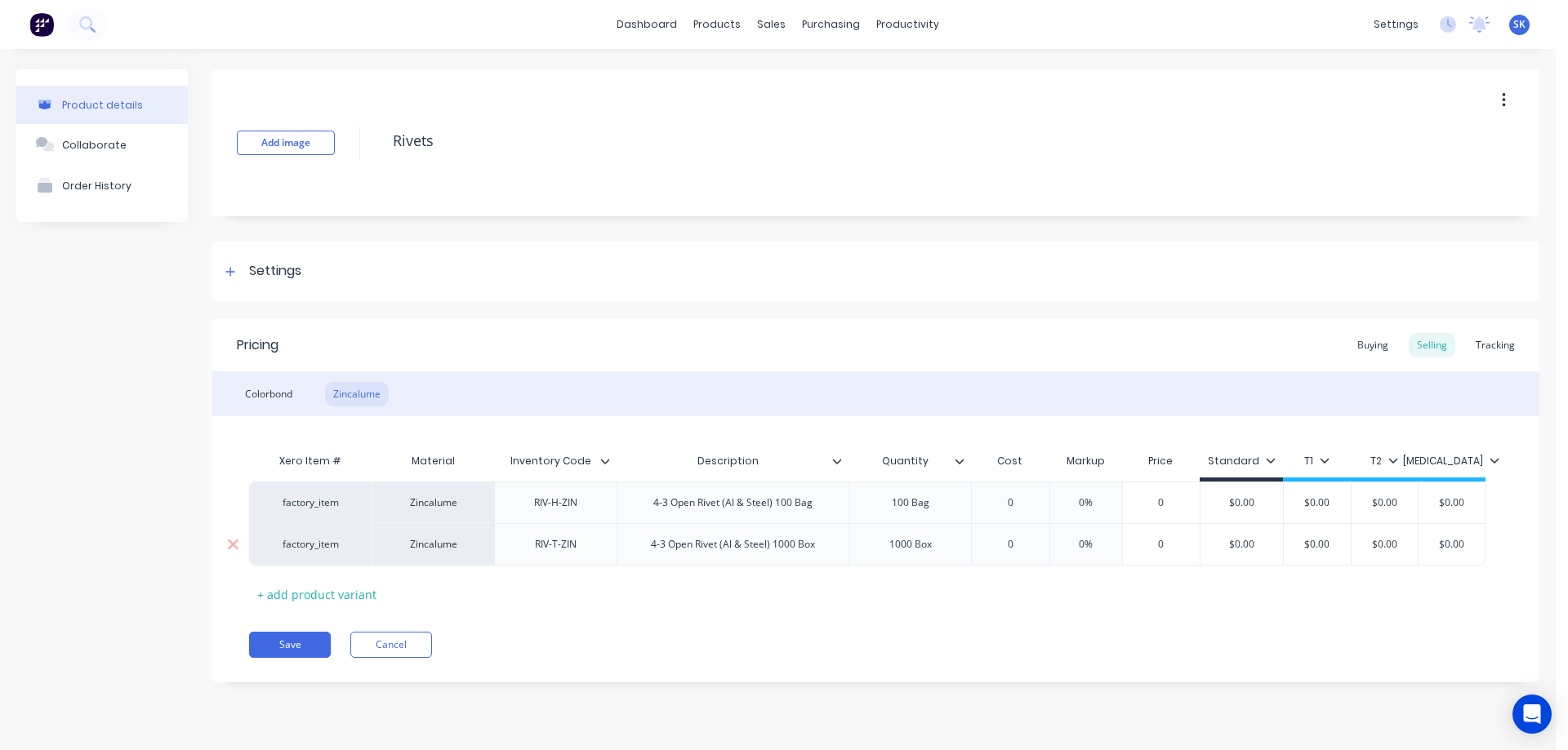
click at [920, 550] on div "1000 Box" at bounding box center [910, 544] width 82 height 21
click at [284, 398] on div "Colorbond" at bounding box center [268, 394] width 64 height 25
click at [945, 553] on div "1000 Box" at bounding box center [910, 544] width 82 height 21
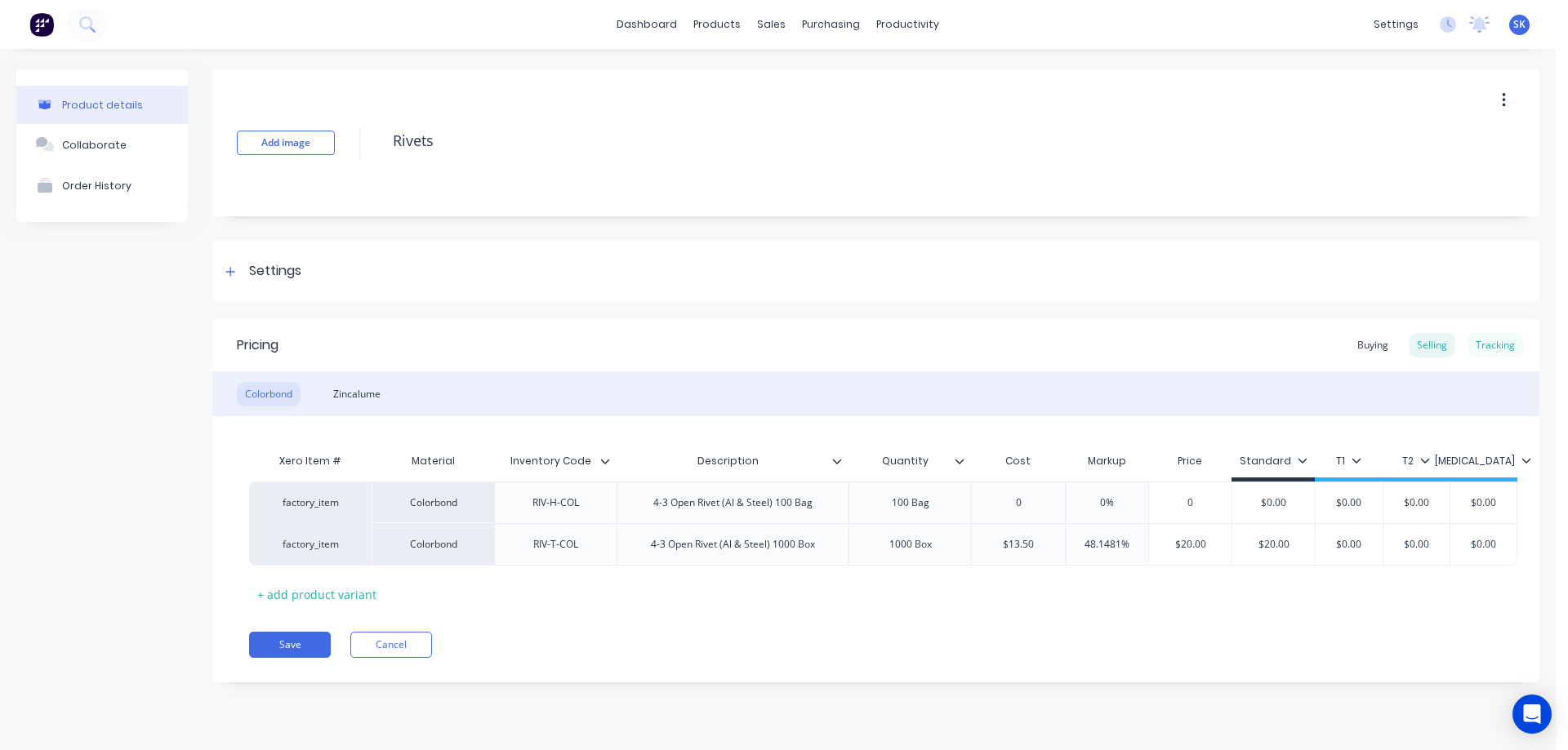
click at [1501, 342] on div "Tracking" at bounding box center [1495, 345] width 55 height 25
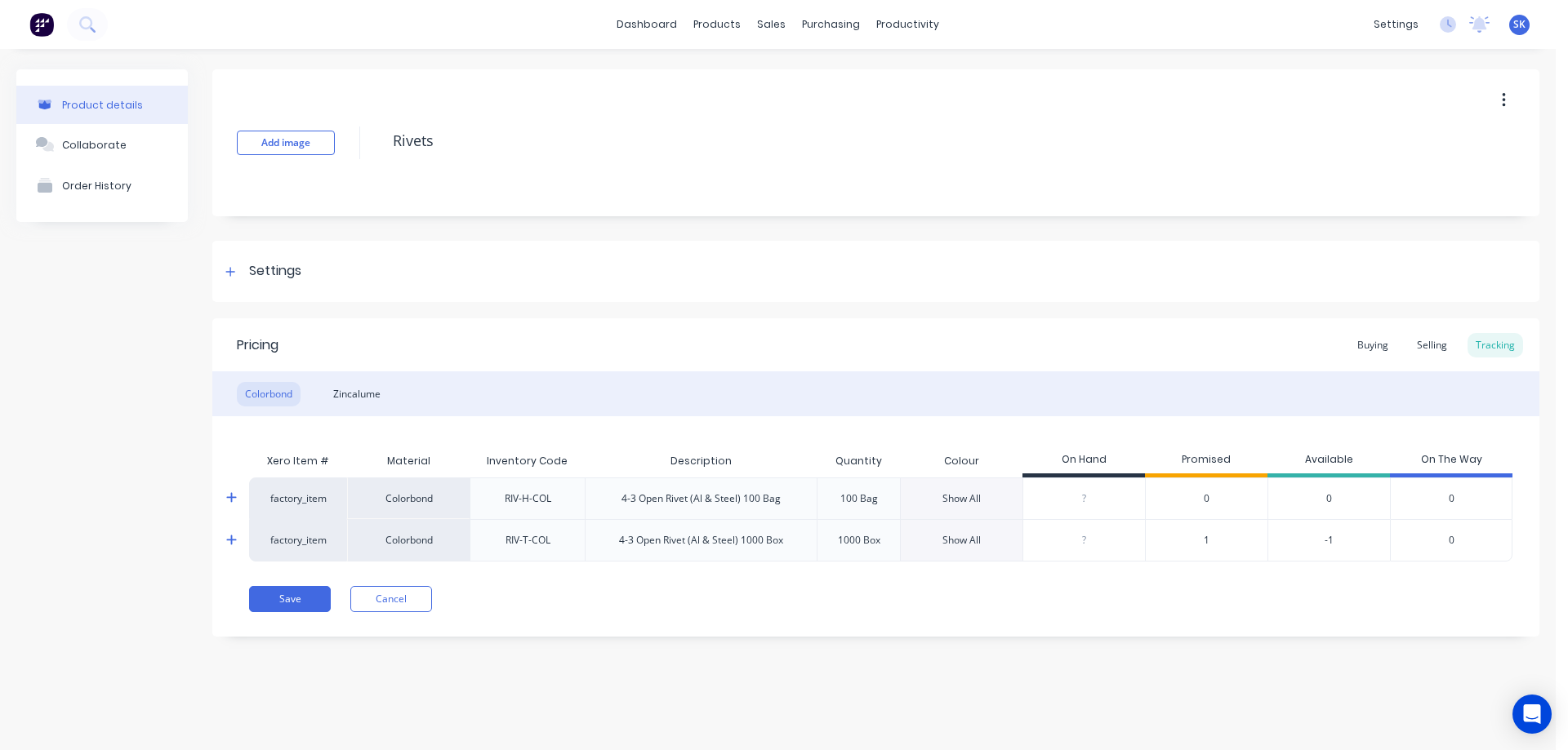
click at [1215, 540] on div "1" at bounding box center [1206, 540] width 123 height 43
click at [1205, 538] on span "1" at bounding box center [1207, 540] width 5 height 15
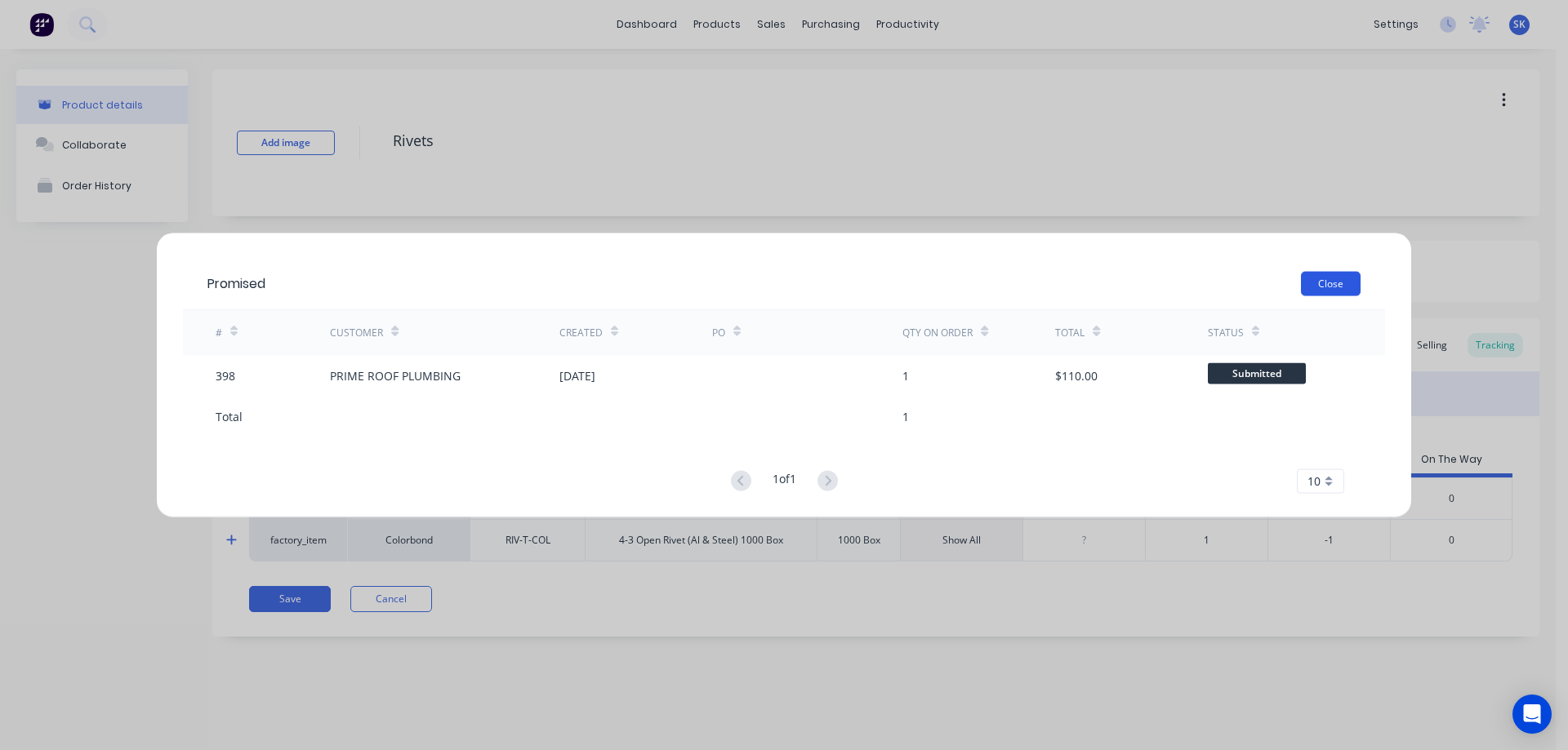
click at [1332, 287] on button "Close" at bounding box center [1331, 283] width 60 height 25
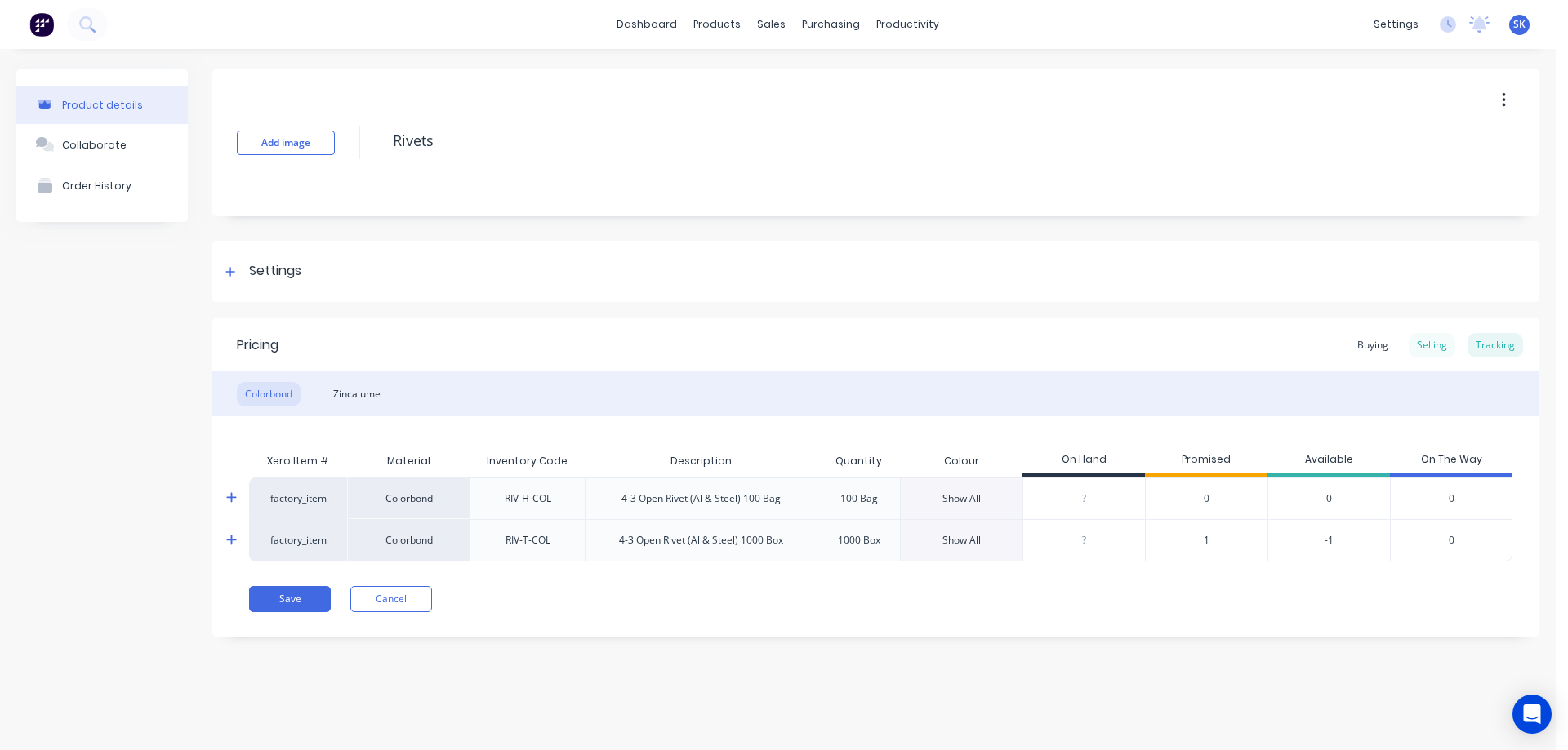
click at [1431, 343] on div "Selling" at bounding box center [1432, 345] width 46 height 25
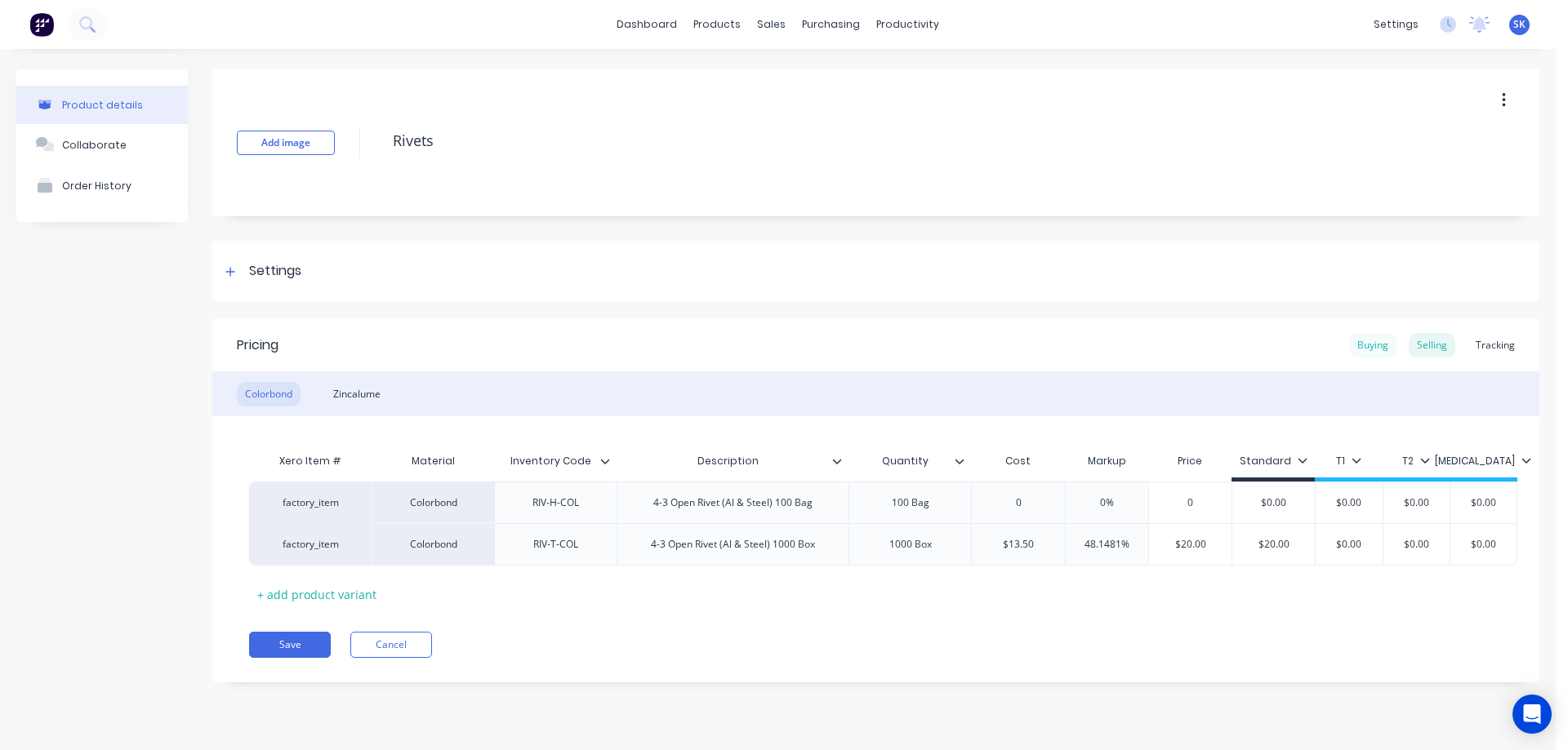
click at [1371, 342] on div "Buying" at bounding box center [1372, 345] width 47 height 25
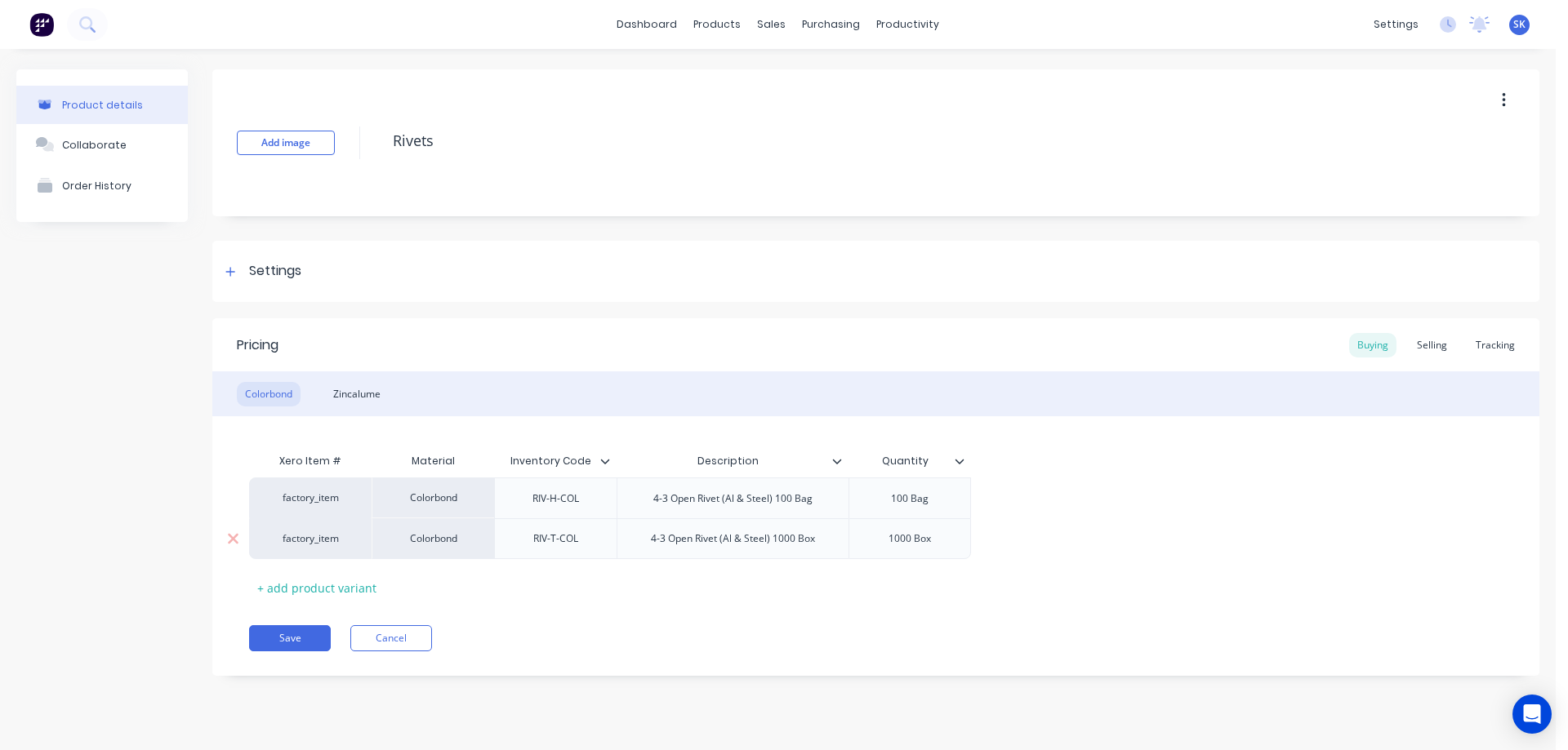
click at [904, 544] on div "1000 Box" at bounding box center [910, 538] width 82 height 21
type textarea "x"
click at [1517, 340] on div "Tracking" at bounding box center [1495, 345] width 55 height 25
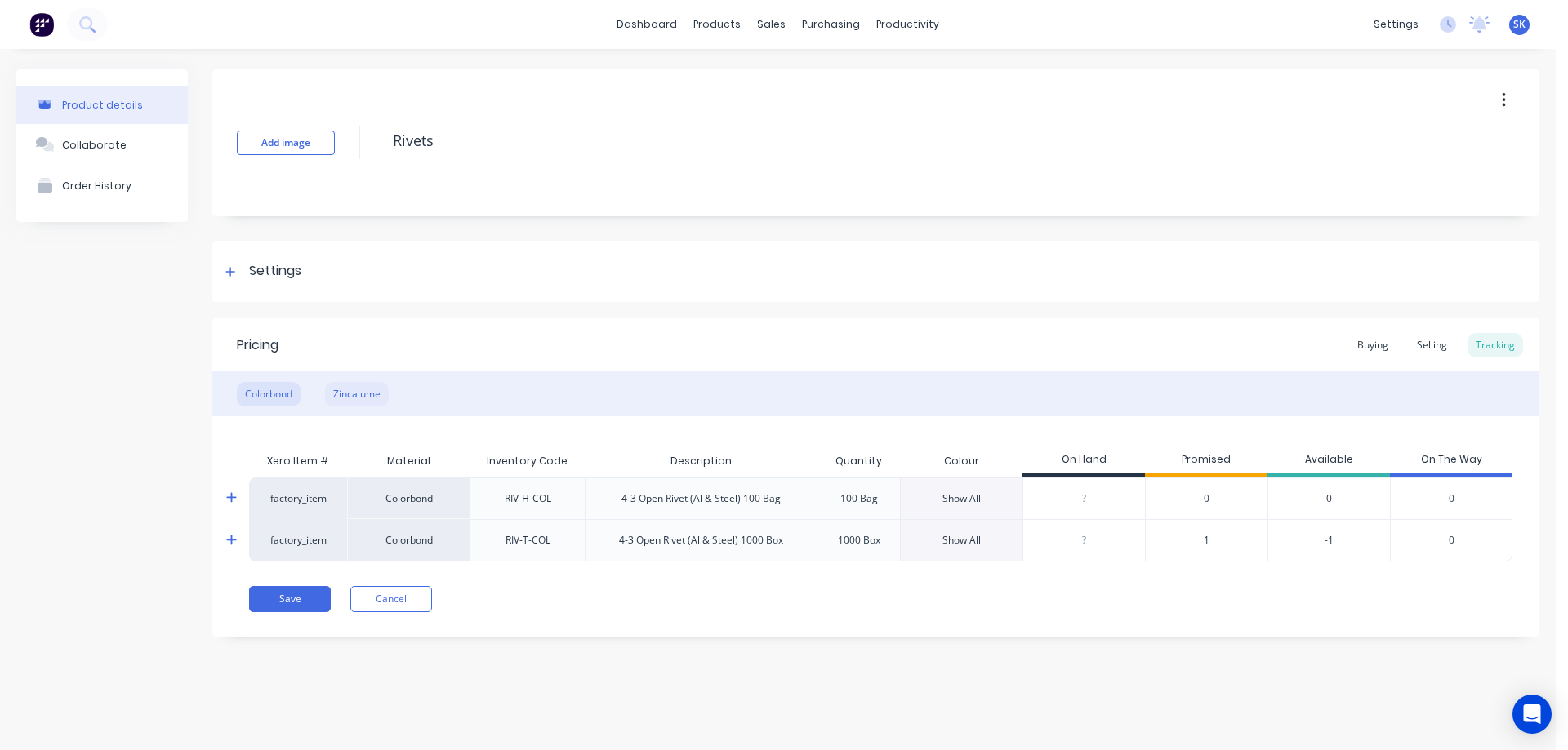
click at [343, 383] on div "Zincalume" at bounding box center [357, 394] width 64 height 25
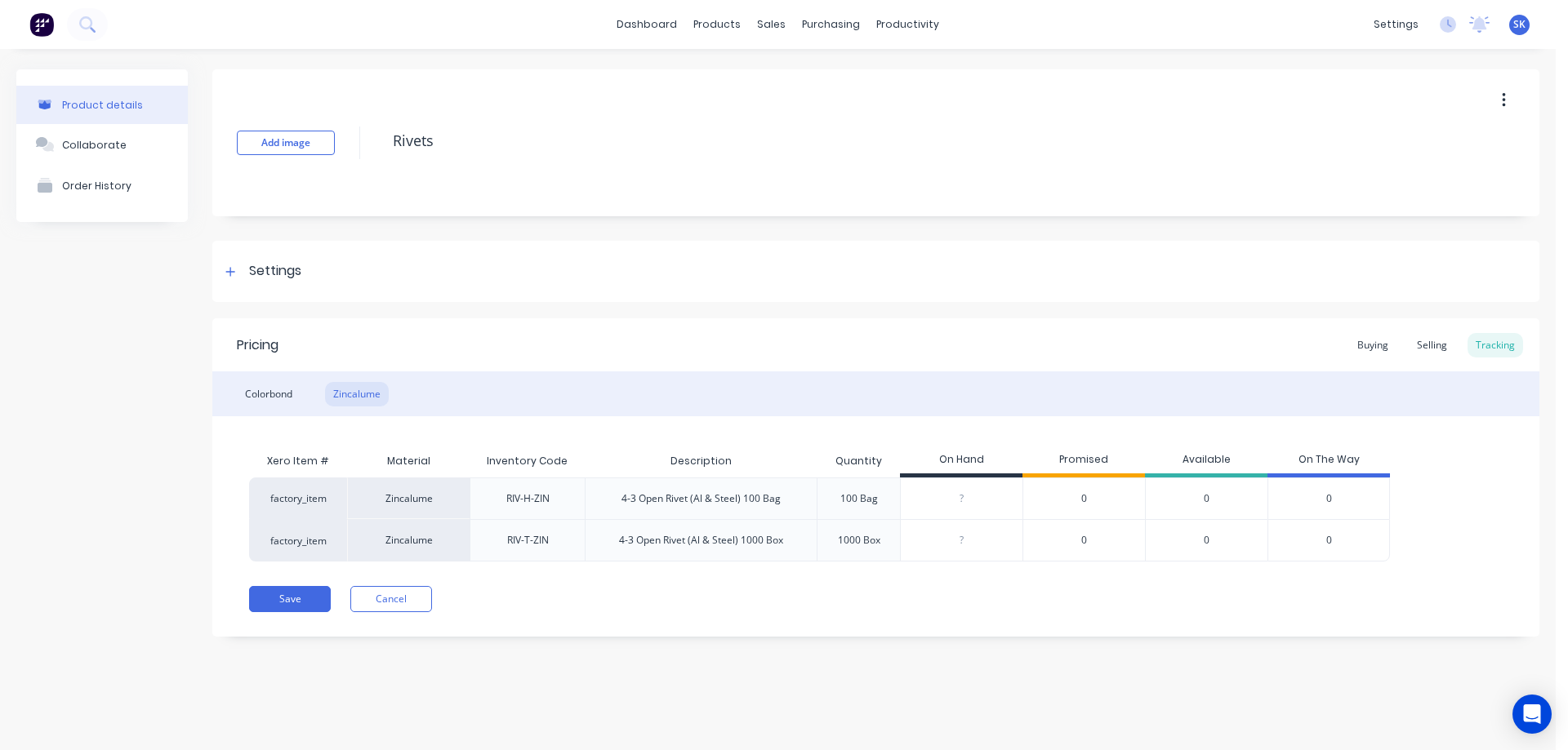
click at [1087, 537] on div "0" at bounding box center [1083, 540] width 123 height 43
click at [1086, 540] on span "0" at bounding box center [1084, 540] width 5 height 15
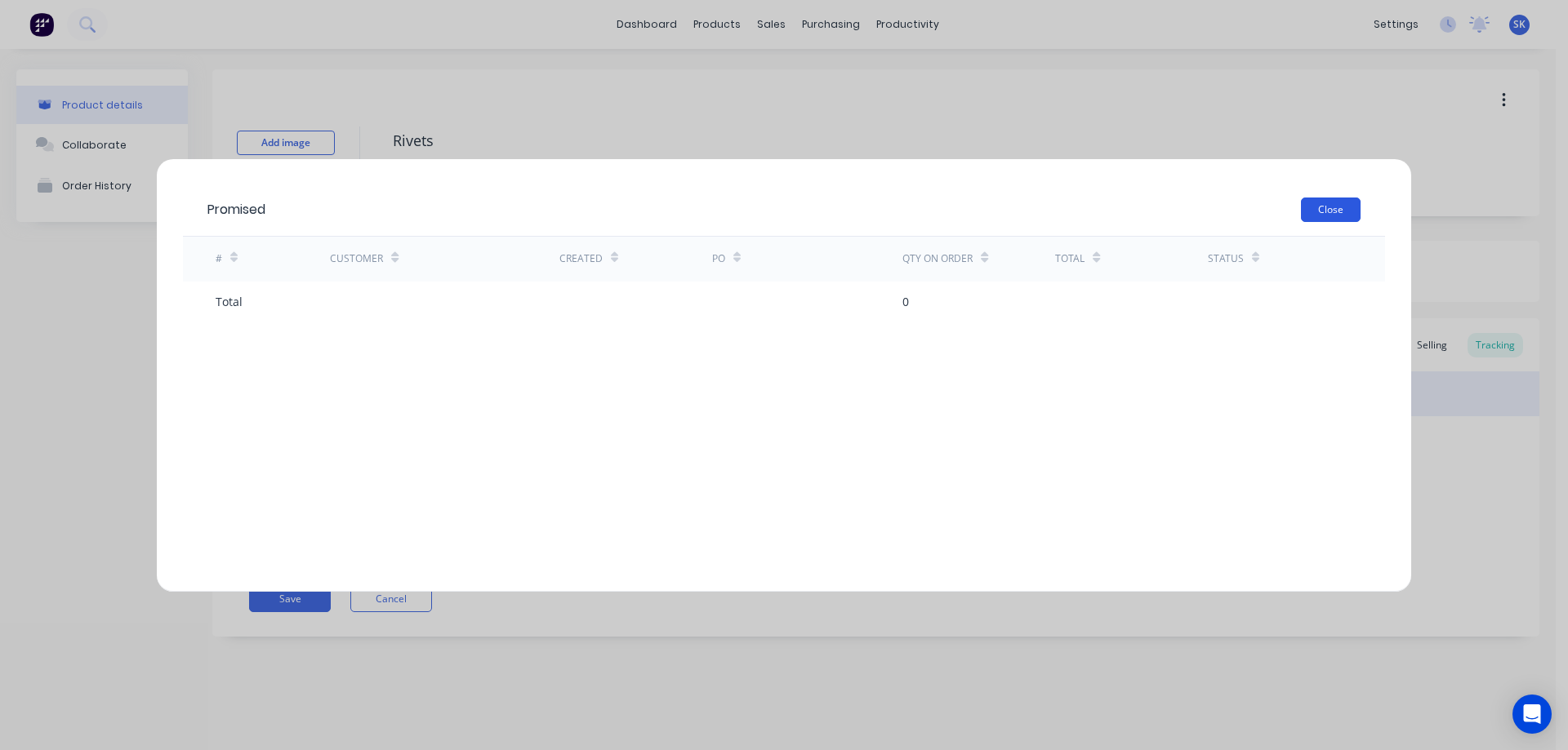
click at [1338, 207] on button "Close" at bounding box center [1331, 209] width 60 height 25
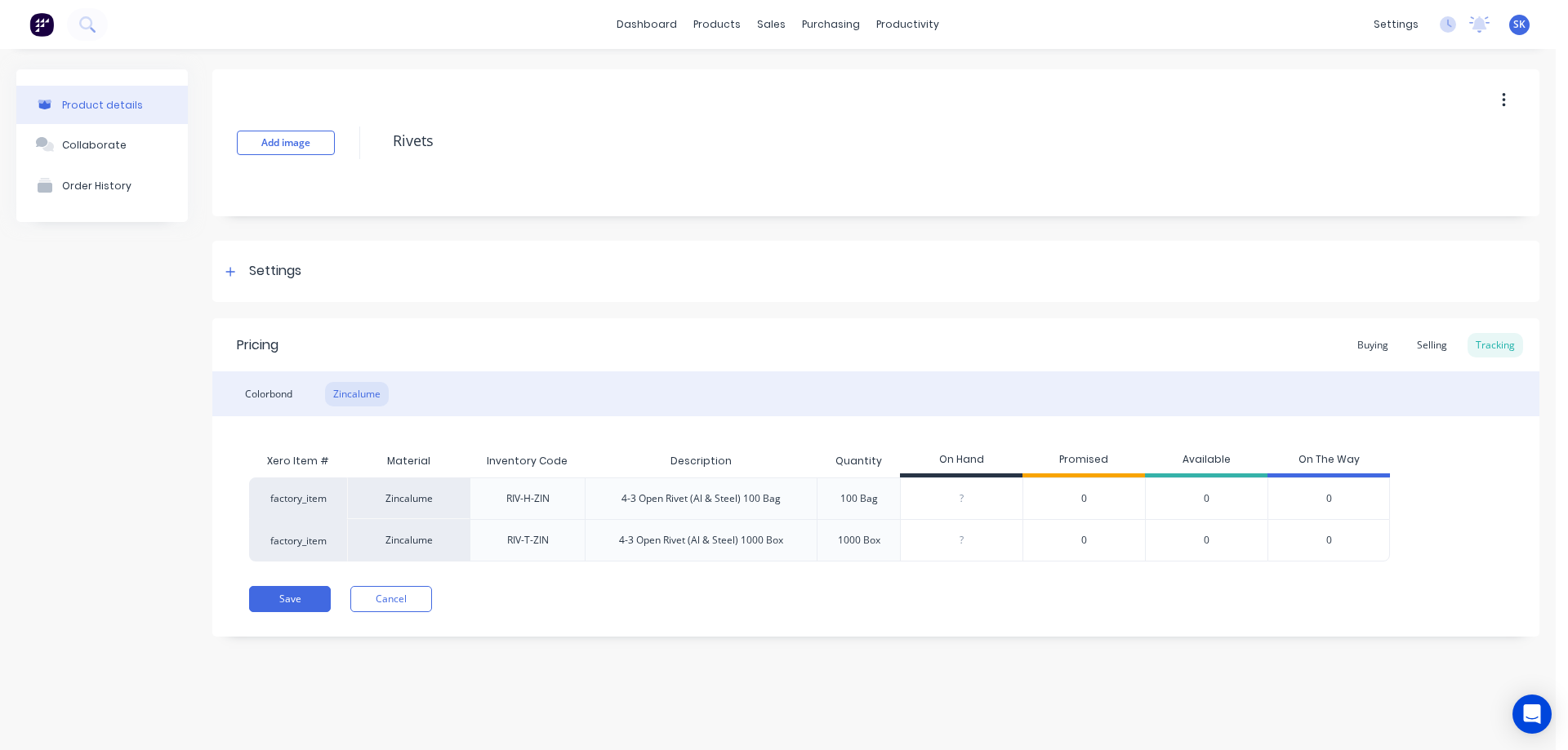
click at [39, 19] on img at bounding box center [41, 24] width 25 height 25
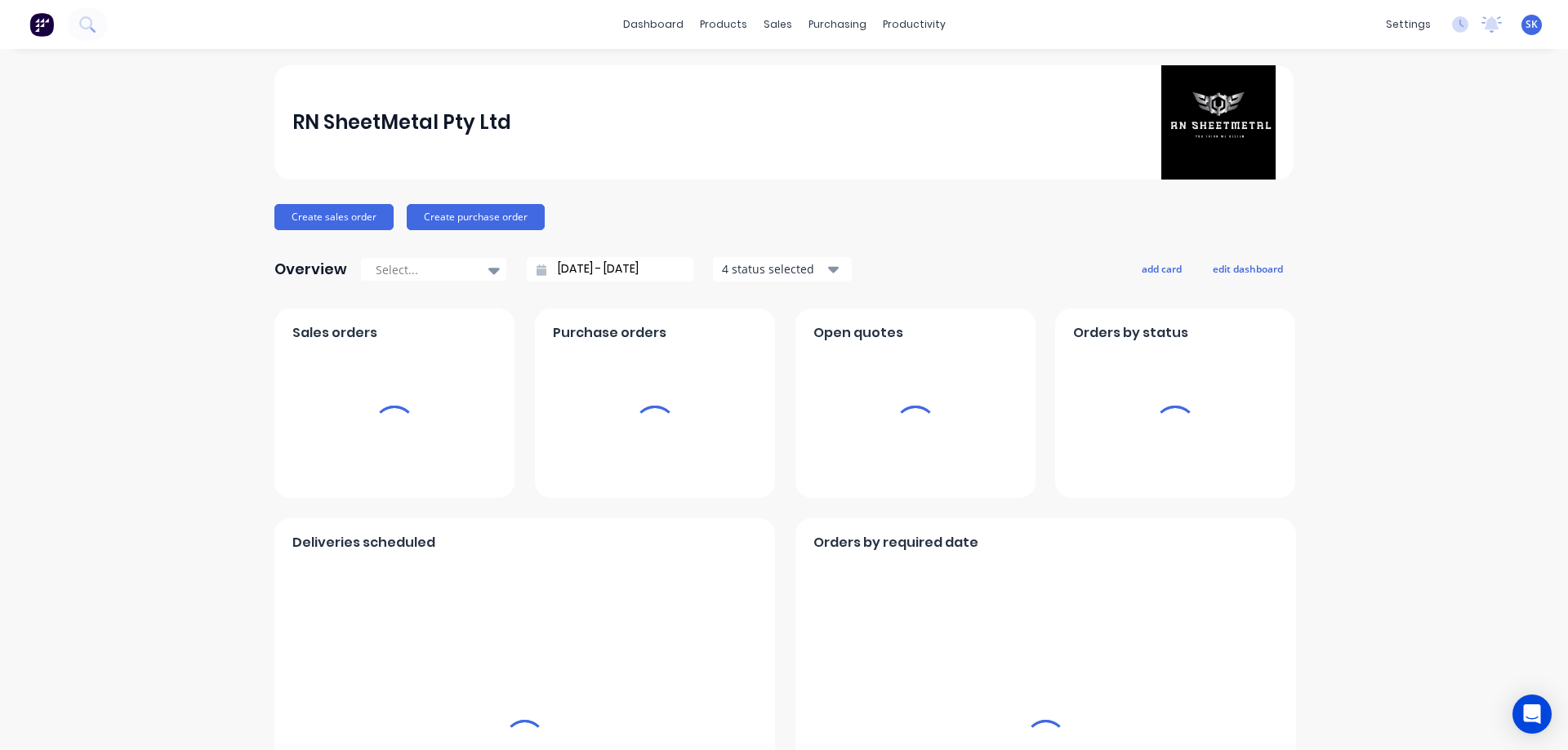
click at [38, 24] on img at bounding box center [41, 24] width 25 height 25
